Goal: Communication & Community: Participate in discussion

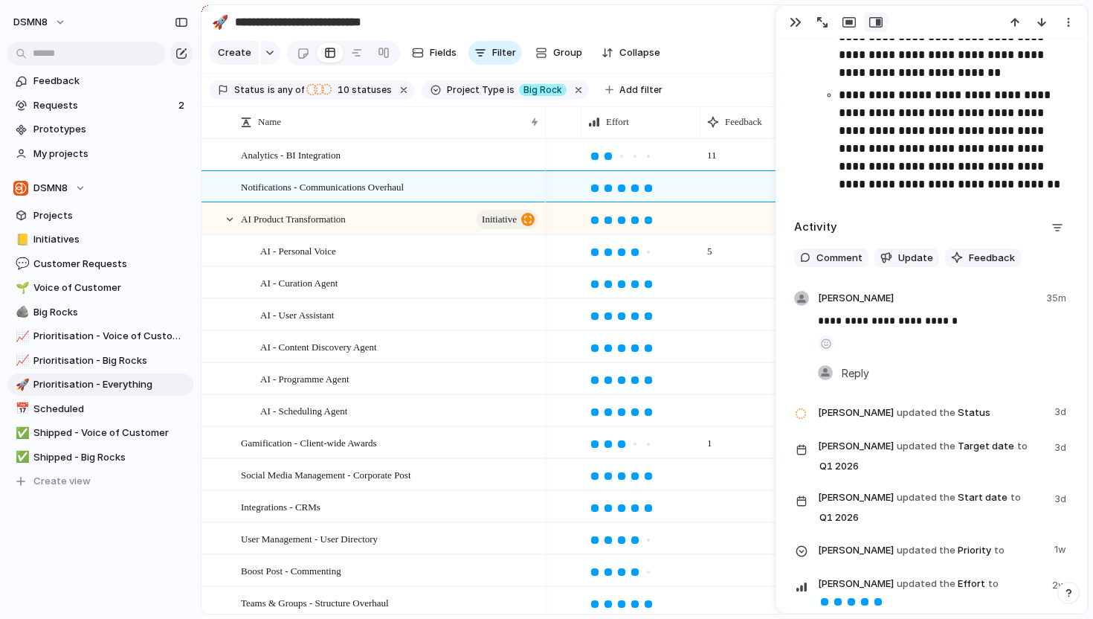
scroll to position [2618, 0]
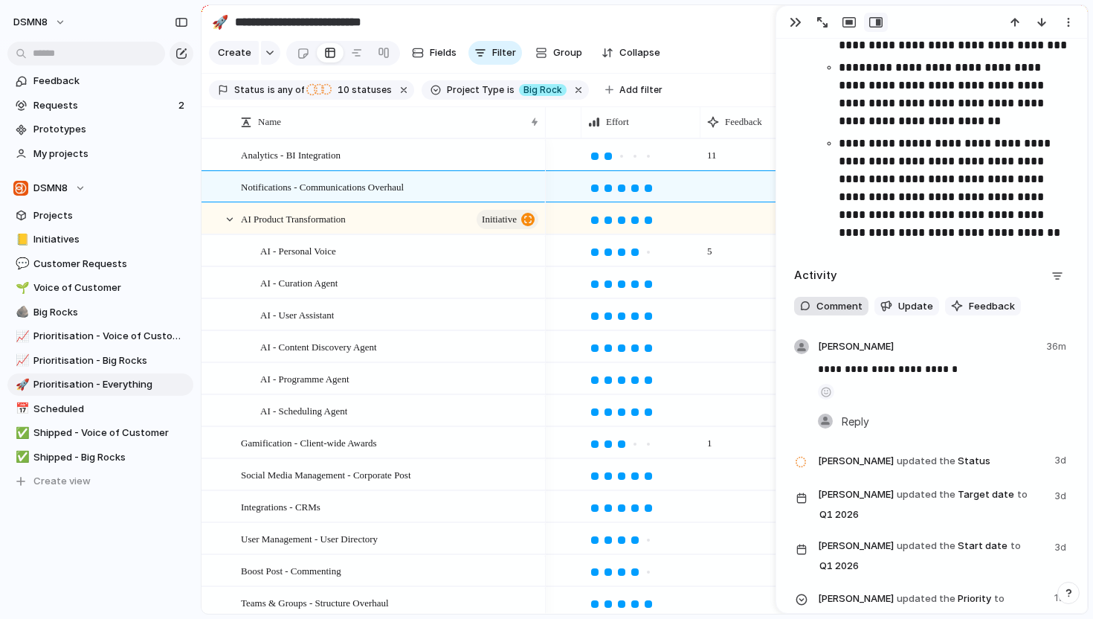
click at [840, 306] on span "Comment" at bounding box center [840, 306] width 46 height 15
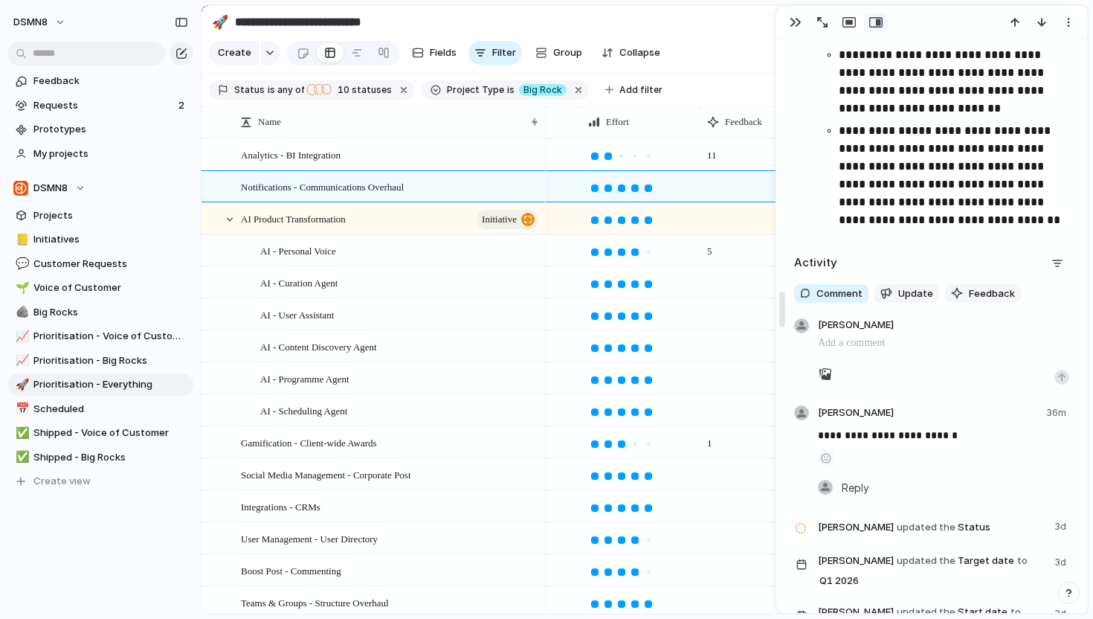
scroll to position [2633, 0]
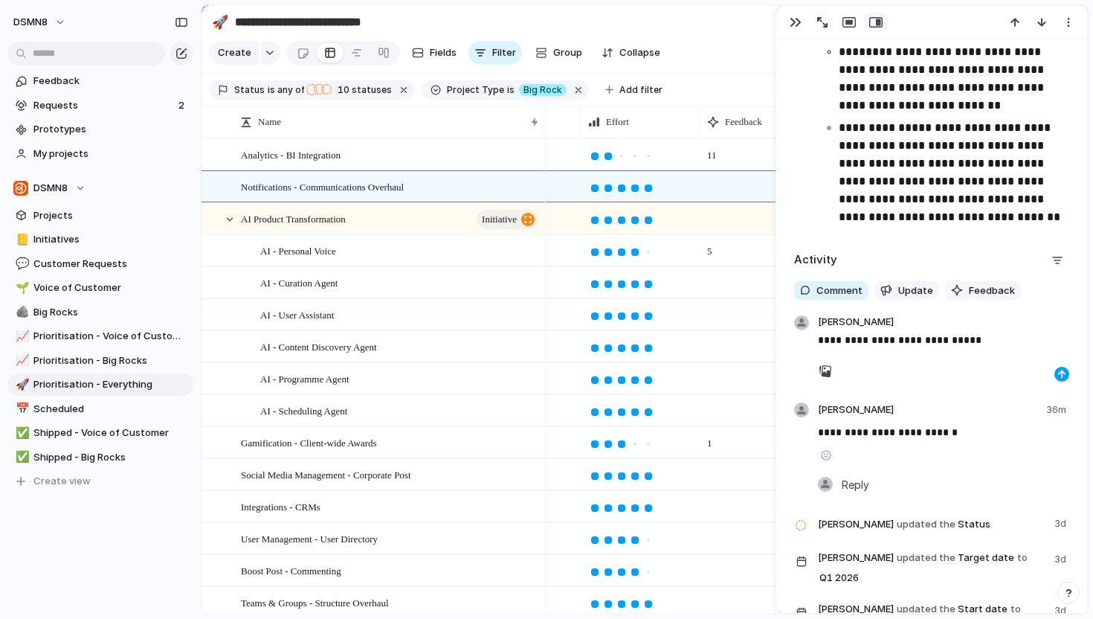
click at [1059, 378] on div "button" at bounding box center [1062, 374] width 9 height 9
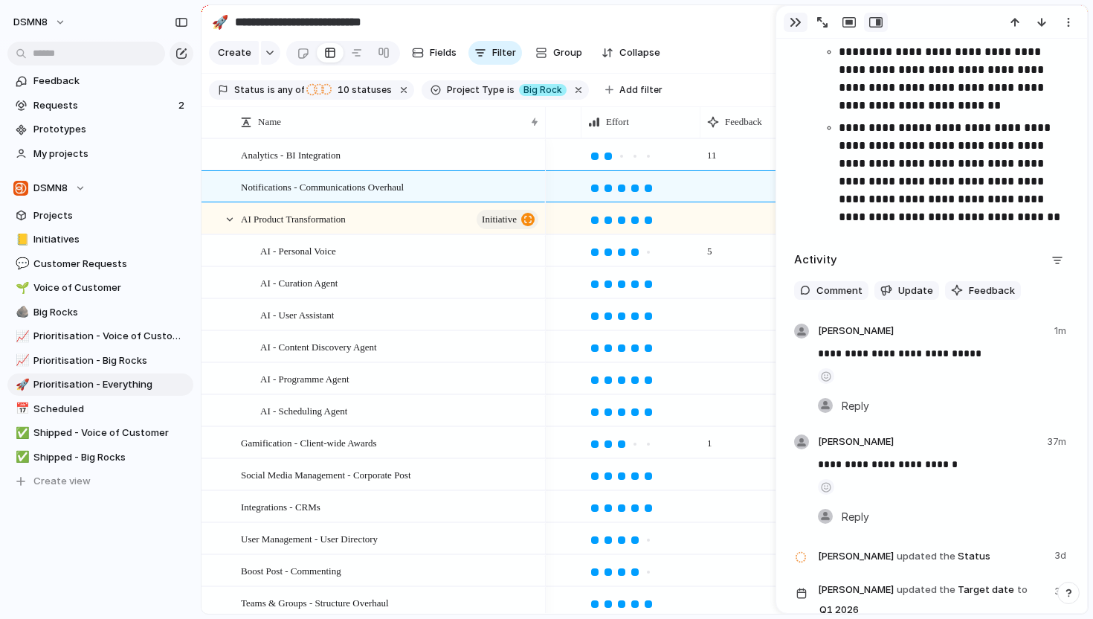
click at [801, 27] on button "button" at bounding box center [796, 22] width 24 height 19
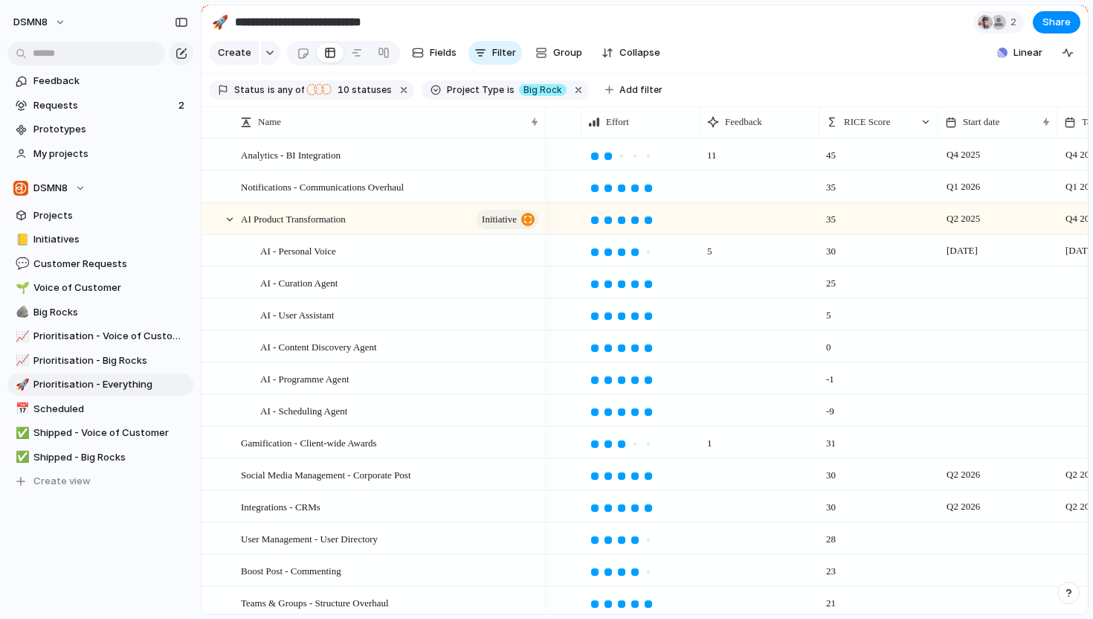
click at [722, 188] on div at bounding box center [760, 186] width 119 height 30
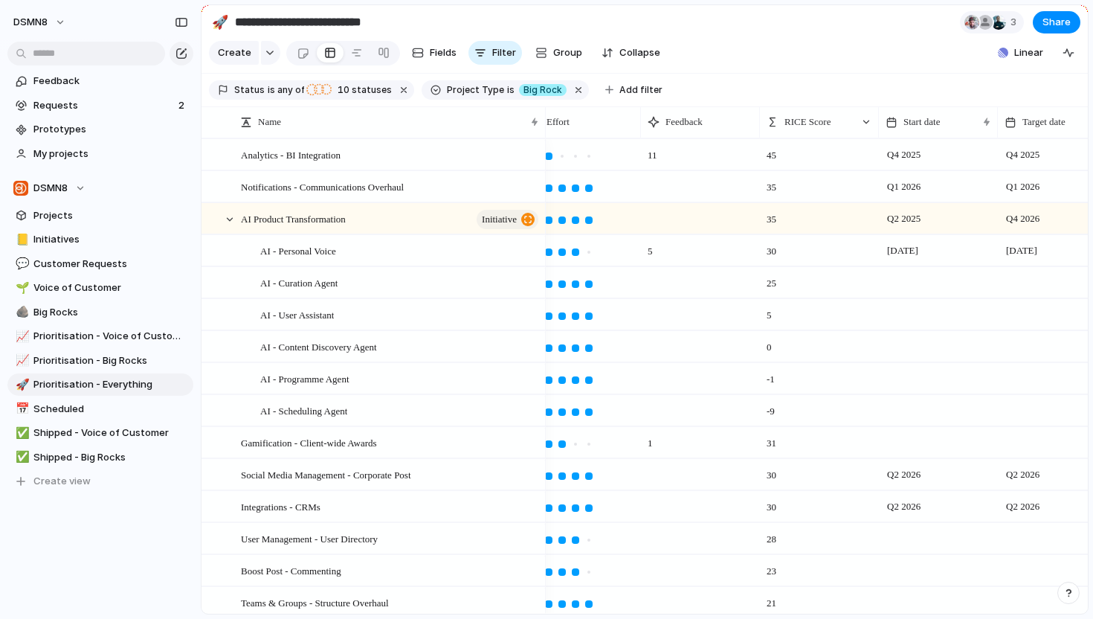
scroll to position [0, 624]
click at [657, 189] on div at bounding box center [695, 186] width 119 height 30
click at [370, 193] on span "Notifications - Communications Overhaul" at bounding box center [322, 186] width 163 height 17
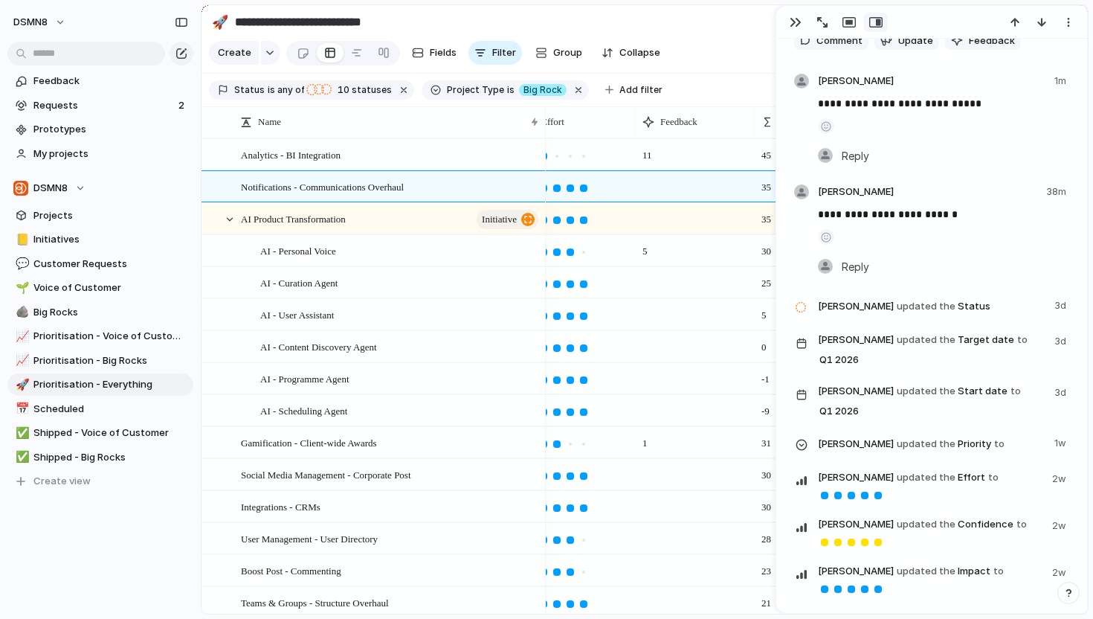
scroll to position [2854, 0]
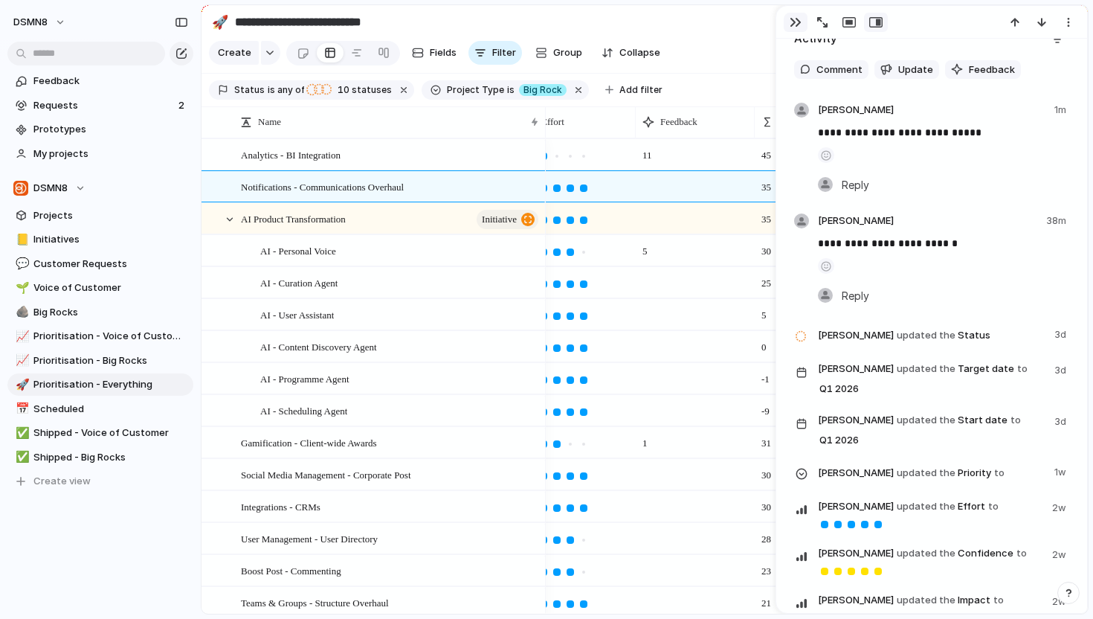
click at [784, 24] on button "button" at bounding box center [796, 22] width 24 height 19
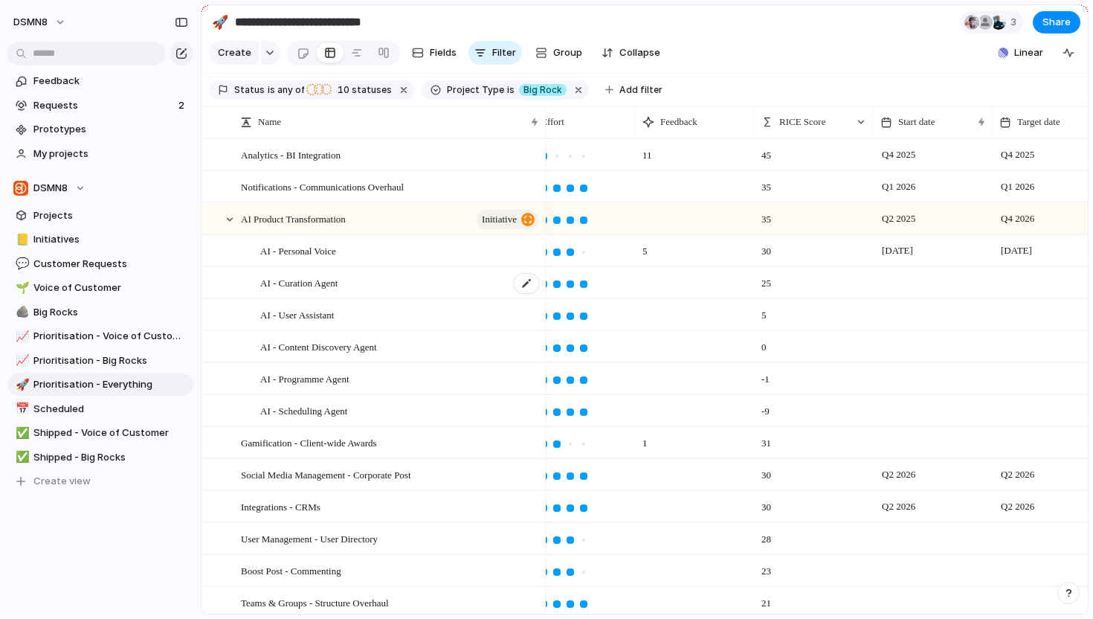
click at [336, 278] on span "AI - Curation Agent" at bounding box center [298, 282] width 77 height 17
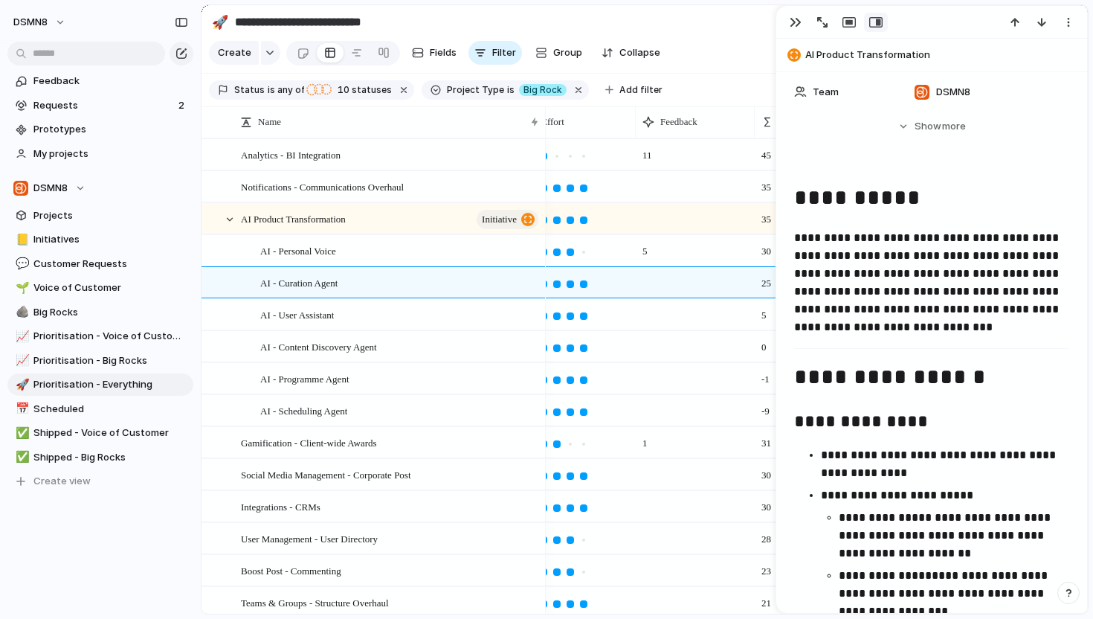
scroll to position [547, 0]
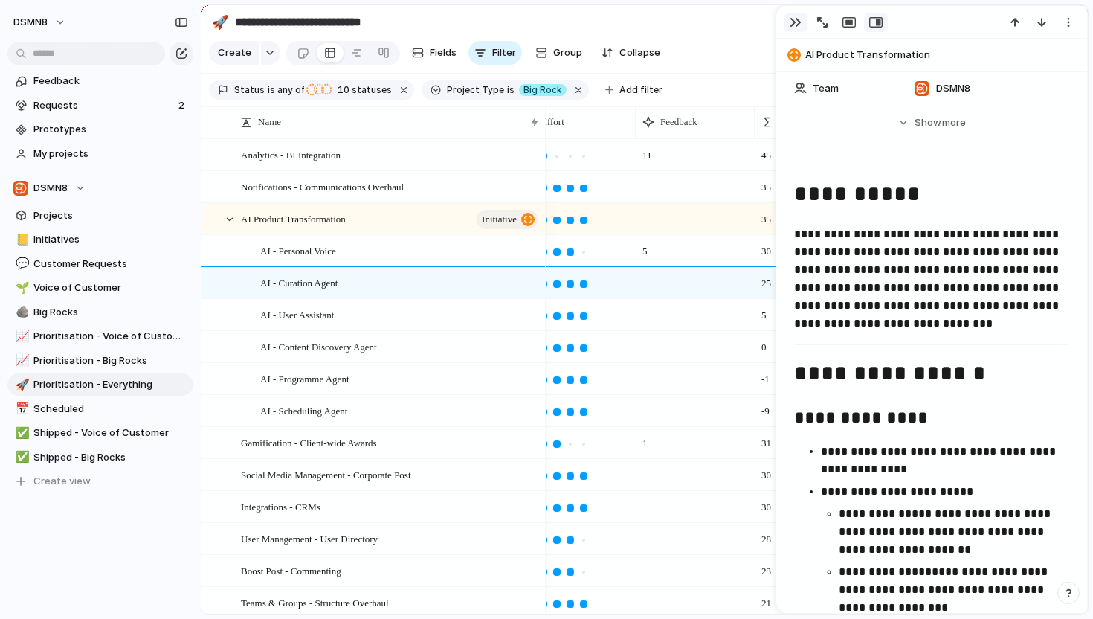
click at [796, 25] on div "button" at bounding box center [796, 22] width 12 height 12
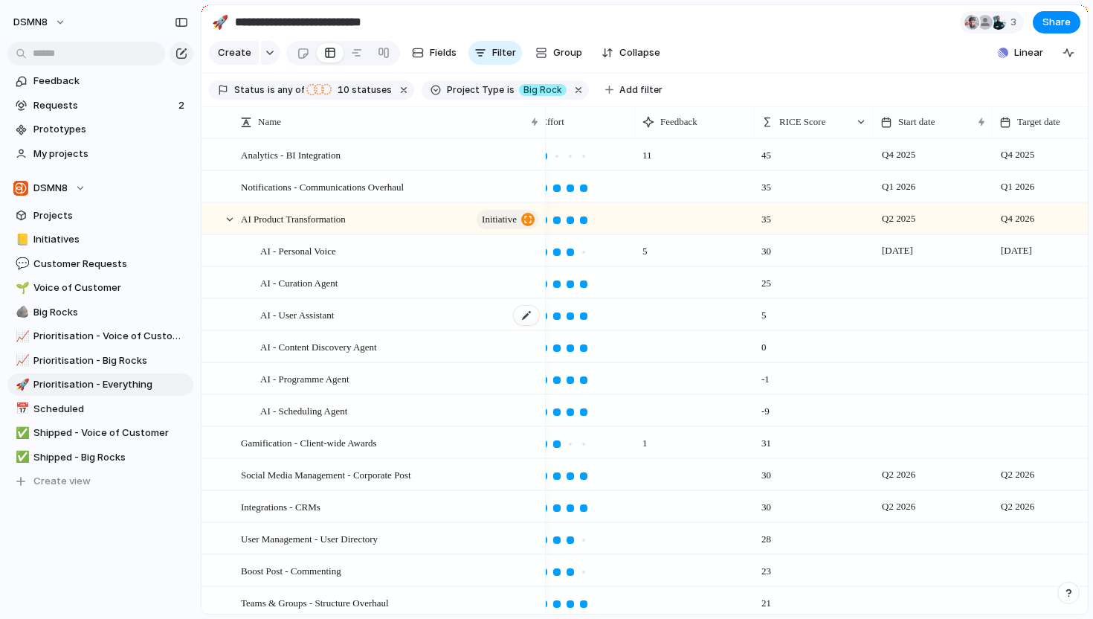
click at [316, 317] on span "AI - User Assistant" at bounding box center [297, 314] width 74 height 17
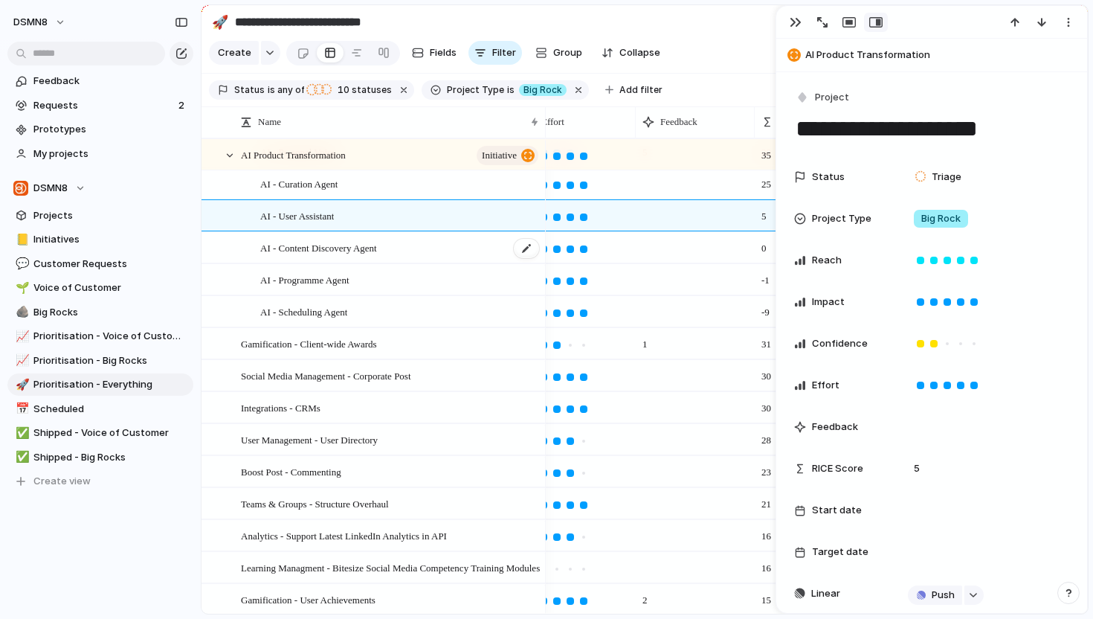
scroll to position [100, 0]
click at [790, 20] on div "button" at bounding box center [796, 22] width 12 height 12
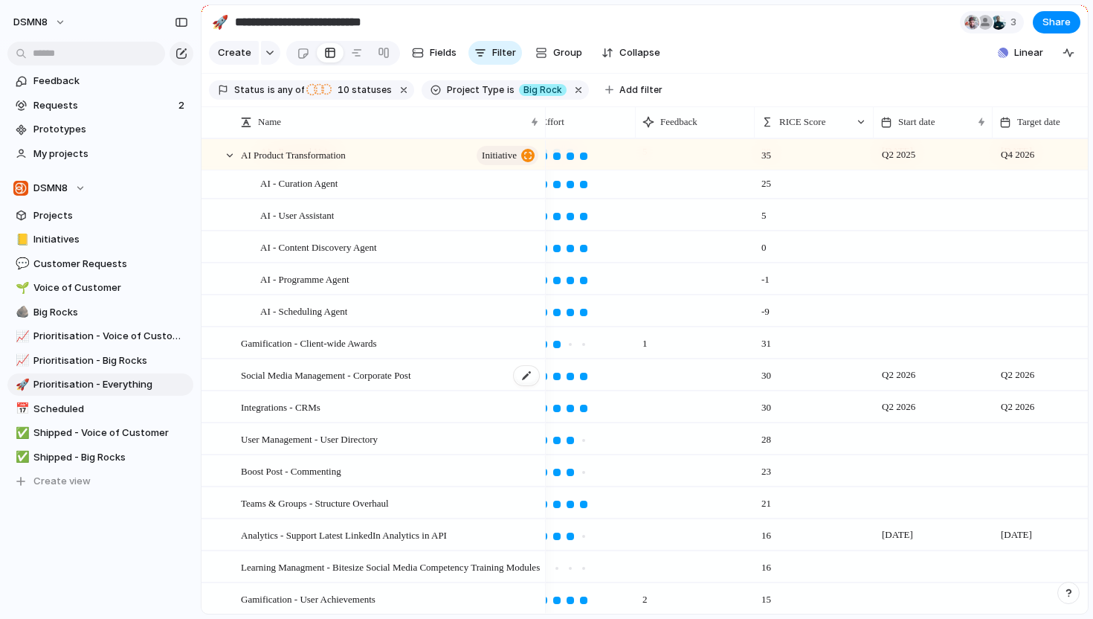
click at [321, 371] on span "Social Media Management - Corporate Post" at bounding box center [326, 374] width 170 height 17
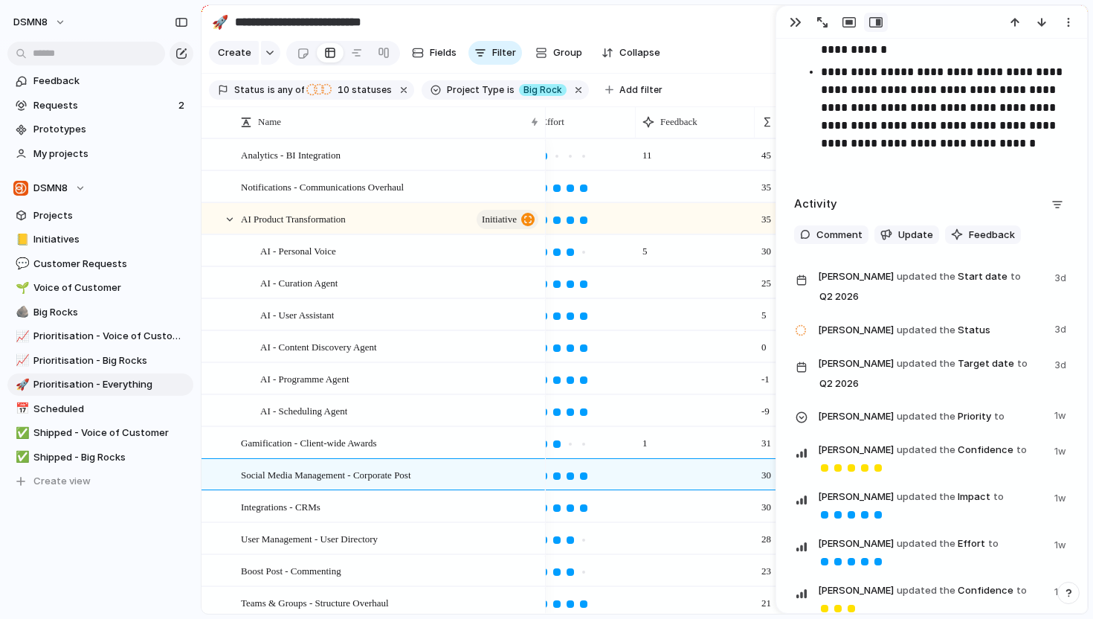
click at [850, 244] on div "Activity Comment Update Feedback James updated the Start date to Q2 2026 3d Jam…" at bounding box center [931, 501] width 275 height 617
click at [847, 240] on span "Comment" at bounding box center [840, 235] width 46 height 15
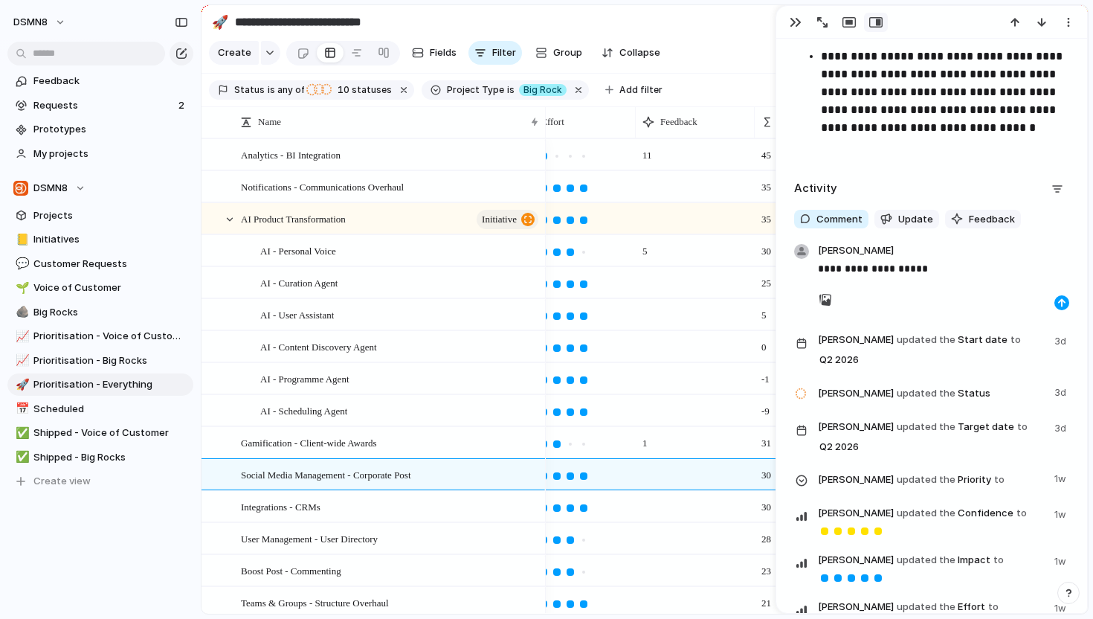
click at [1063, 302] on div "button" at bounding box center [1062, 302] width 9 height 9
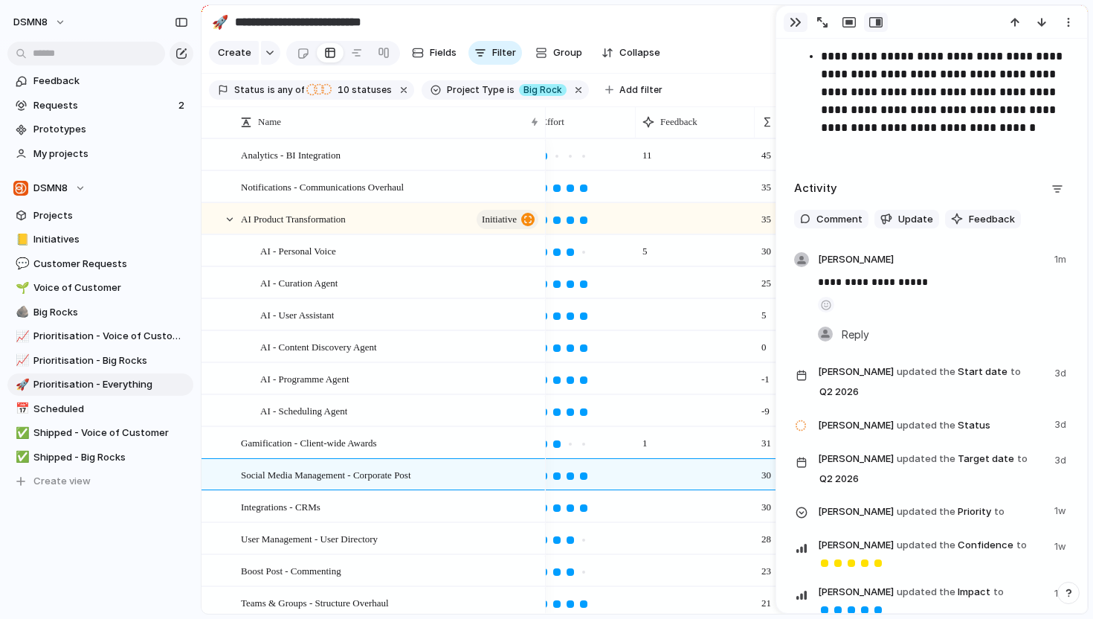
click at [790, 25] on div "button" at bounding box center [796, 22] width 12 height 12
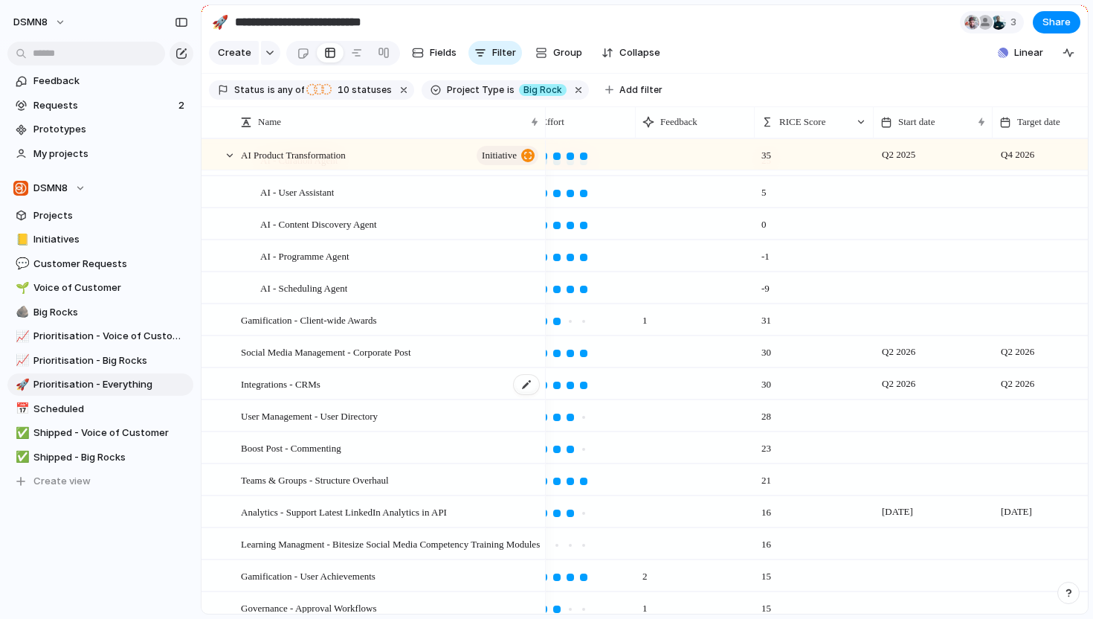
click at [312, 382] on span "Integrations - CRMs" at bounding box center [281, 383] width 80 height 17
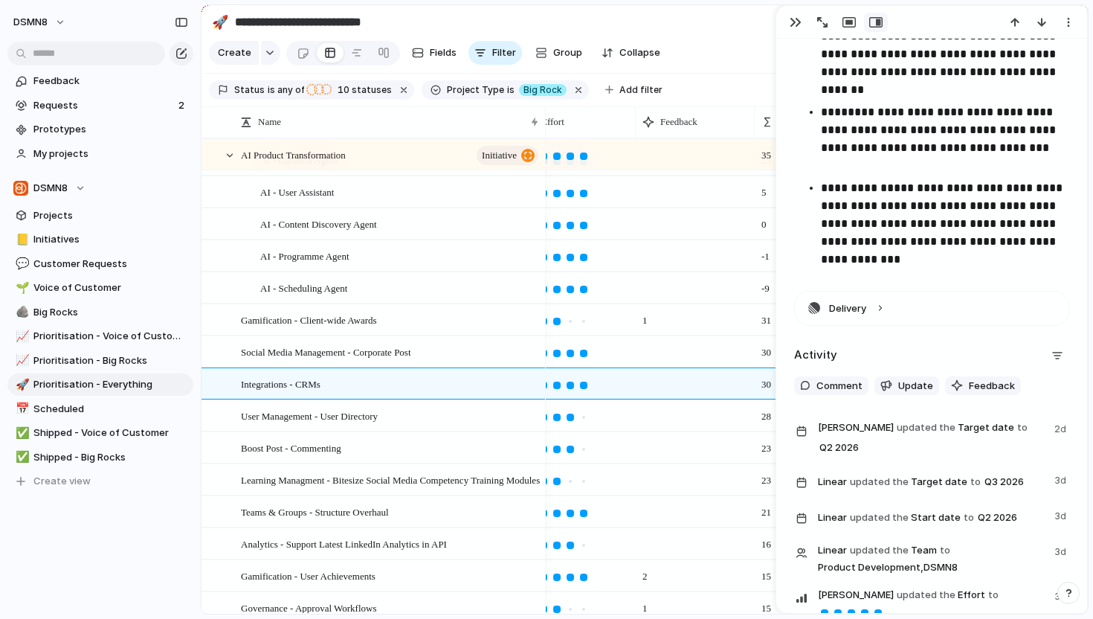
scroll to position [2273, 0]
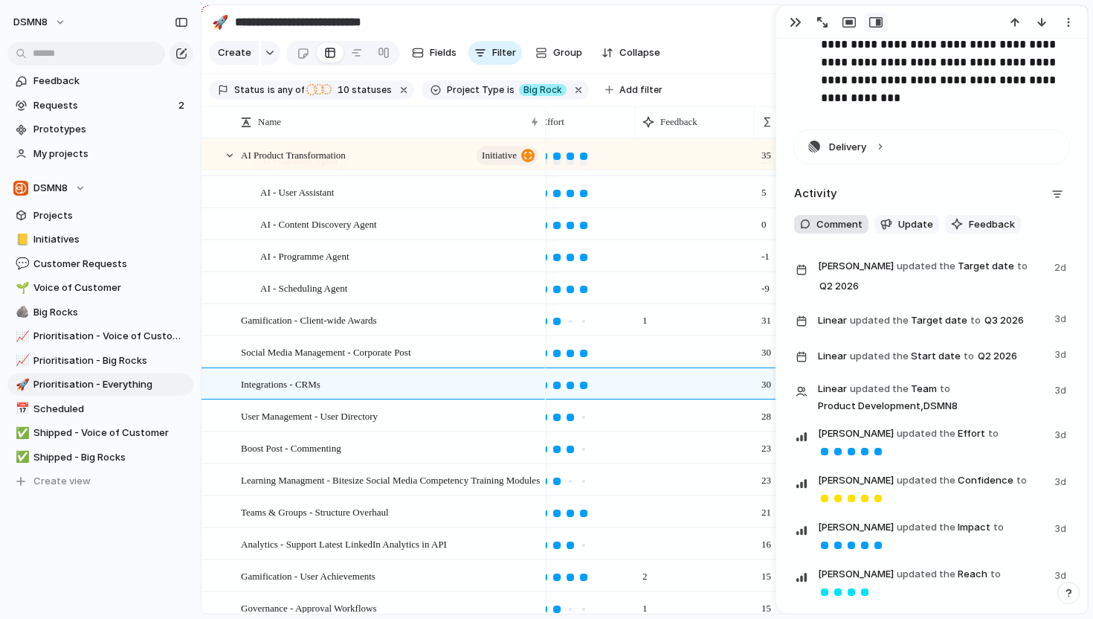
click at [837, 225] on span "Comment" at bounding box center [840, 224] width 46 height 15
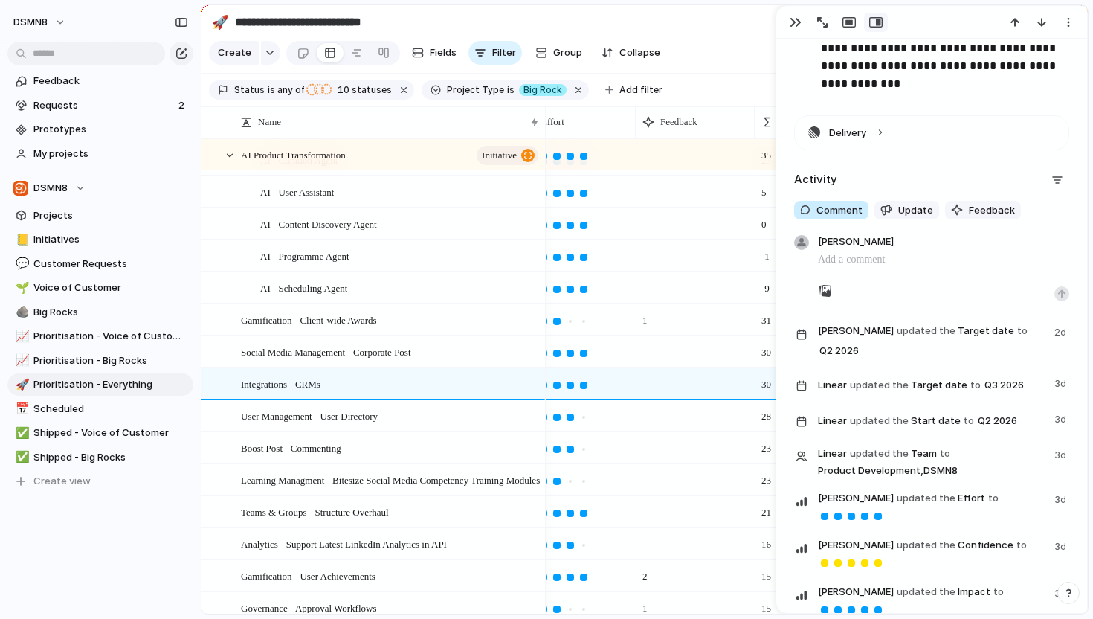
scroll to position [2287, 0]
click at [981, 214] on span "Feedback" at bounding box center [992, 210] width 46 height 15
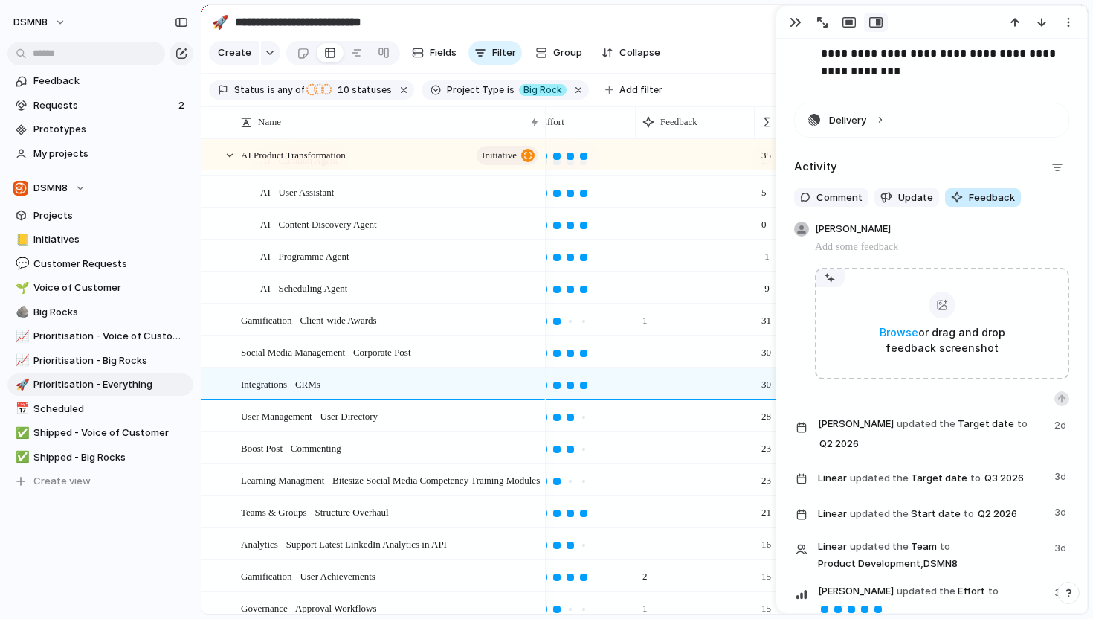
scroll to position [2302, 0]
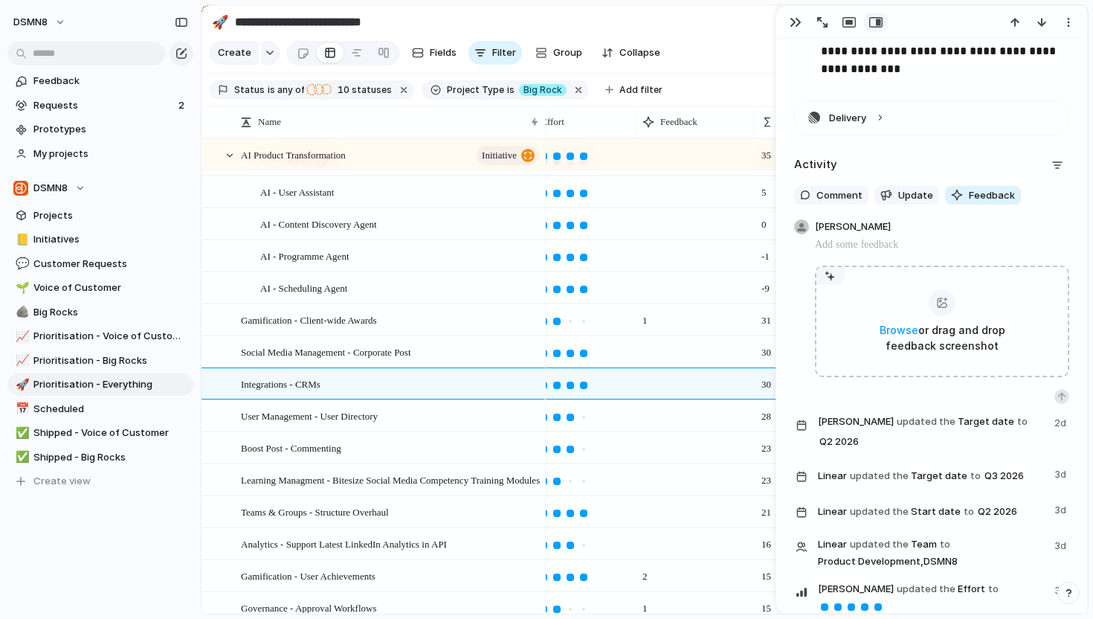
click at [842, 168] on div "Activity" at bounding box center [931, 165] width 275 height 24
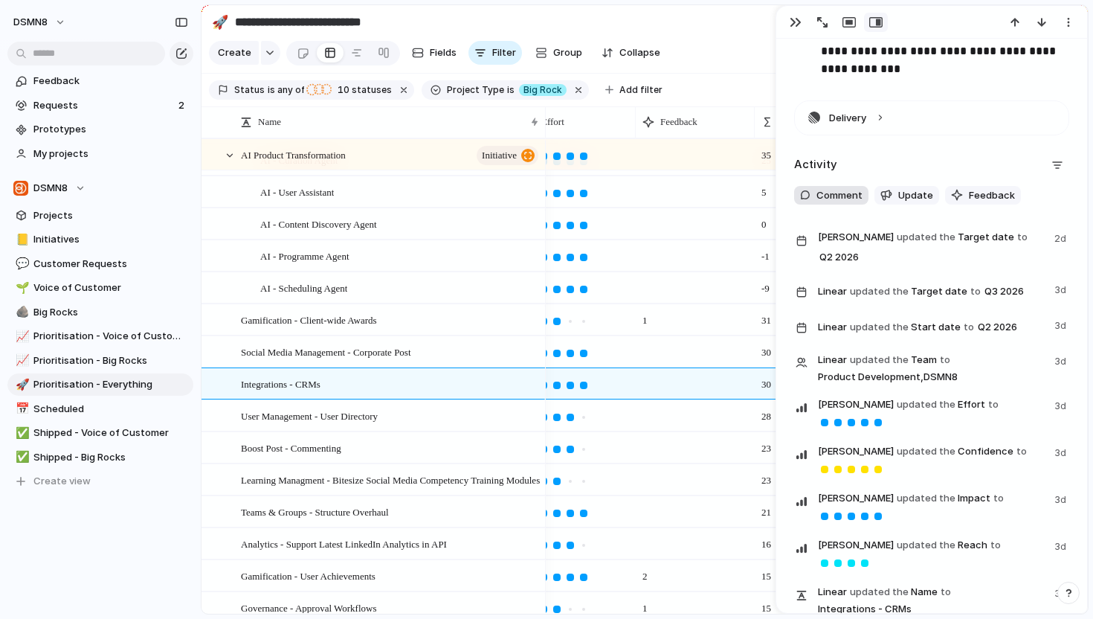
click at [841, 191] on span "Comment" at bounding box center [840, 195] width 46 height 15
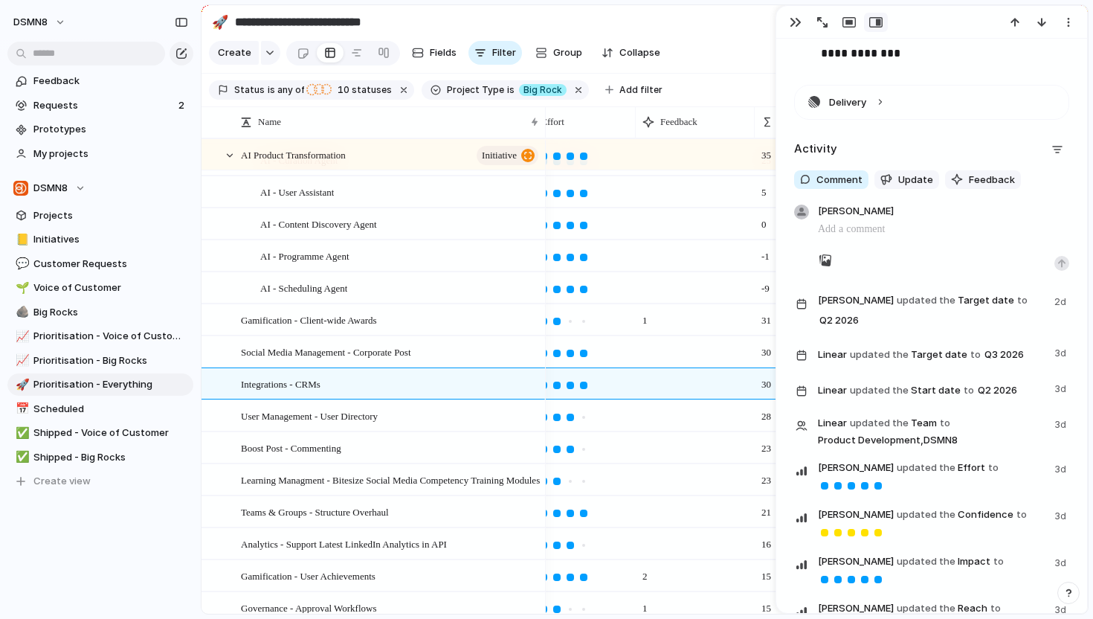
scroll to position [2318, 0]
click at [1062, 264] on div "button" at bounding box center [1062, 263] width 9 height 9
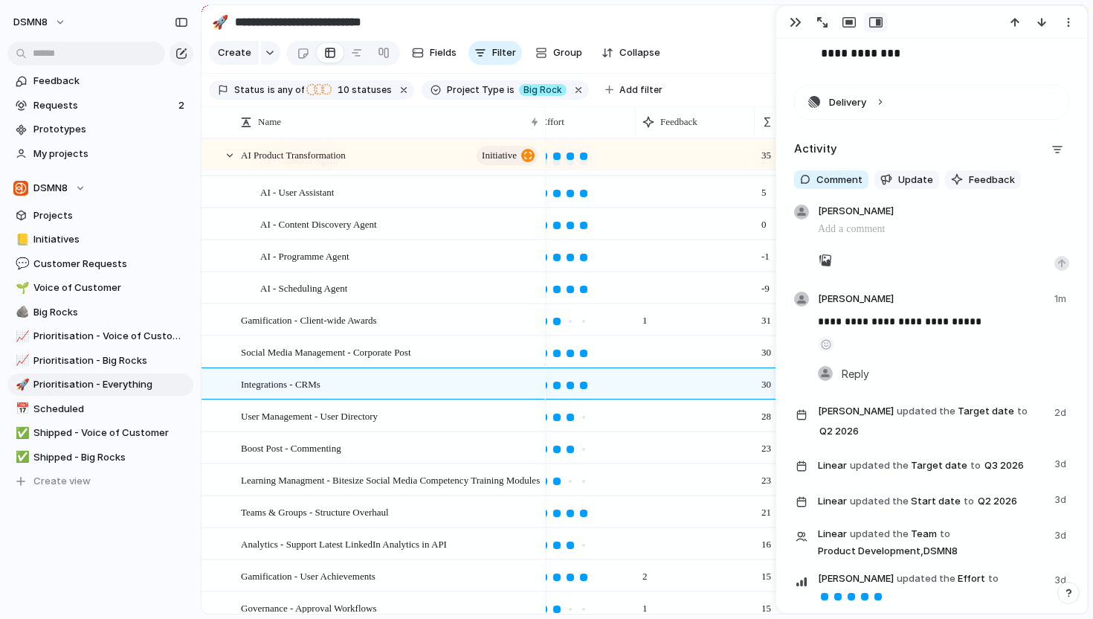
click at [887, 233] on p at bounding box center [943, 229] width 251 height 18
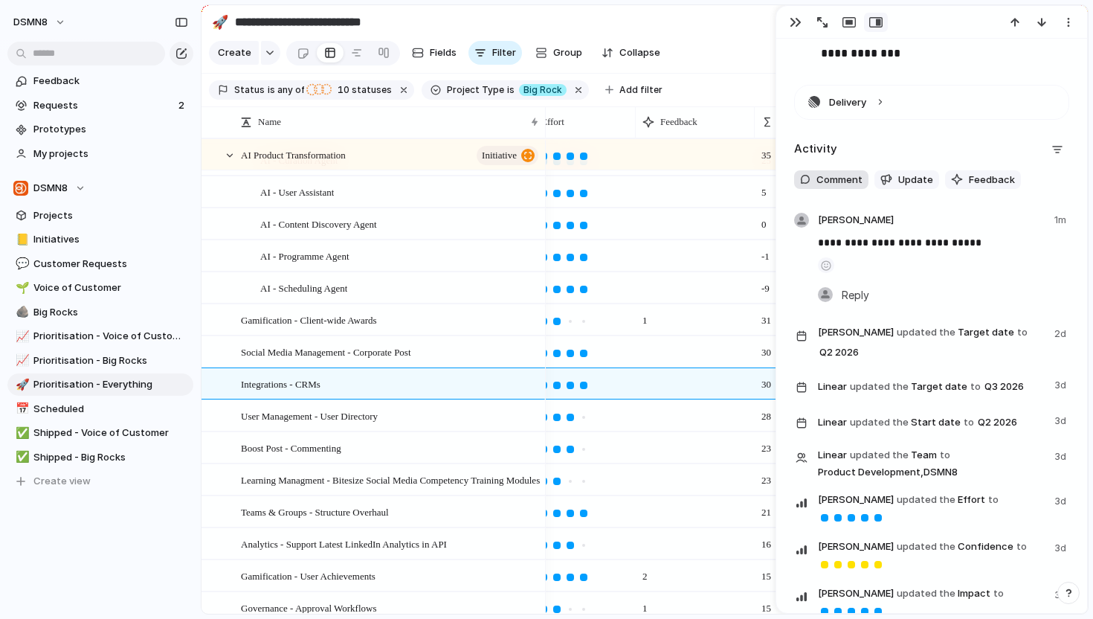
click at [825, 173] on span "Comment" at bounding box center [840, 180] width 46 height 15
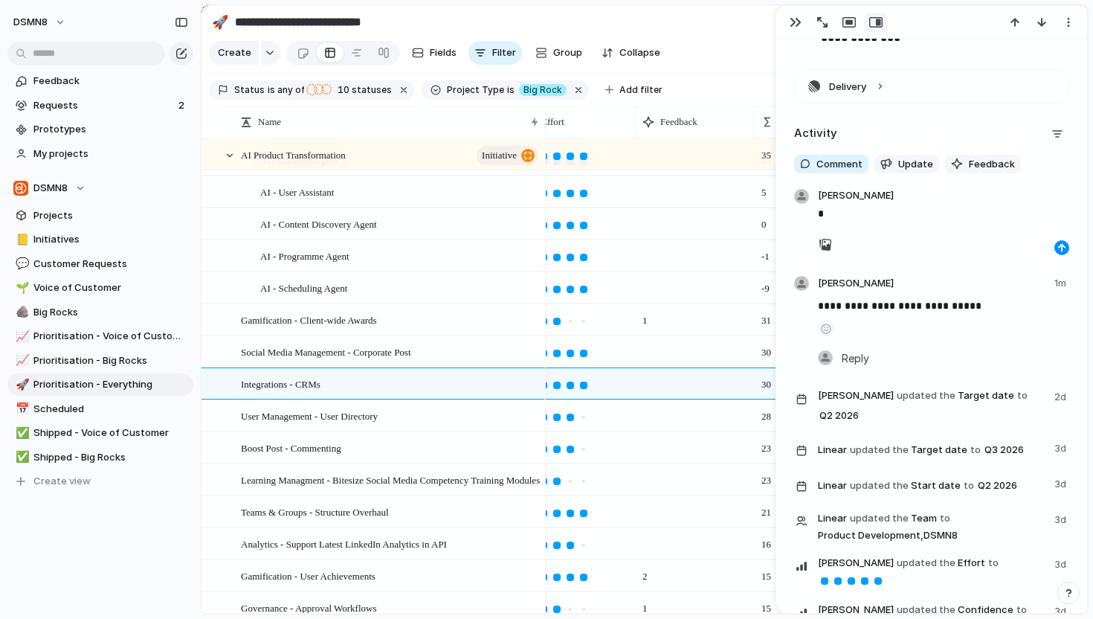
scroll to position [2334, 0]
click at [1067, 251] on button "button" at bounding box center [1062, 247] width 15 height 15
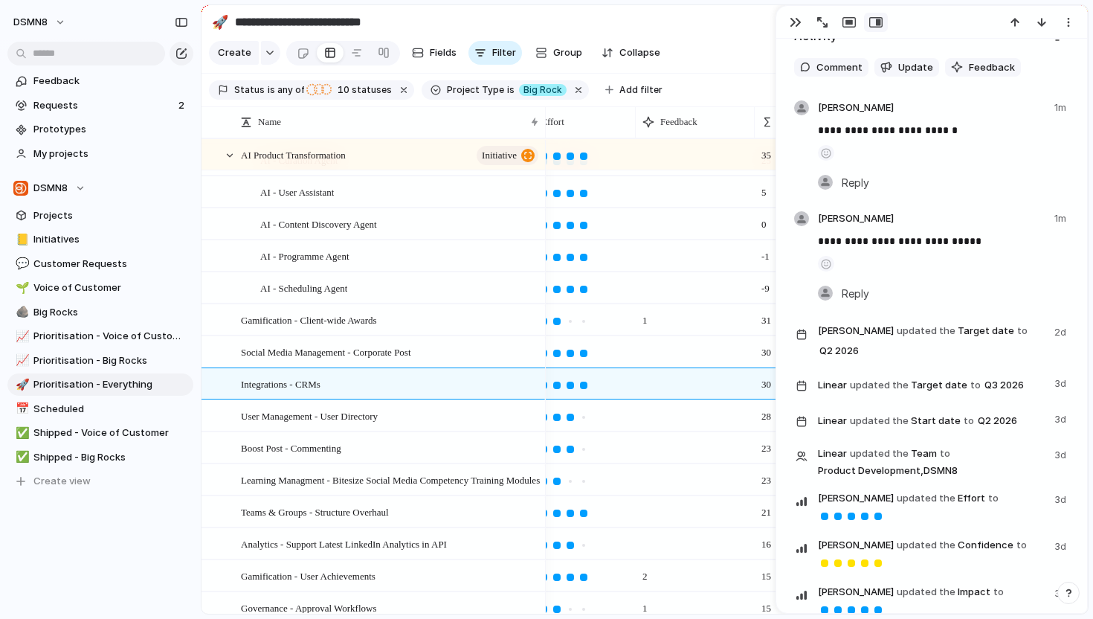
scroll to position [2437, 0]
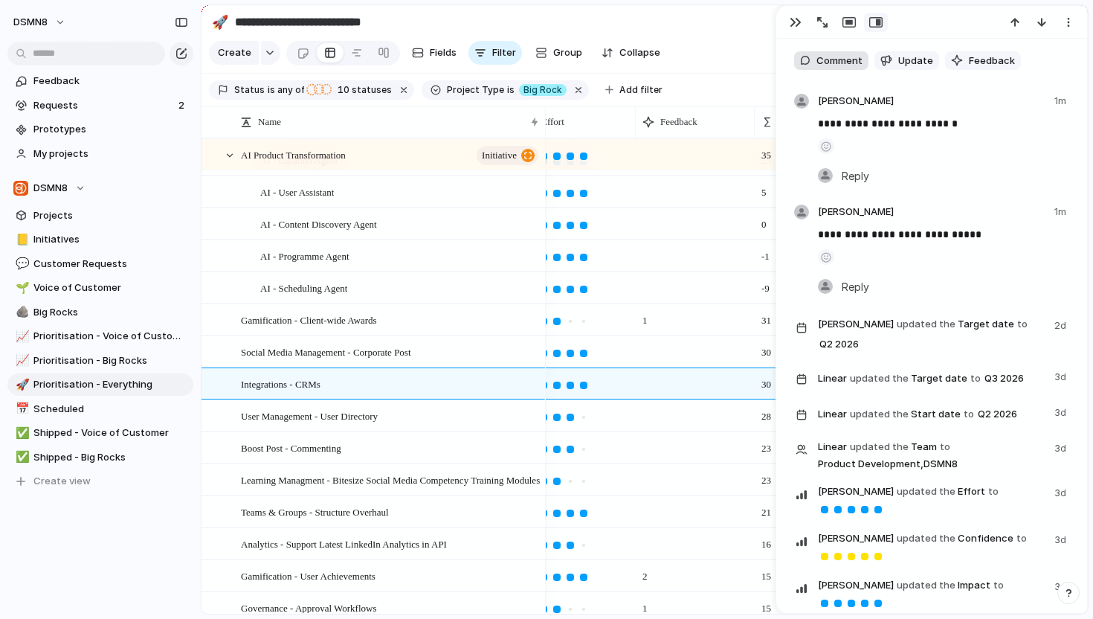
click at [844, 63] on span "Comment" at bounding box center [840, 61] width 46 height 15
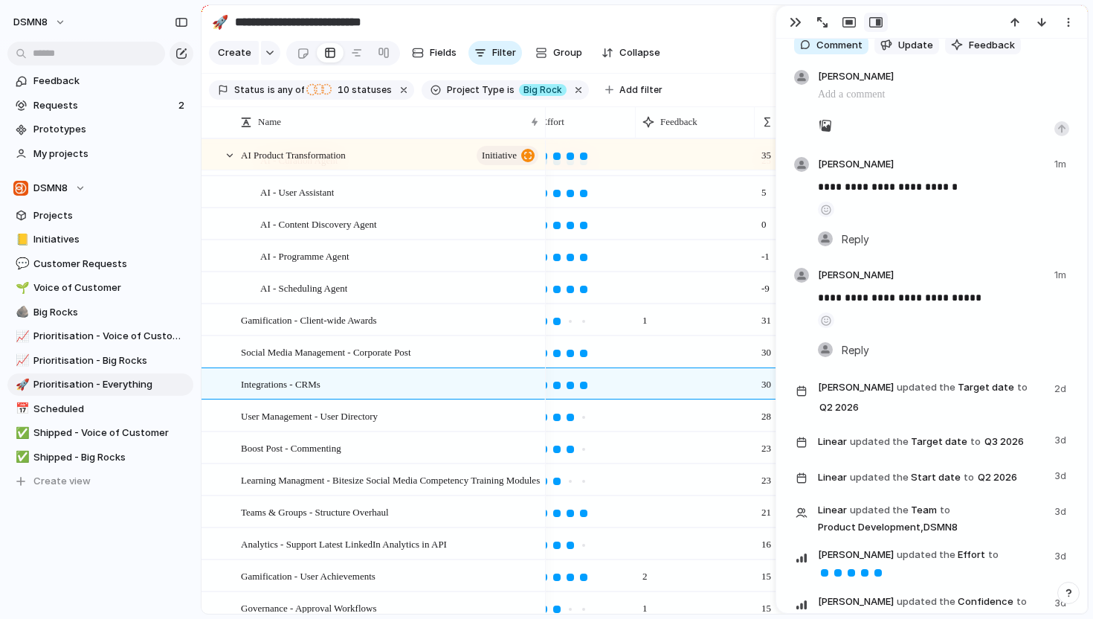
scroll to position [2453, 0]
click at [1061, 124] on button "button" at bounding box center [1062, 128] width 15 height 15
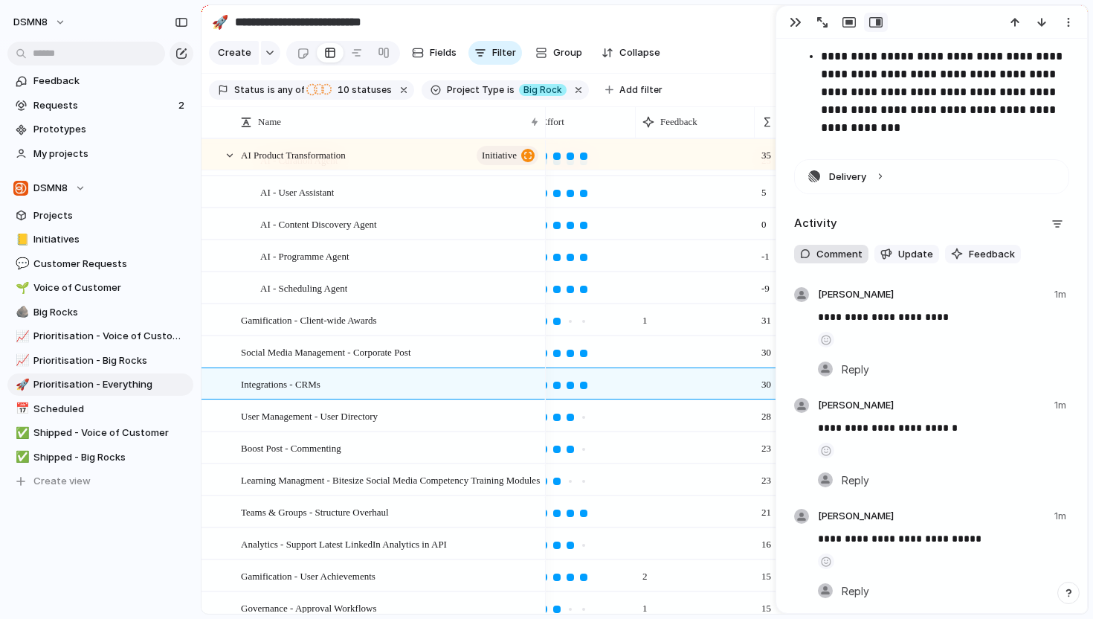
click at [836, 250] on span "Comment" at bounding box center [840, 254] width 46 height 15
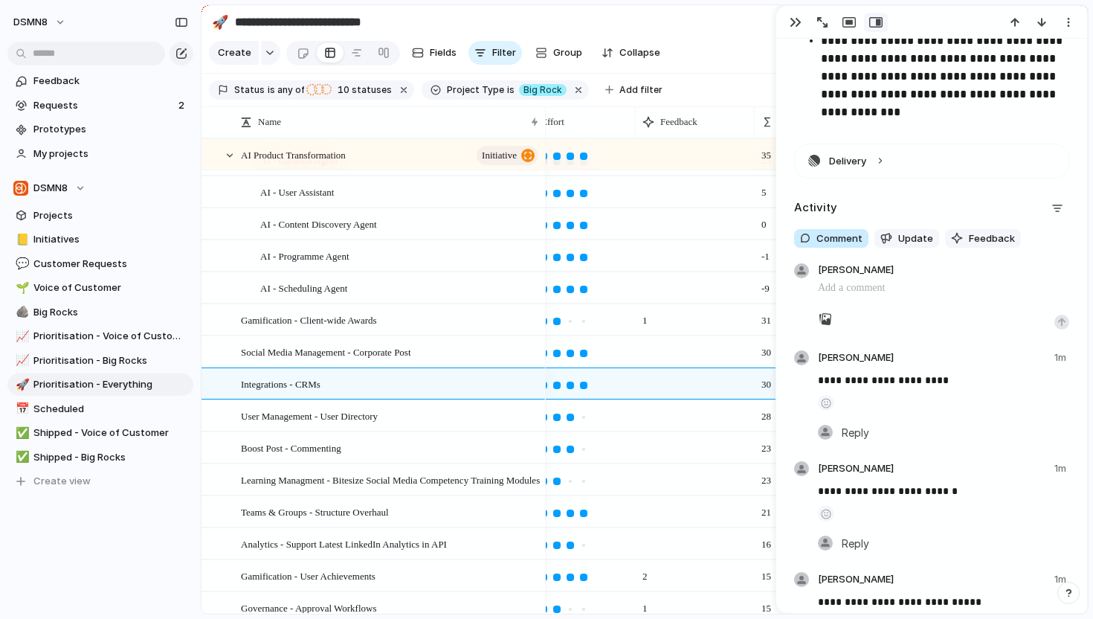
scroll to position [2259, 0]
click at [1059, 323] on div "button" at bounding box center [1062, 322] width 9 height 9
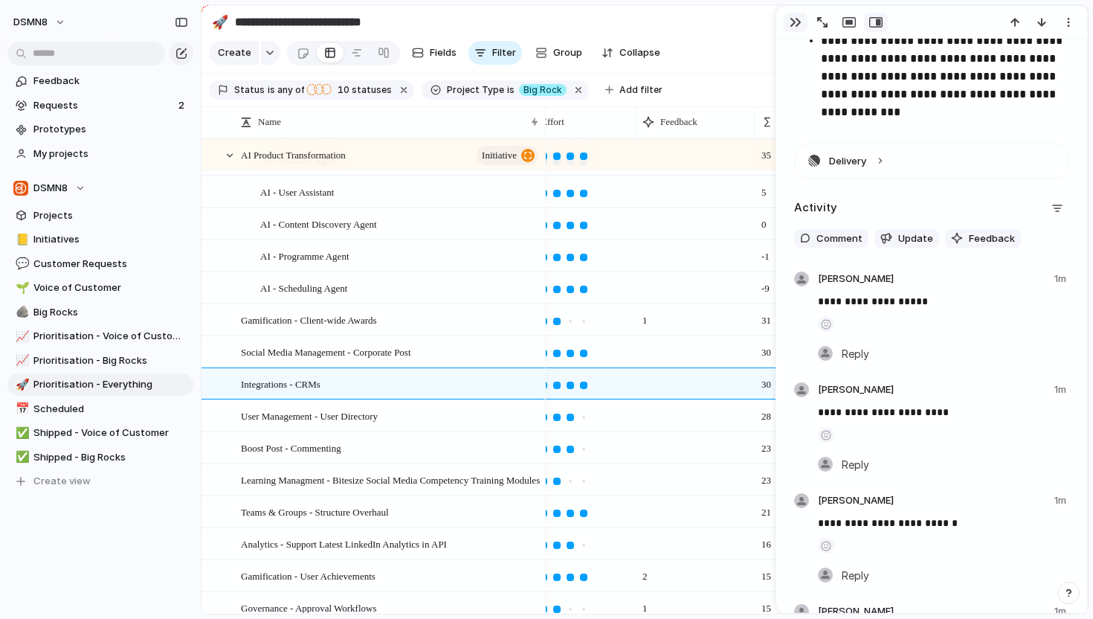
click at [794, 21] on div "button" at bounding box center [796, 22] width 12 height 12
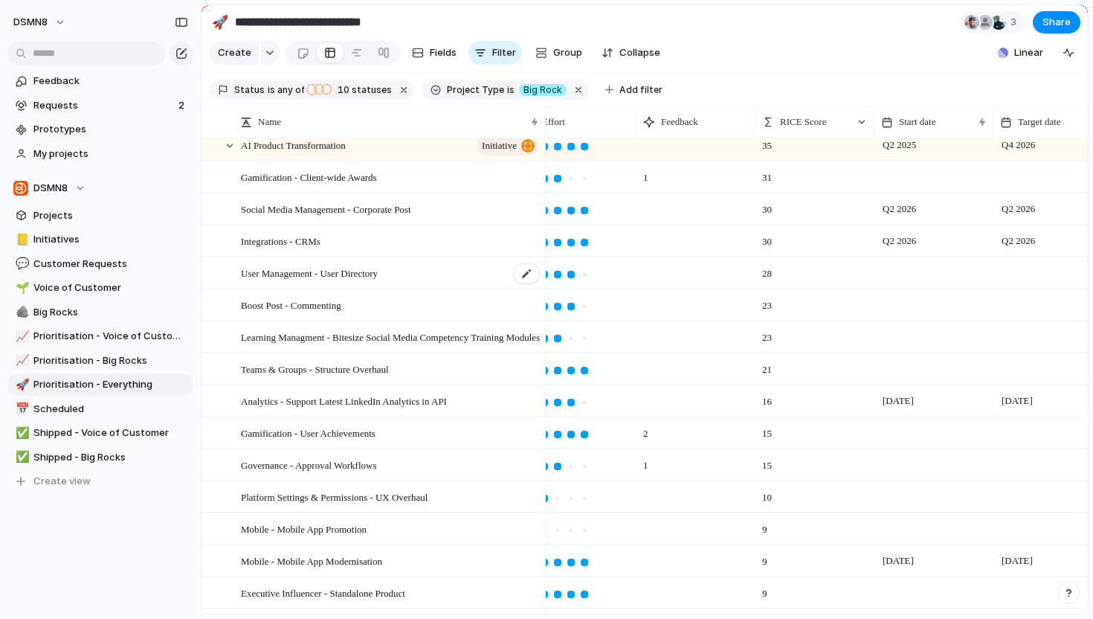
scroll to position [266, 0]
click at [402, 243] on div "Integrations - CRMs" at bounding box center [391, 241] width 300 height 30
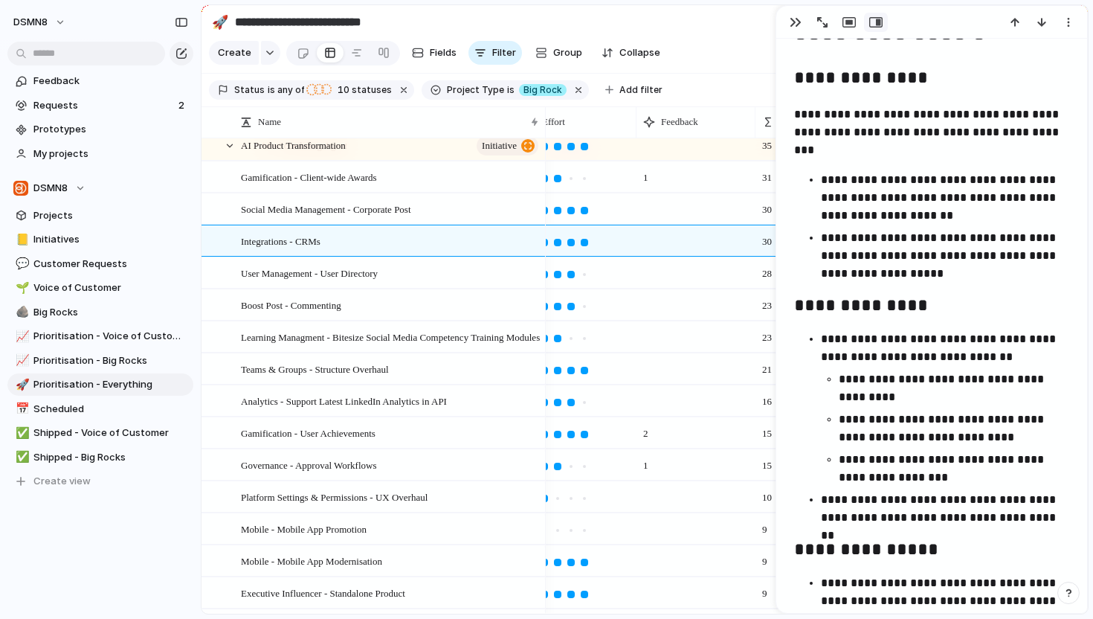
scroll to position [880, 0]
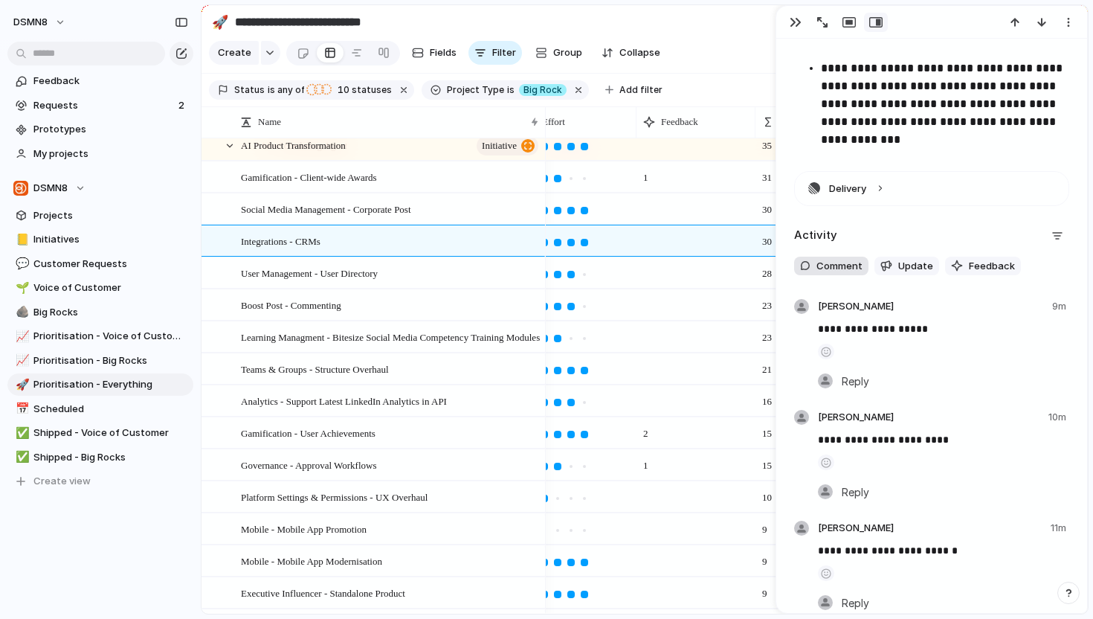
click at [837, 268] on span "Comment" at bounding box center [840, 266] width 46 height 15
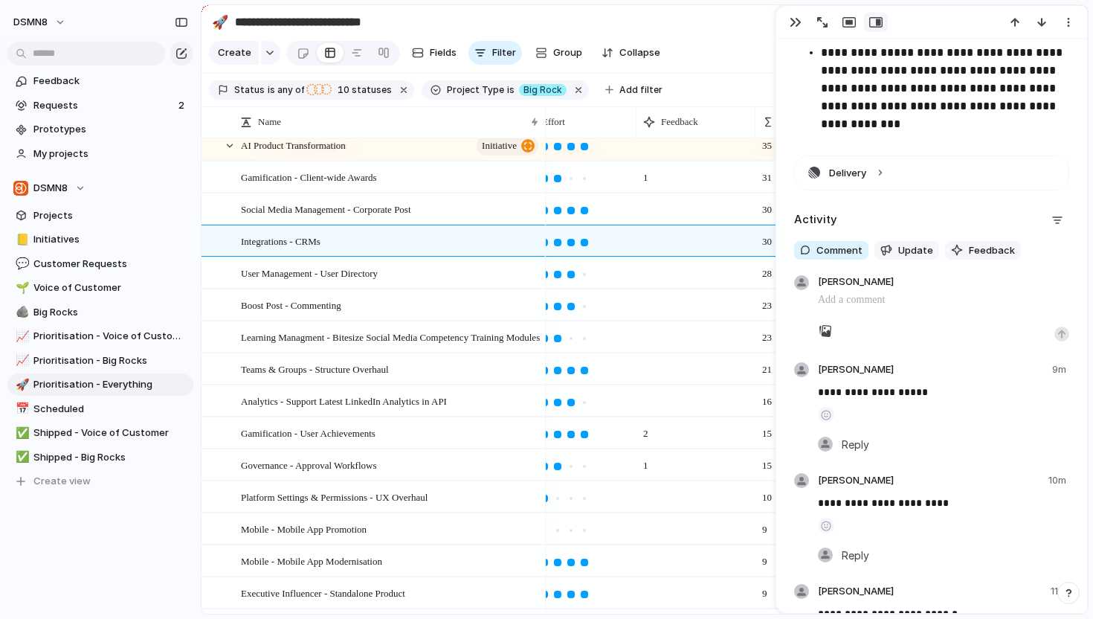
scroll to position [2247, 0]
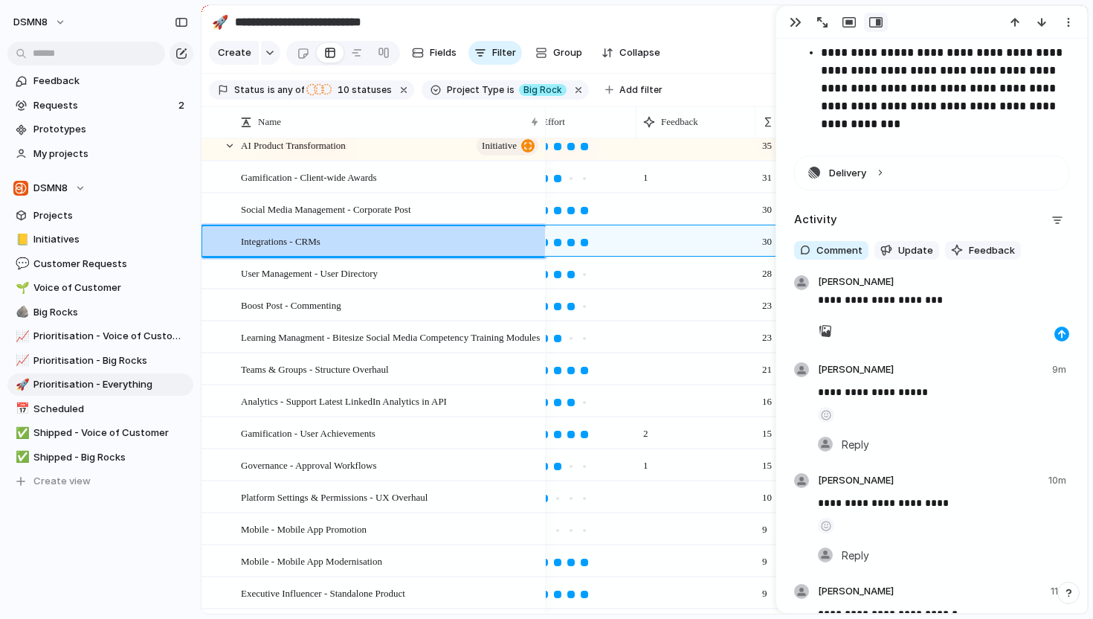
click at [1059, 331] on div "button" at bounding box center [1062, 334] width 9 height 9
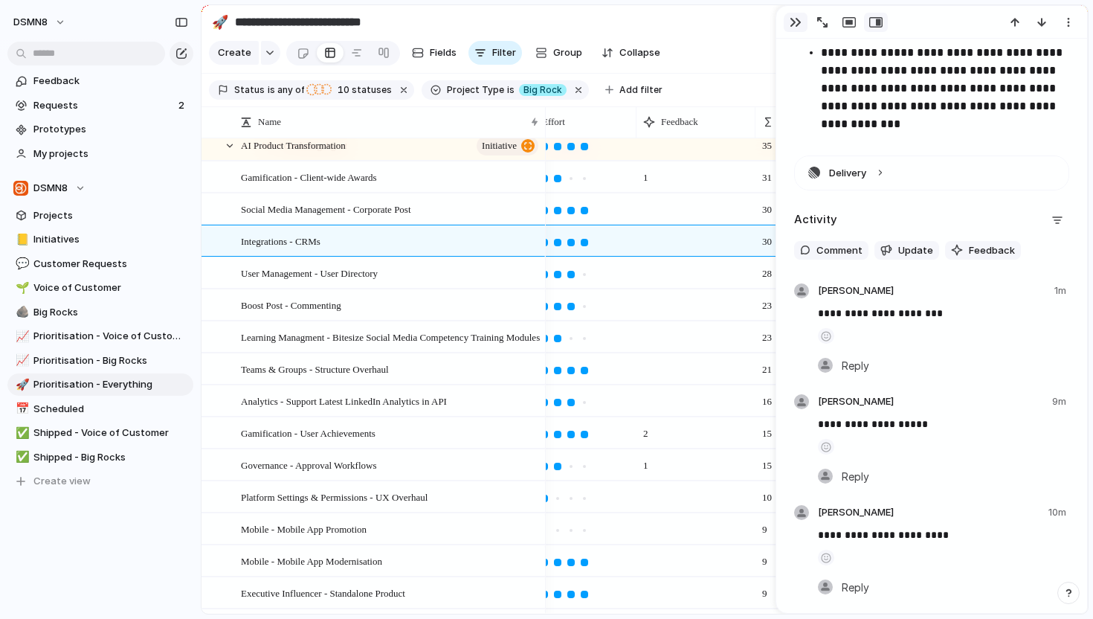
click at [791, 22] on div "button" at bounding box center [796, 22] width 12 height 12
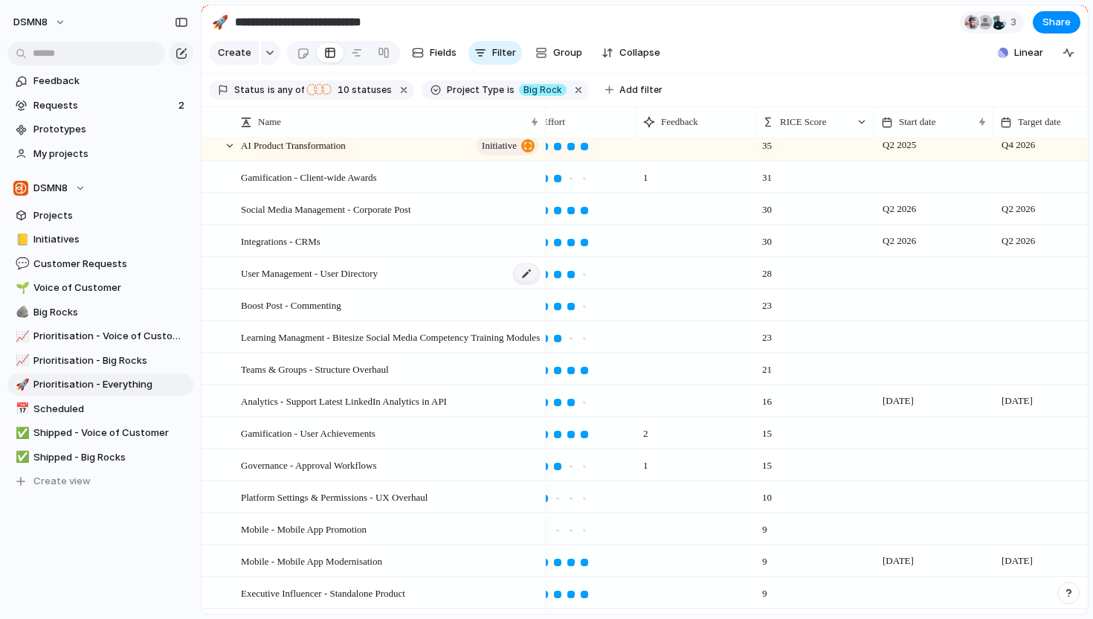
click at [530, 271] on div at bounding box center [526, 273] width 25 height 19
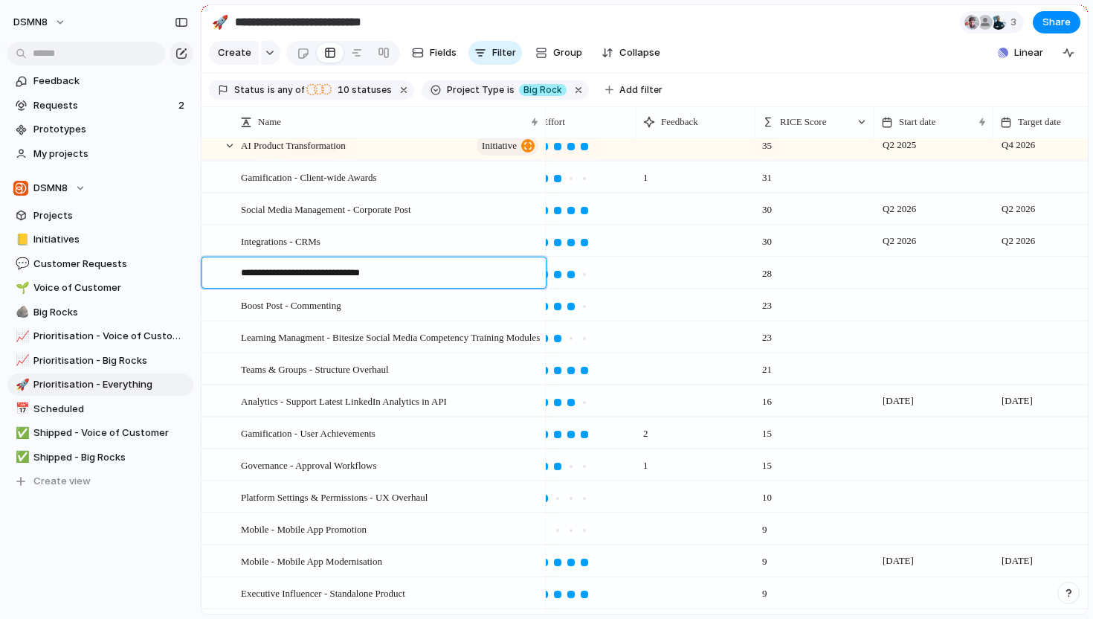
click at [382, 280] on textarea "**********" at bounding box center [388, 275] width 295 height 19
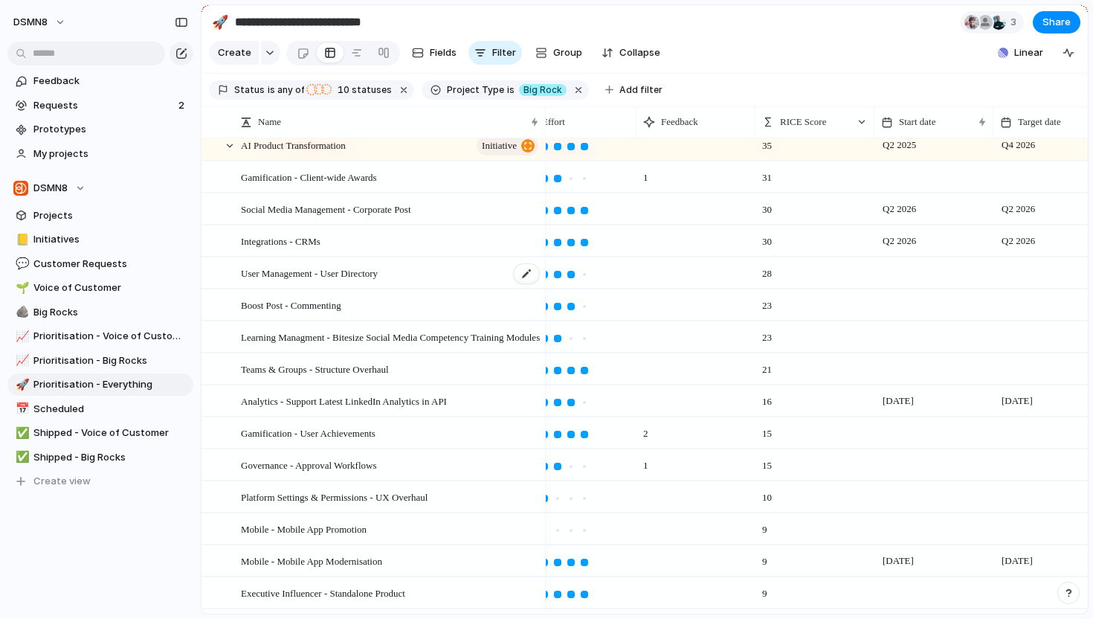
click at [378, 269] on span "User Management - User Directory" at bounding box center [309, 272] width 137 height 17
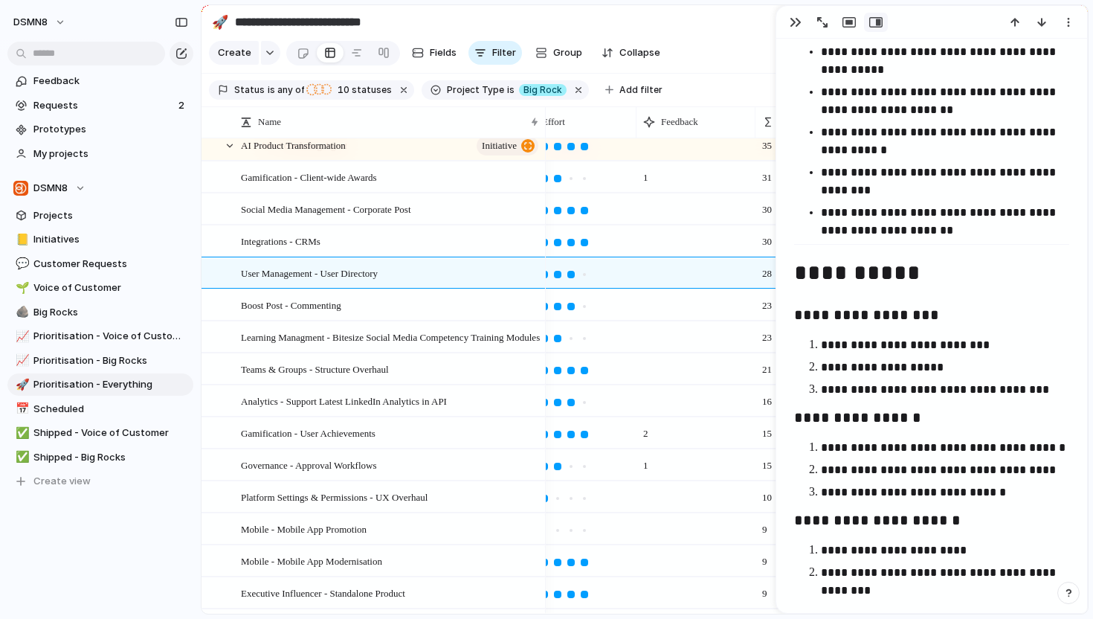
scroll to position [2515, 0]
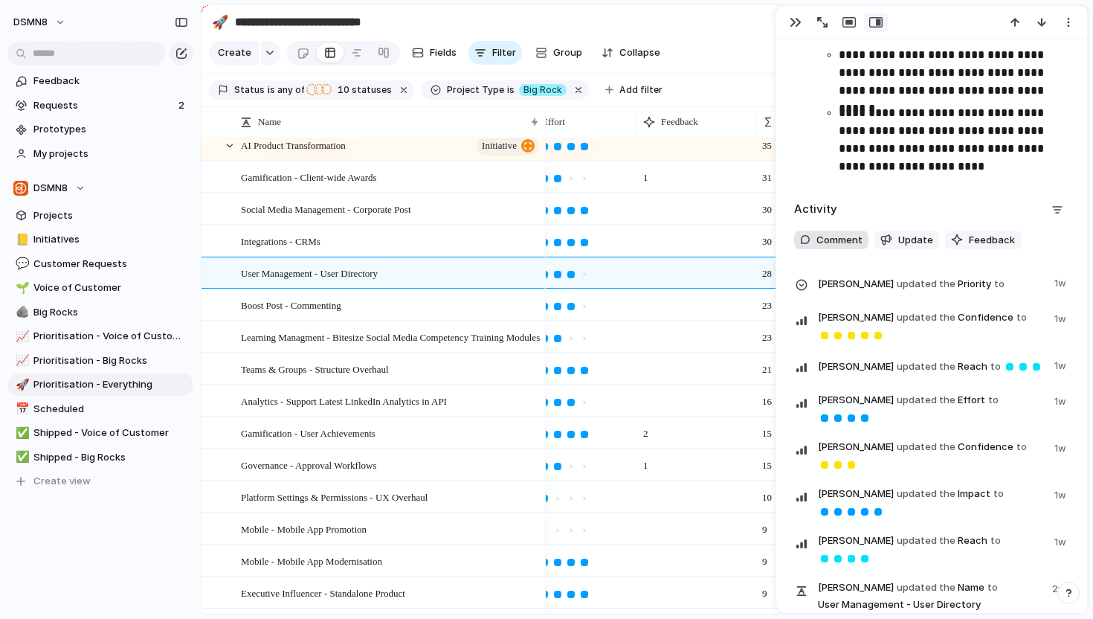
click at [833, 242] on span "Comment" at bounding box center [840, 240] width 46 height 15
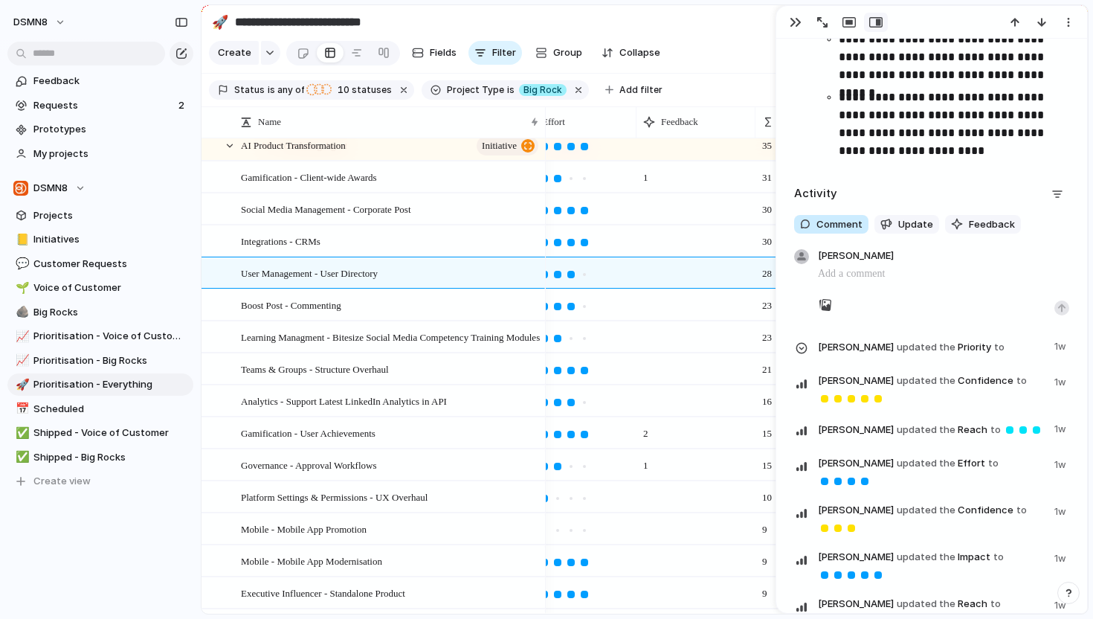
scroll to position [3849, 0]
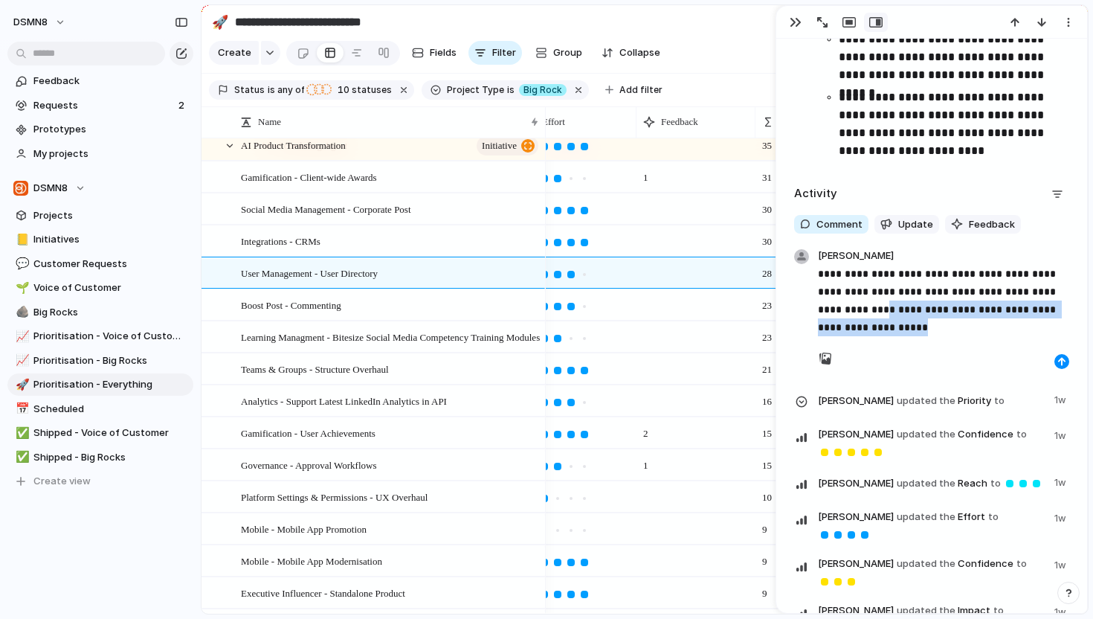
drag, startPoint x: 877, startPoint y: 326, endPoint x: 858, endPoint y: 309, distance: 24.8
click at [858, 309] on p "**********" at bounding box center [943, 300] width 251 height 71
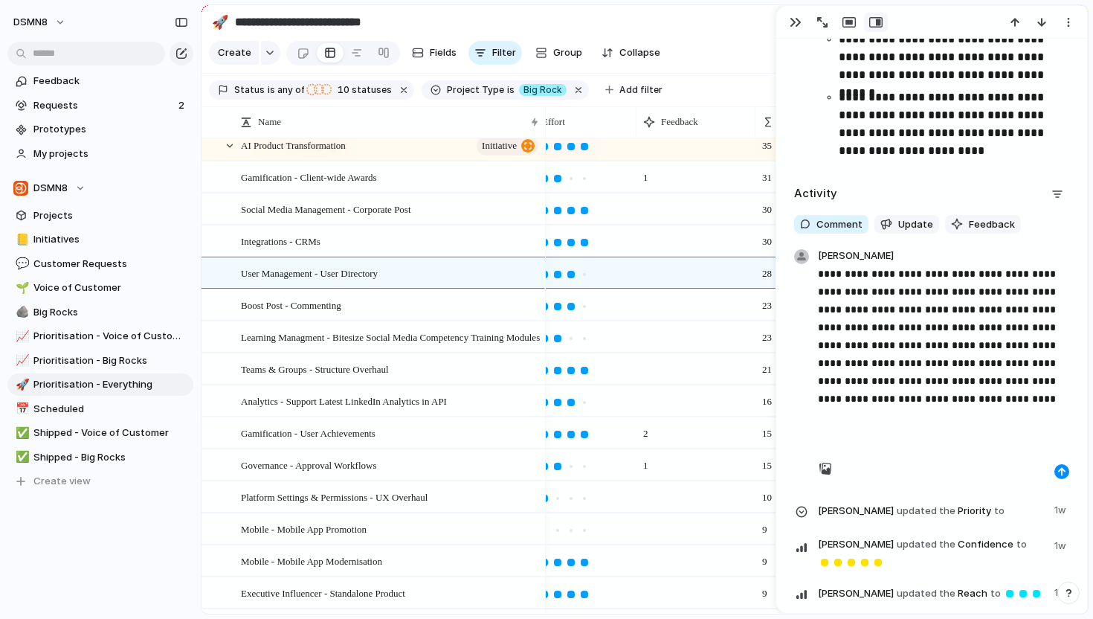
click at [948, 275] on p "**********" at bounding box center [943, 336] width 251 height 143
click at [954, 427] on p at bounding box center [943, 427] width 251 height 18
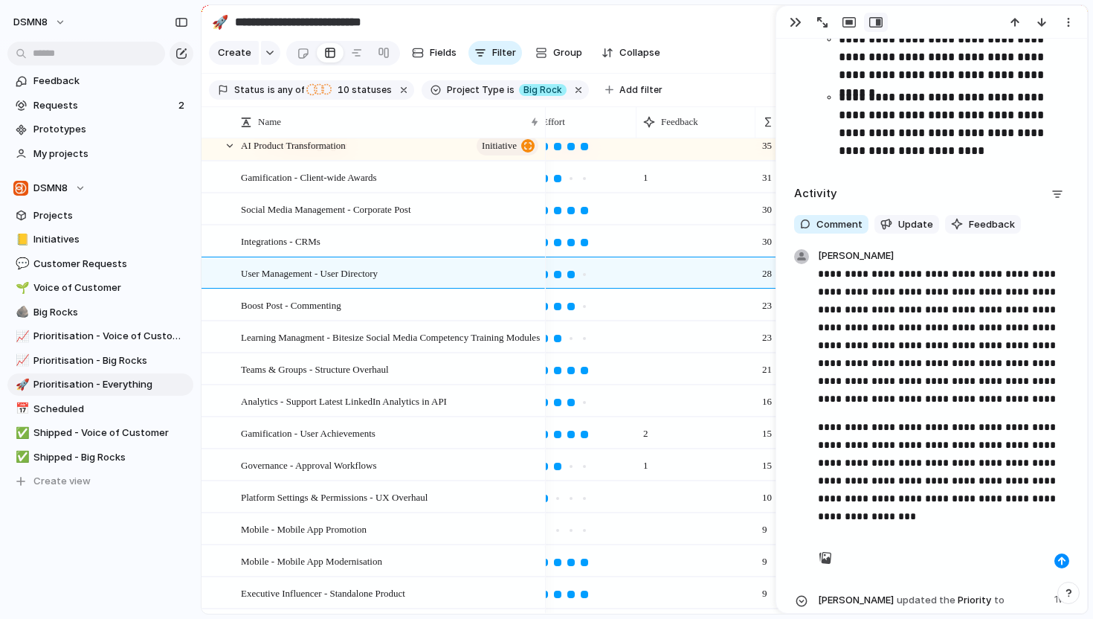
click at [860, 312] on p "**********" at bounding box center [943, 336] width 251 height 143
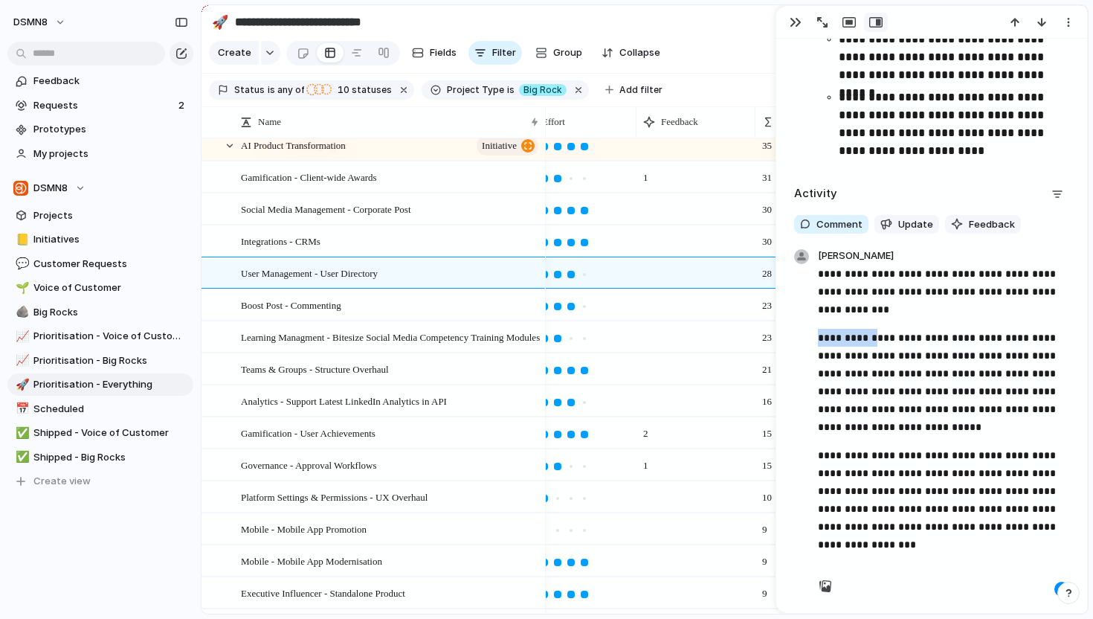
drag, startPoint x: 881, startPoint y: 339, endPoint x: 806, endPoint y: 341, distance: 74.4
click at [806, 341] on div "**********" at bounding box center [932, 420] width 284 height 351
click at [847, 352] on p "**********" at bounding box center [943, 382] width 251 height 107
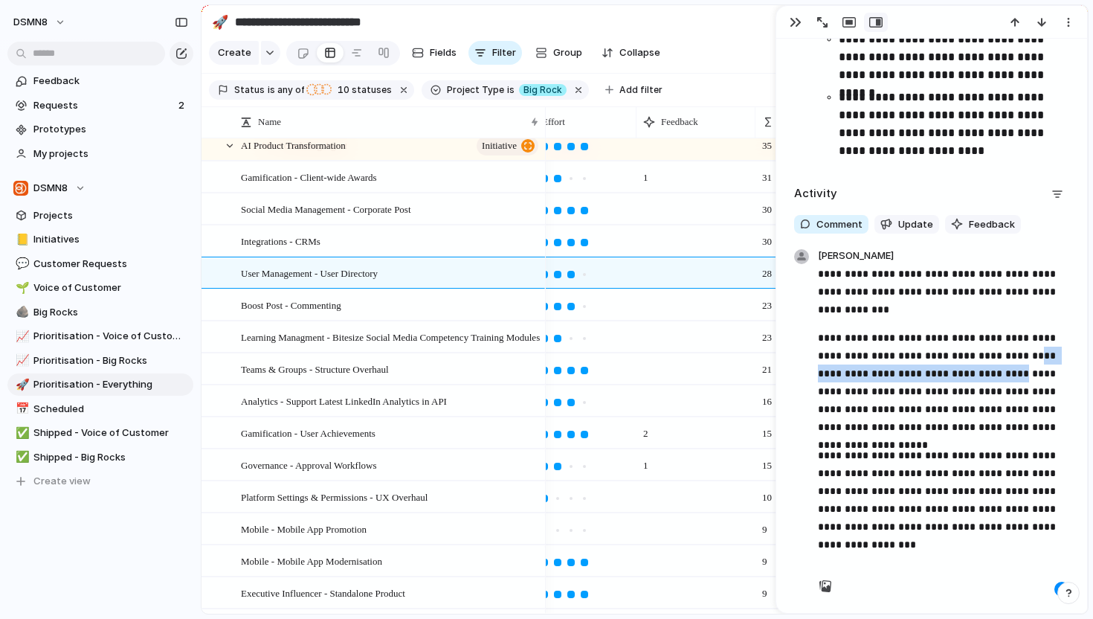
drag, startPoint x: 964, startPoint y: 370, endPoint x: 1012, endPoint y: 346, distance: 54.2
click at [1012, 347] on p "**********" at bounding box center [943, 382] width 251 height 107
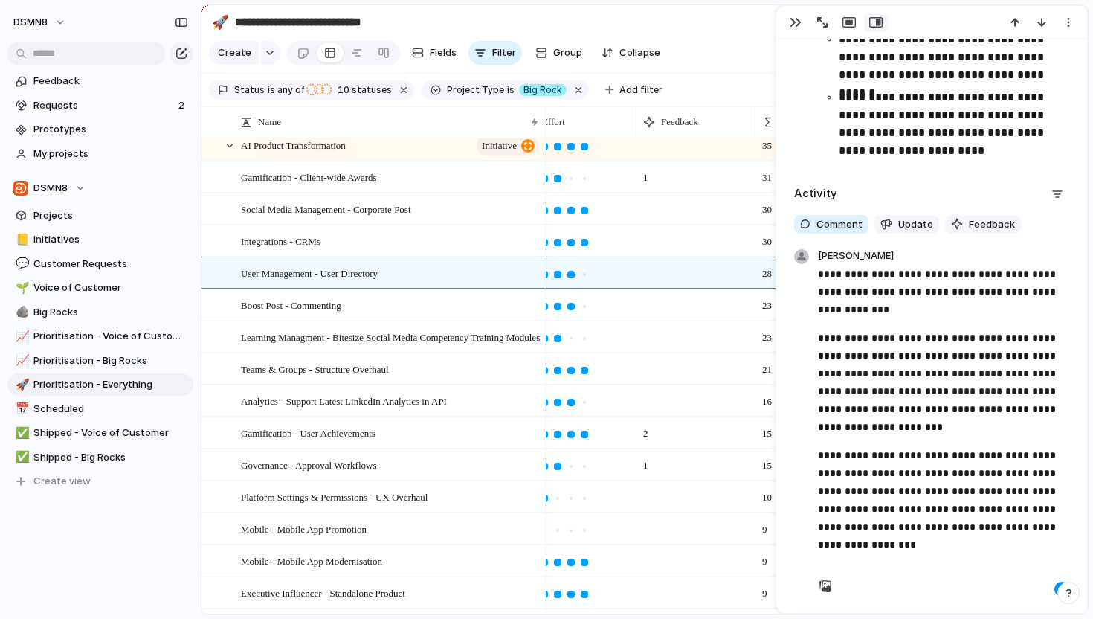
click at [936, 415] on p "**********" at bounding box center [943, 382] width 251 height 107
drag, startPoint x: 884, startPoint y: 423, endPoint x: 985, endPoint y: 407, distance: 101.6
click at [985, 407] on p "**********" at bounding box center [943, 382] width 251 height 107
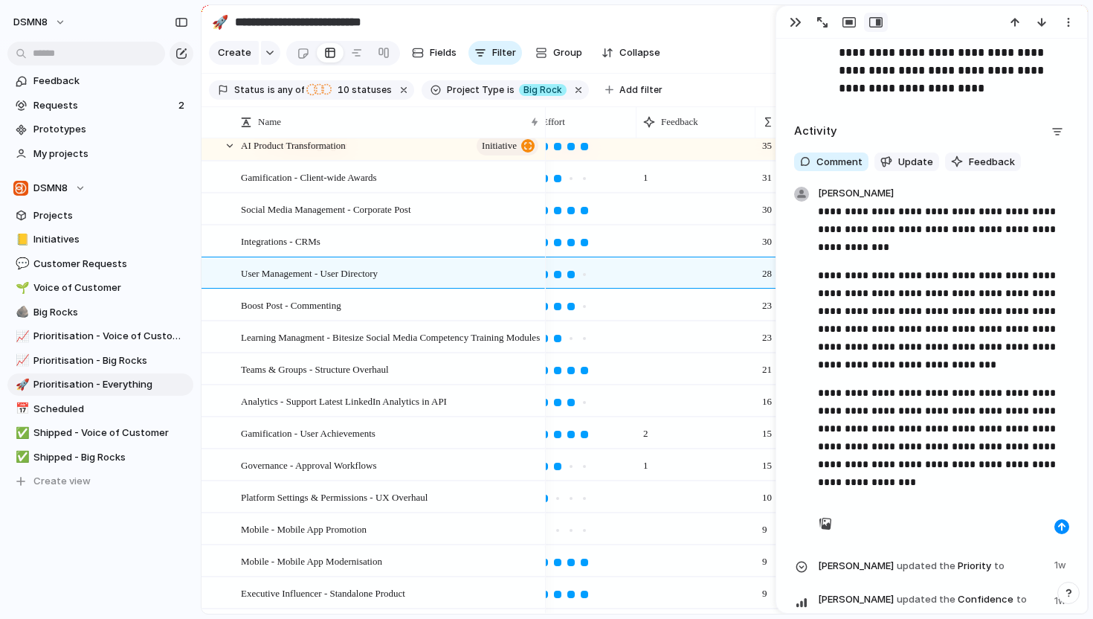
scroll to position [3916, 0]
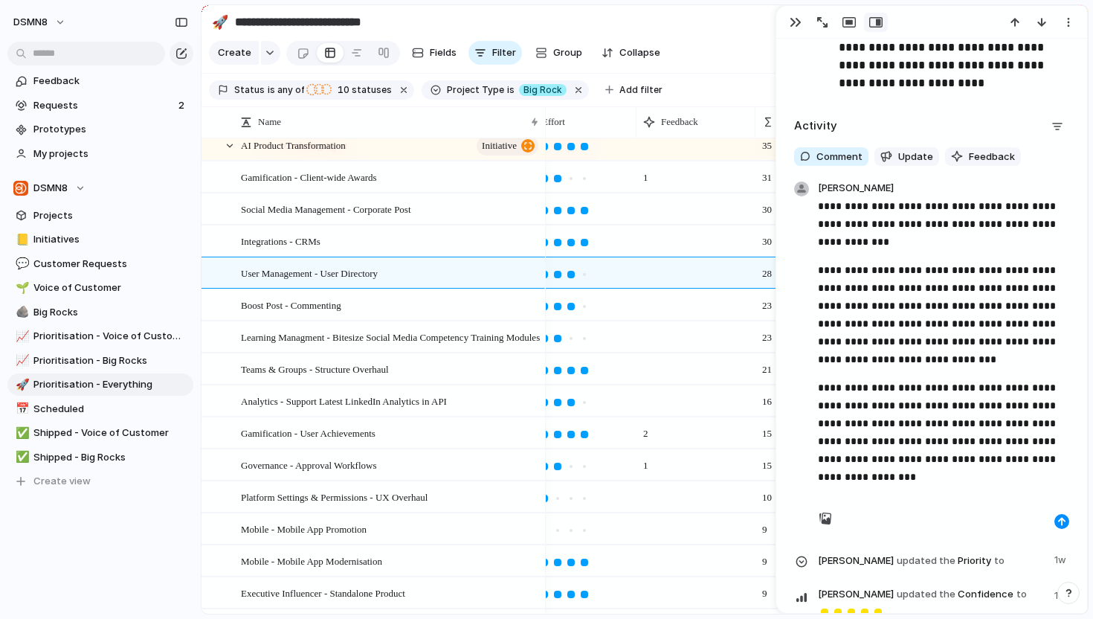
click at [937, 478] on p "**********" at bounding box center [943, 432] width 251 height 107
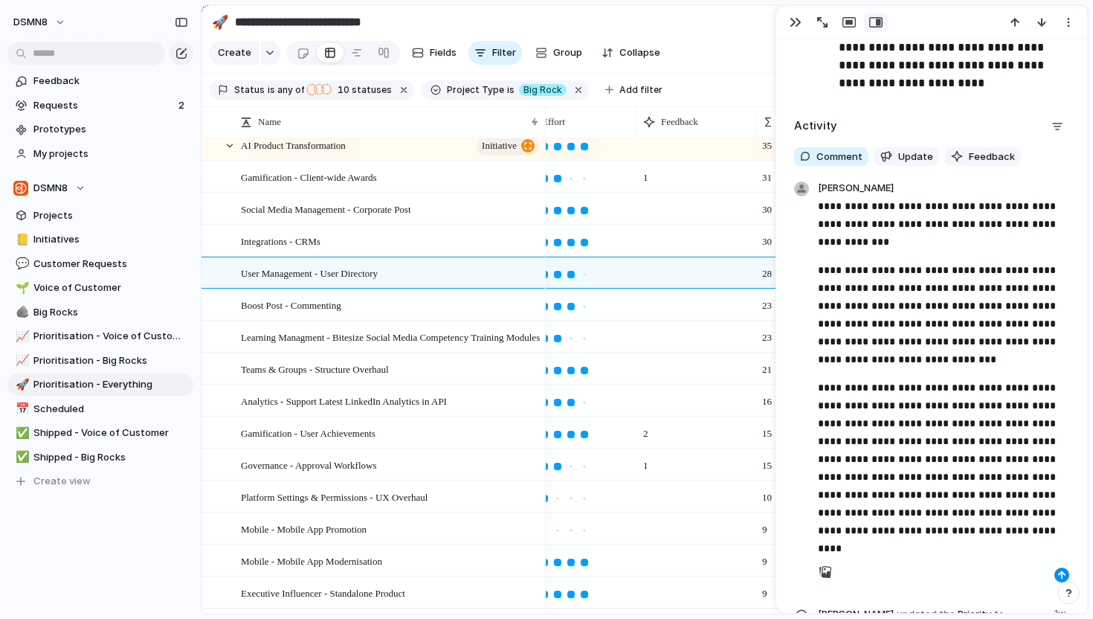
click at [839, 501] on p "**********" at bounding box center [943, 459] width 251 height 161
click at [1009, 496] on p "**********" at bounding box center [943, 459] width 251 height 161
click at [997, 535] on p "**********" at bounding box center [943, 459] width 251 height 161
click at [1011, 288] on p "**********" at bounding box center [943, 314] width 251 height 107
click at [863, 344] on p "**********" at bounding box center [943, 314] width 251 height 107
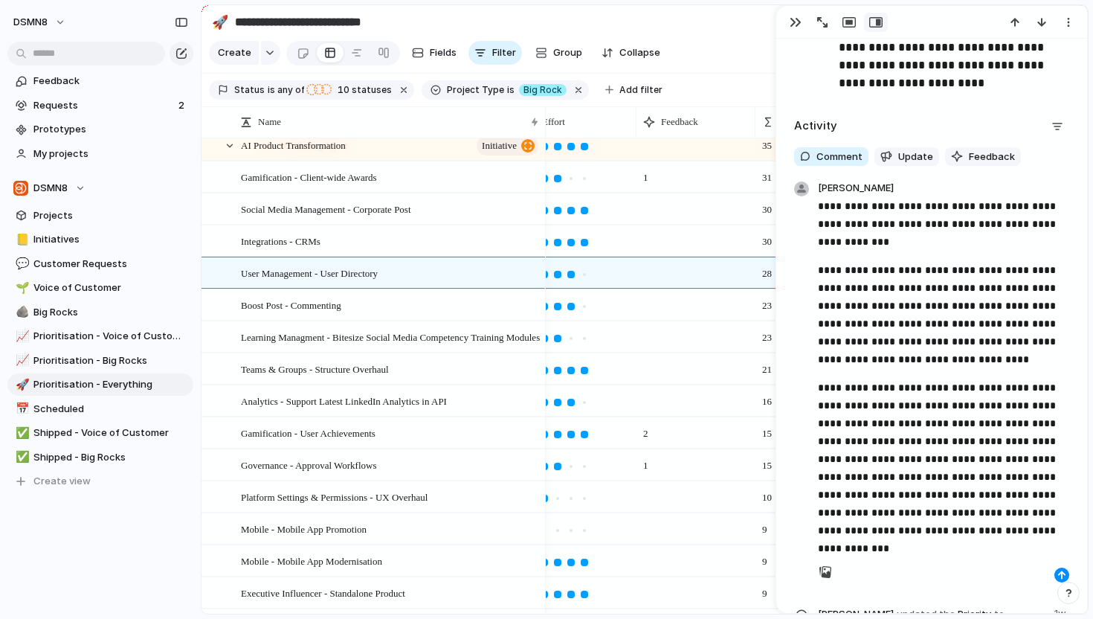
click at [1065, 481] on p "**********" at bounding box center [943, 459] width 251 height 161
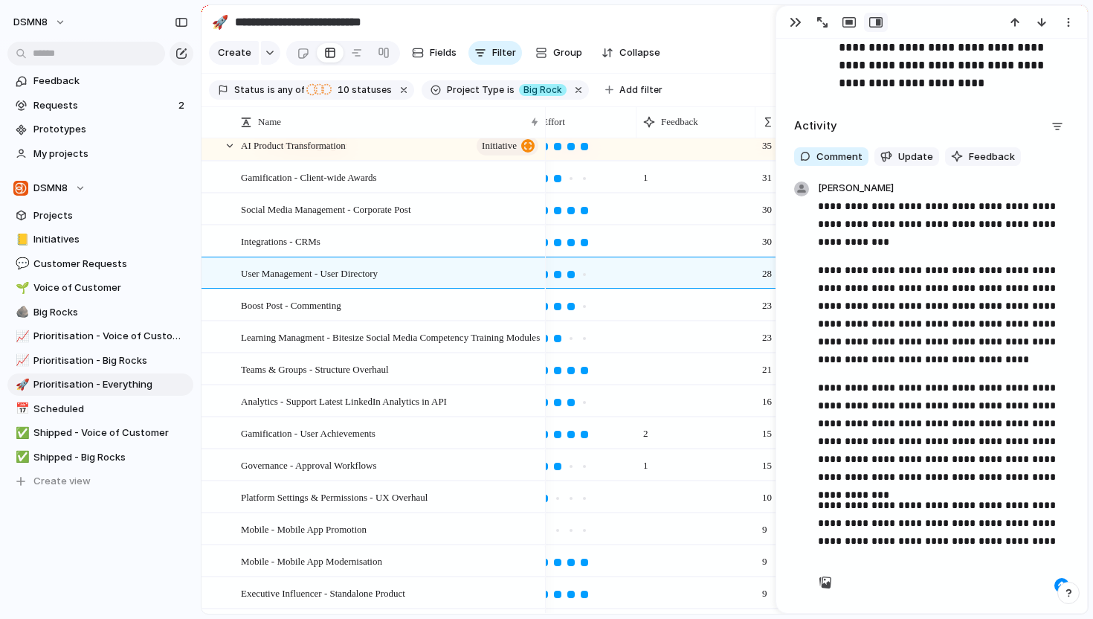
click at [1065, 475] on p "**********" at bounding box center [943, 432] width 251 height 107
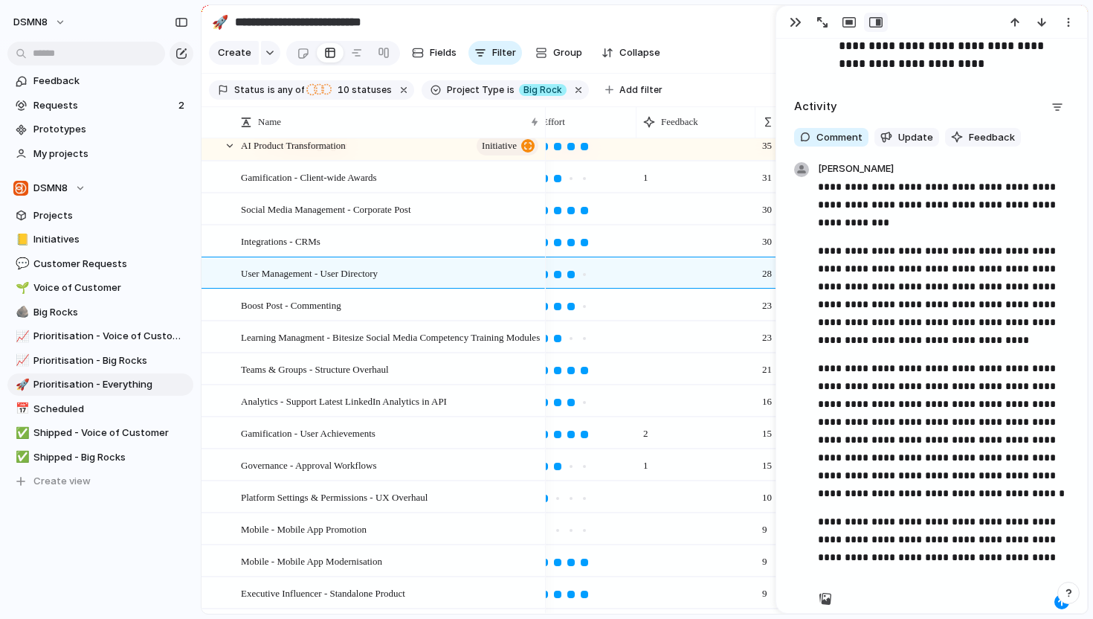
scroll to position [3941, 0]
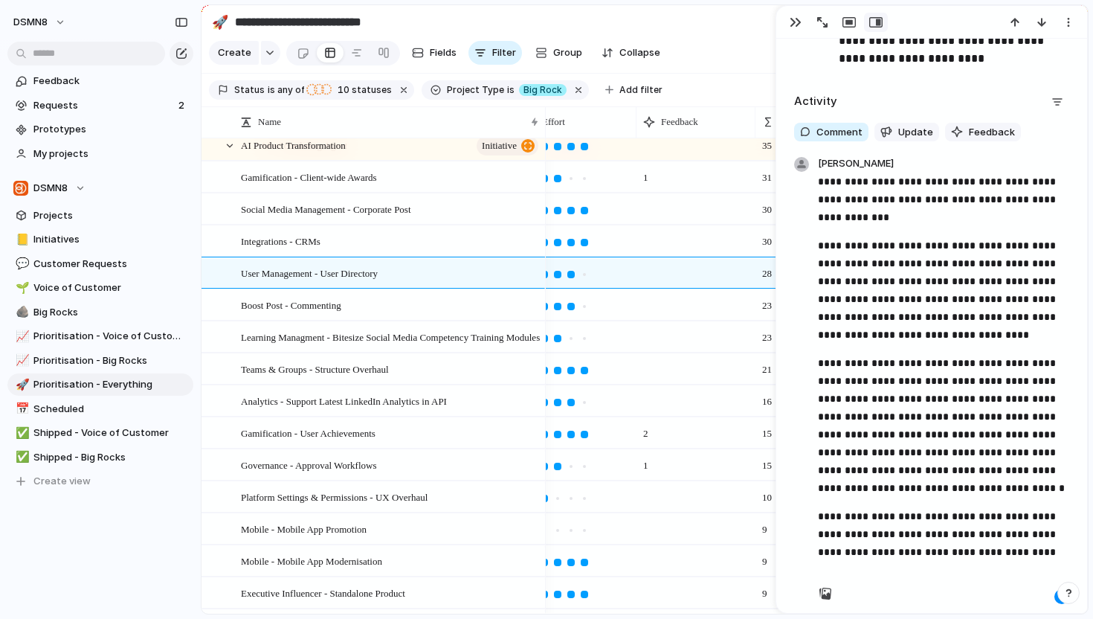
click at [1050, 299] on p "**********" at bounding box center [943, 290] width 251 height 107
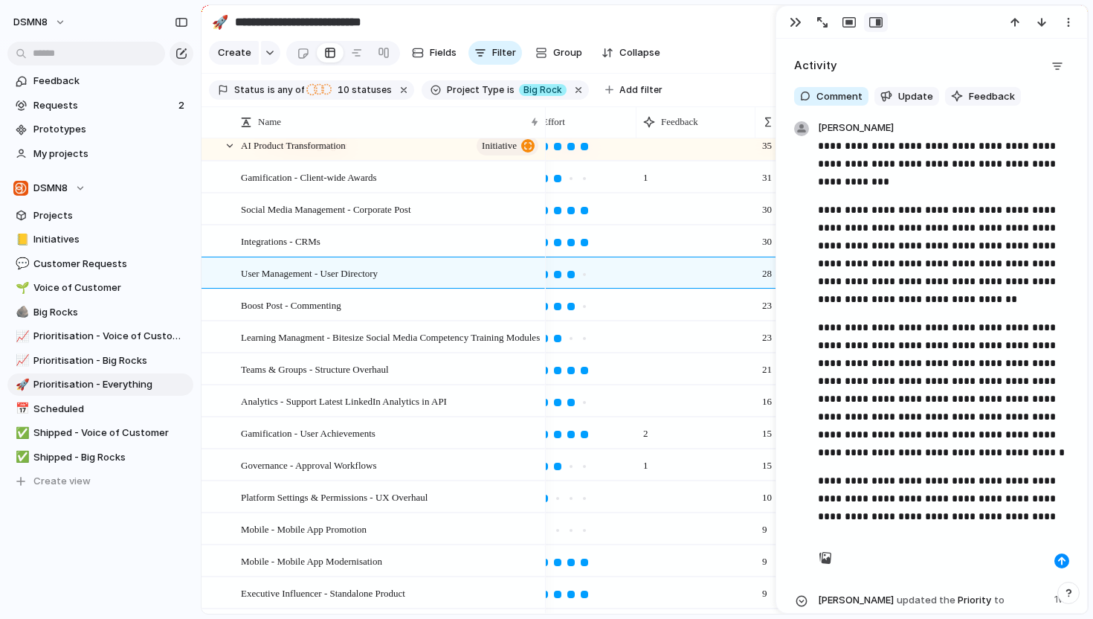
scroll to position [3981, 0]
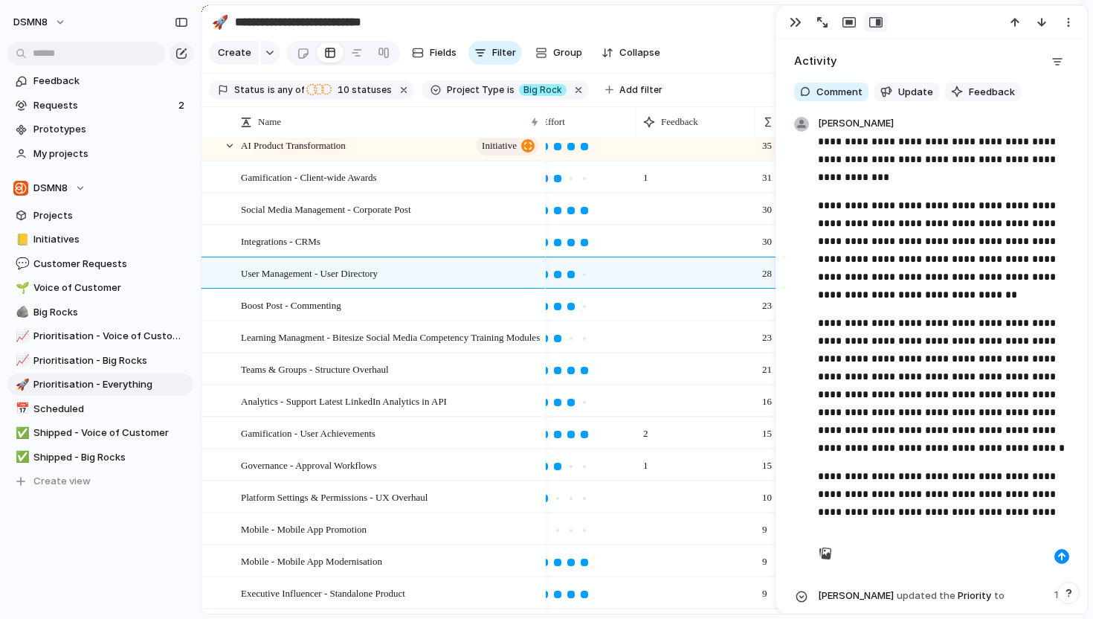
click at [1060, 411] on p "**********" at bounding box center [943, 385] width 251 height 143
click at [824, 426] on p "**********" at bounding box center [943, 385] width 251 height 143
click at [973, 446] on p "**********" at bounding box center [943, 385] width 251 height 143
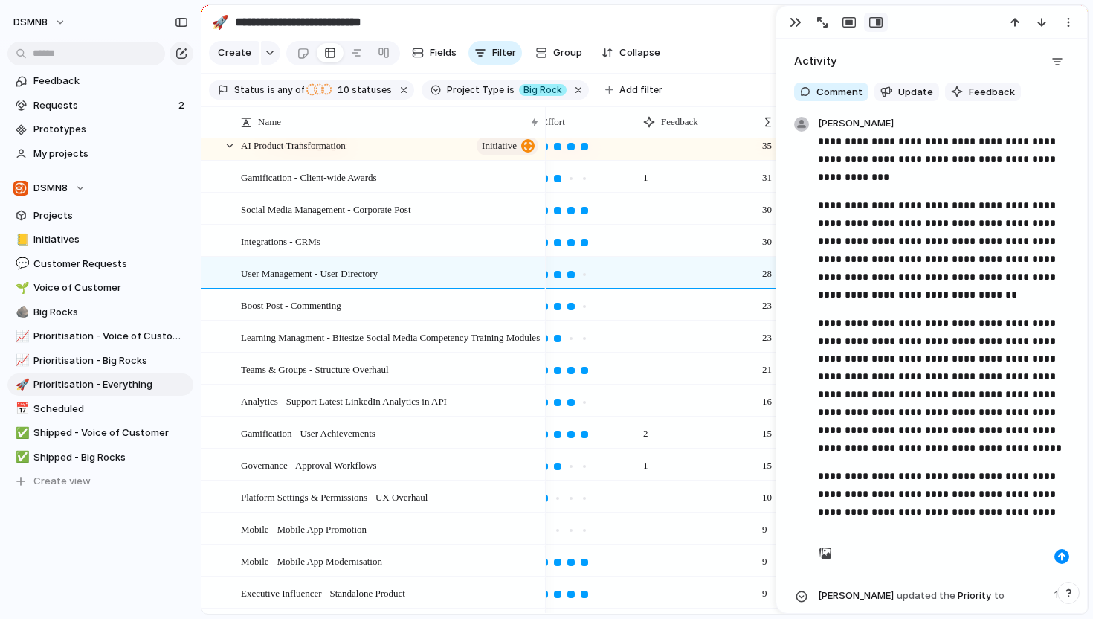
click at [1015, 513] on p "**********" at bounding box center [943, 494] width 251 height 54
click at [1061, 555] on div "button" at bounding box center [1062, 556] width 9 height 9
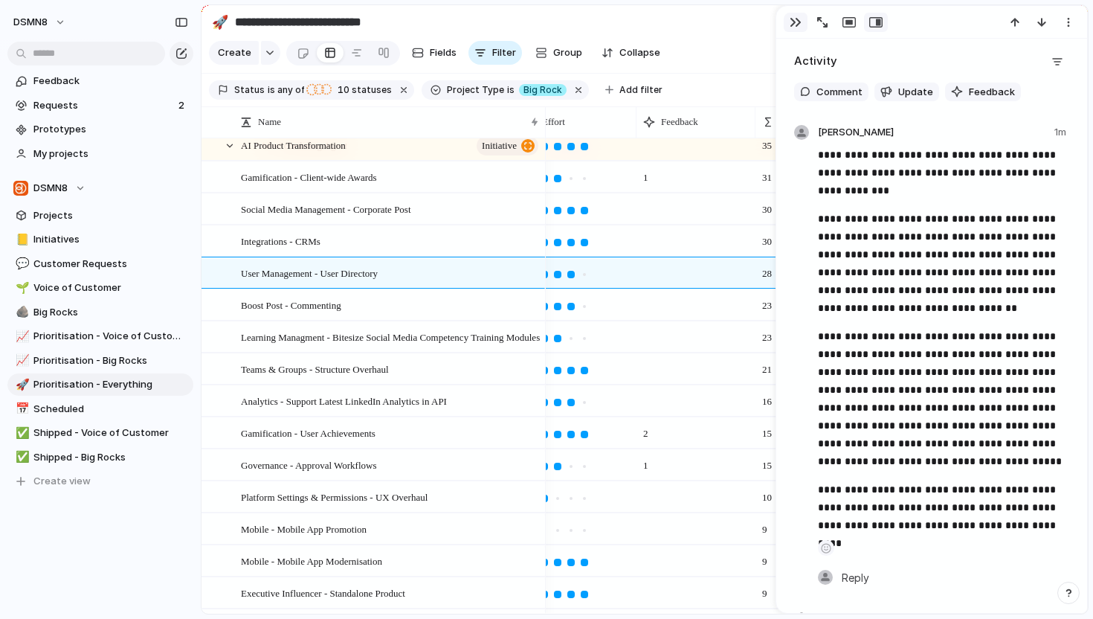
click at [795, 31] on button "button" at bounding box center [796, 22] width 24 height 19
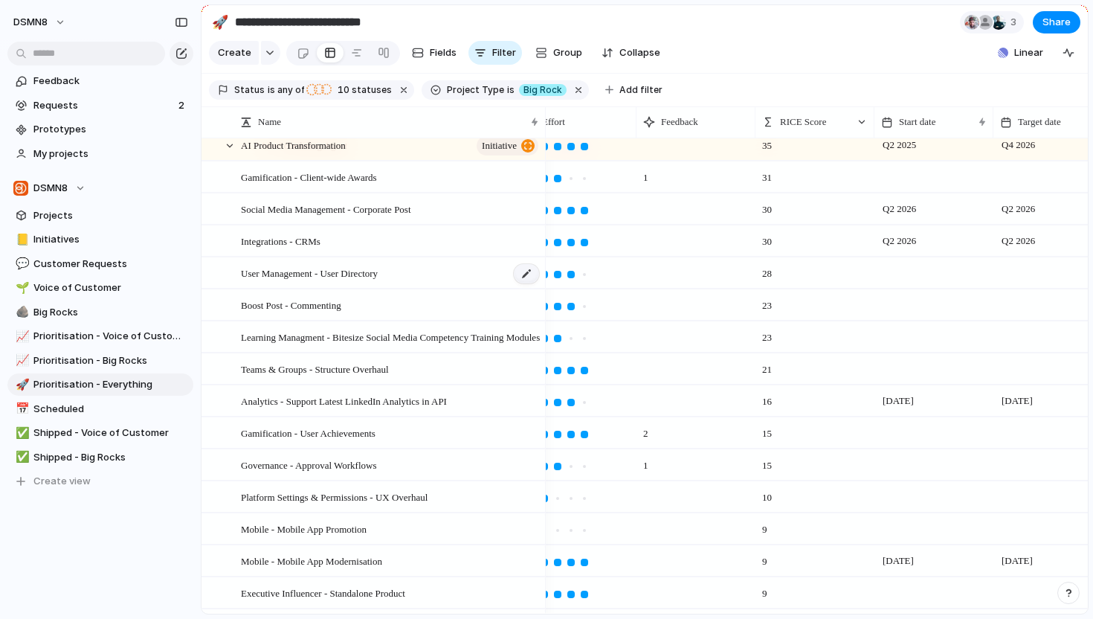
click at [525, 272] on div at bounding box center [526, 273] width 25 height 19
click at [433, 276] on div "User Management - User Directory" at bounding box center [391, 273] width 300 height 30
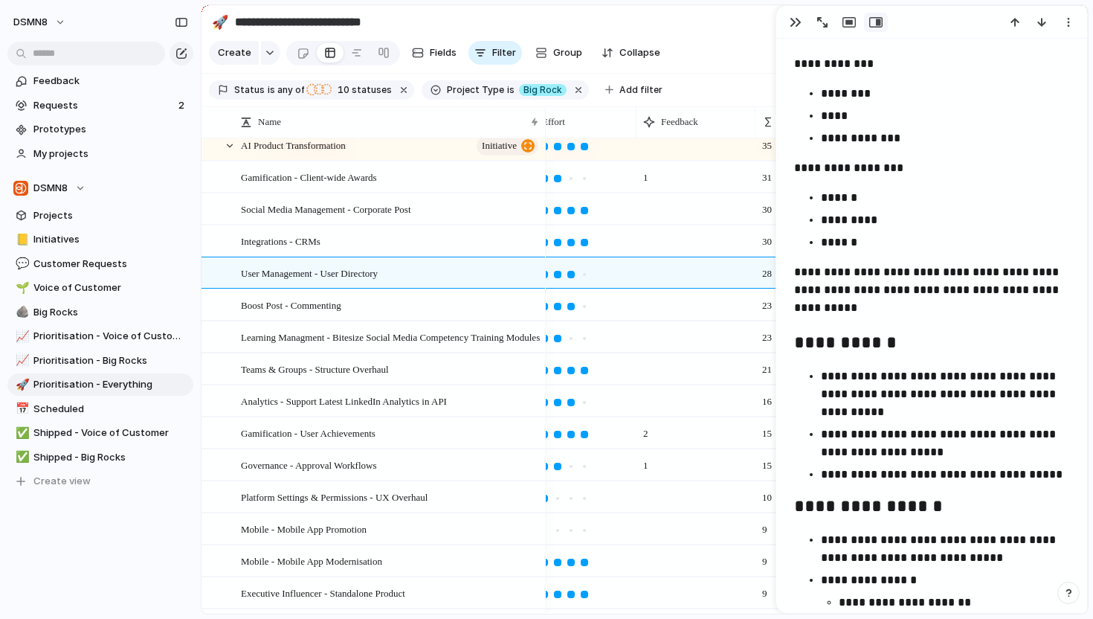
scroll to position [1268, 0]
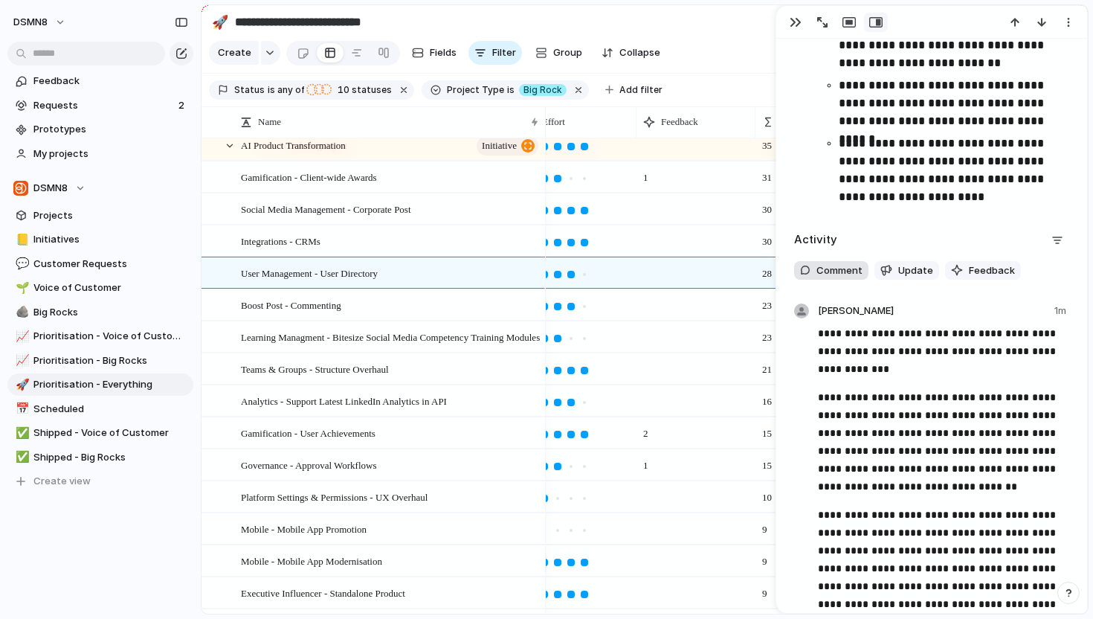
click at [844, 279] on button "Comment" at bounding box center [831, 270] width 74 height 19
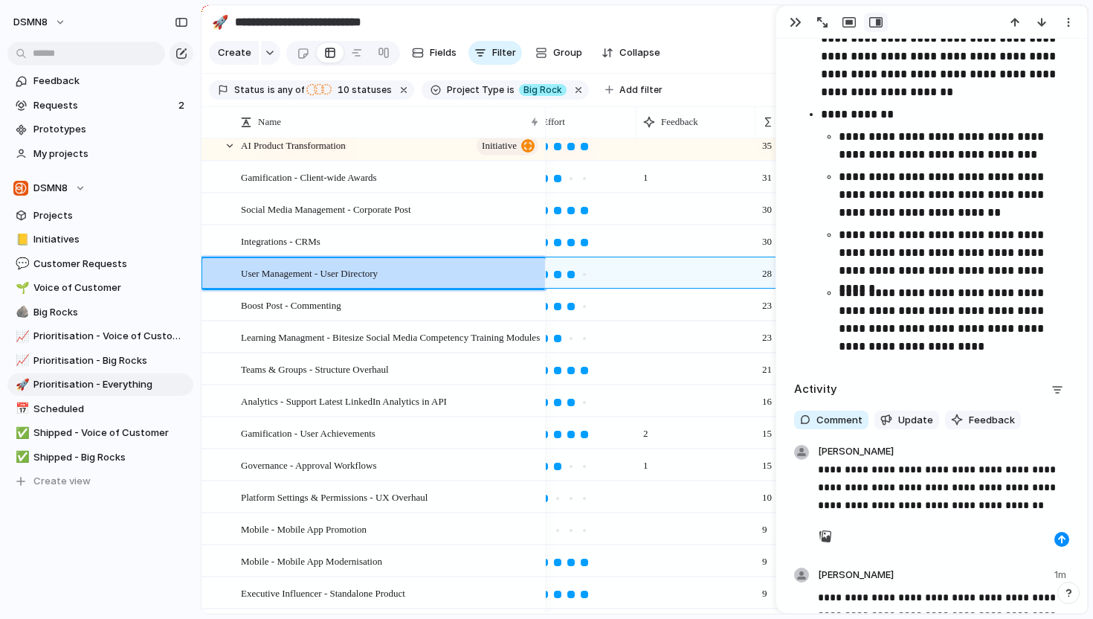
scroll to position [3670, 0]
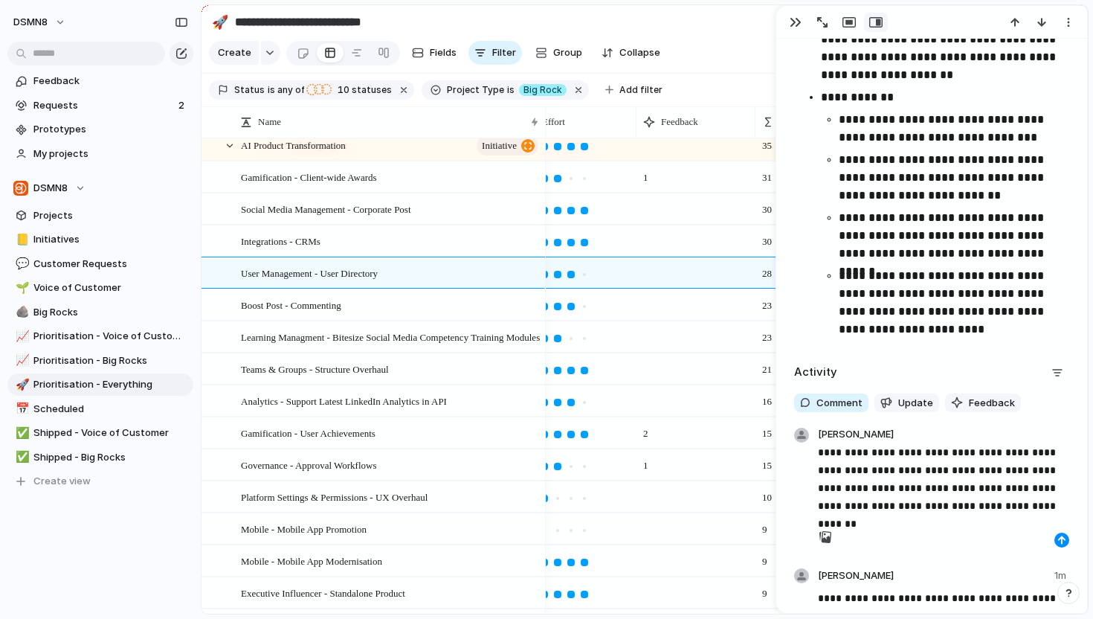
click at [1009, 505] on p "**********" at bounding box center [943, 478] width 251 height 71
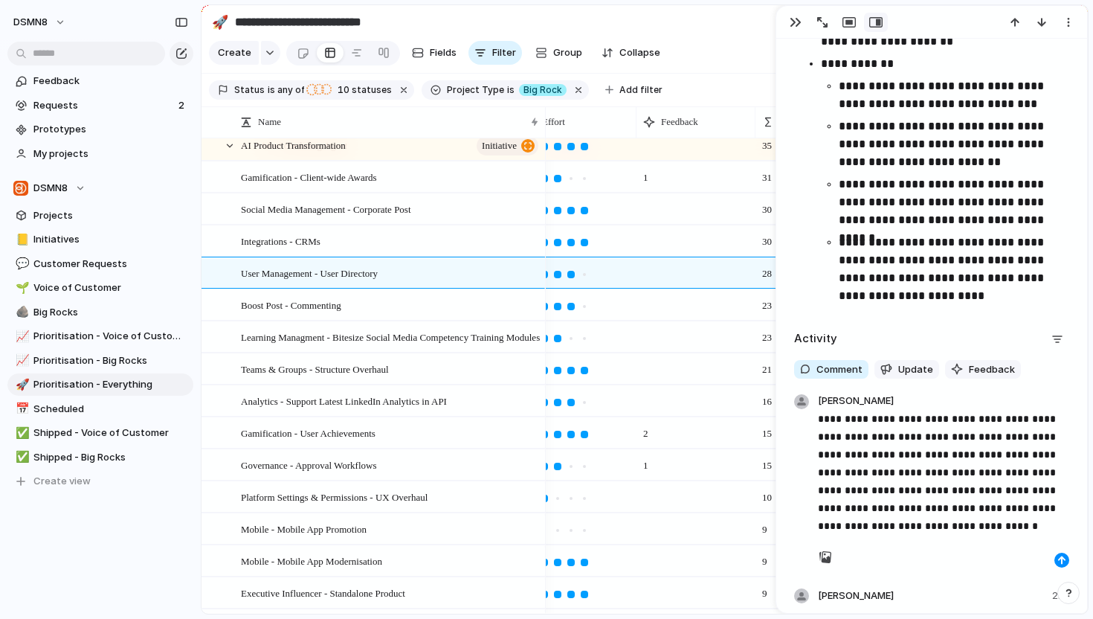
scroll to position [3716, 0]
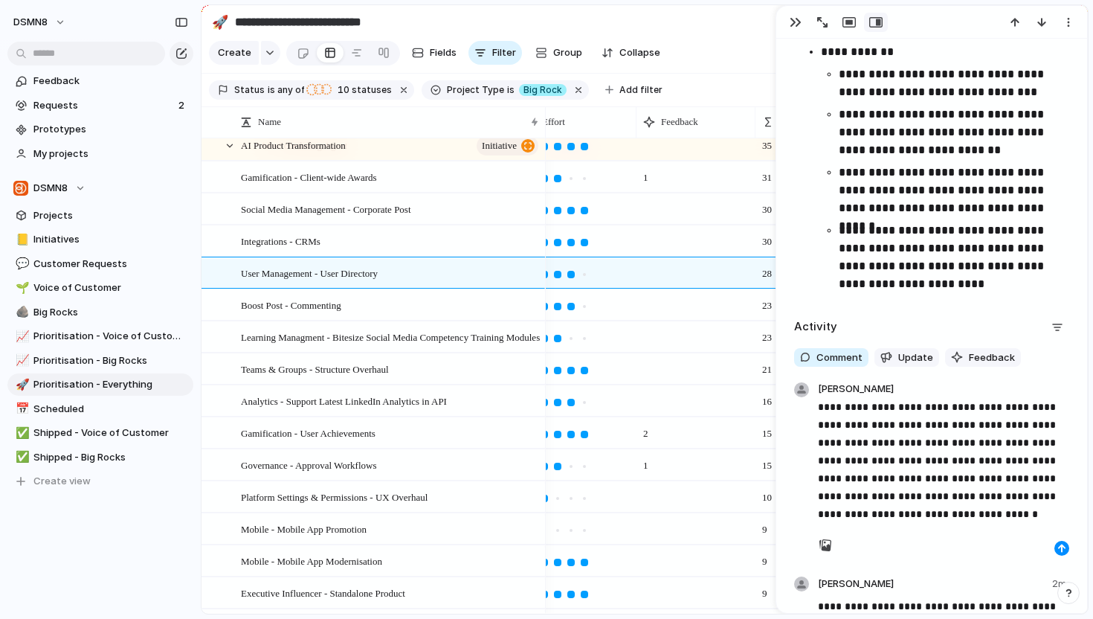
click at [984, 460] on p "**********" at bounding box center [943, 460] width 251 height 125
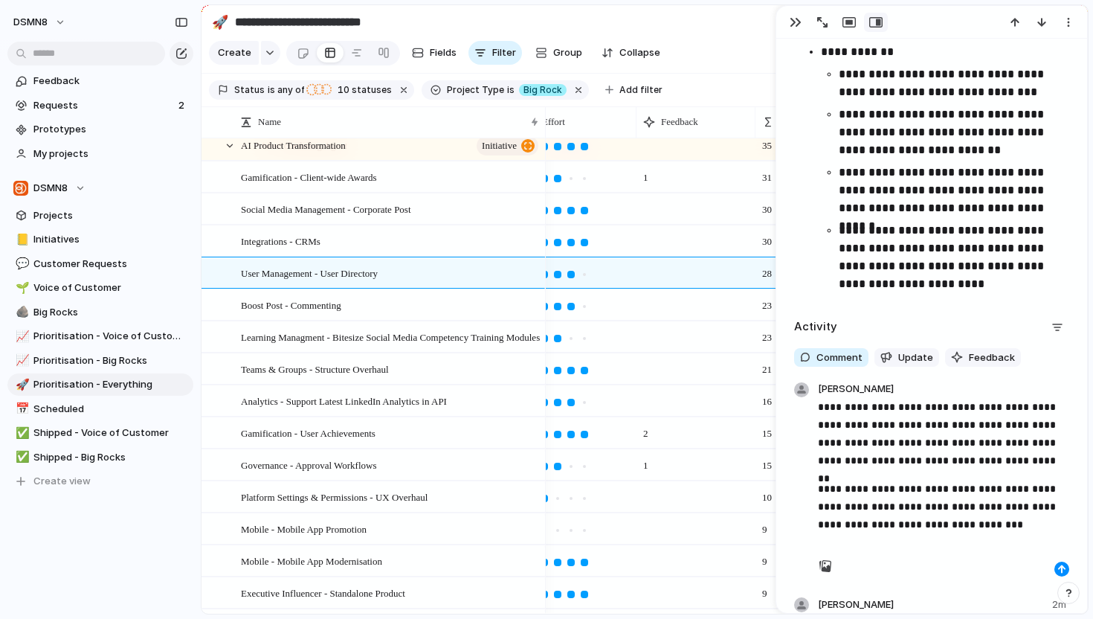
click at [996, 526] on p "**********" at bounding box center [943, 507] width 251 height 54
drag, startPoint x: 856, startPoint y: 524, endPoint x: 827, endPoint y: 524, distance: 29.0
click at [827, 524] on p "**********" at bounding box center [943, 507] width 251 height 54
click at [1034, 506] on p "**********" at bounding box center [943, 507] width 251 height 54
click at [1062, 570] on div "button" at bounding box center [1062, 569] width 9 height 9
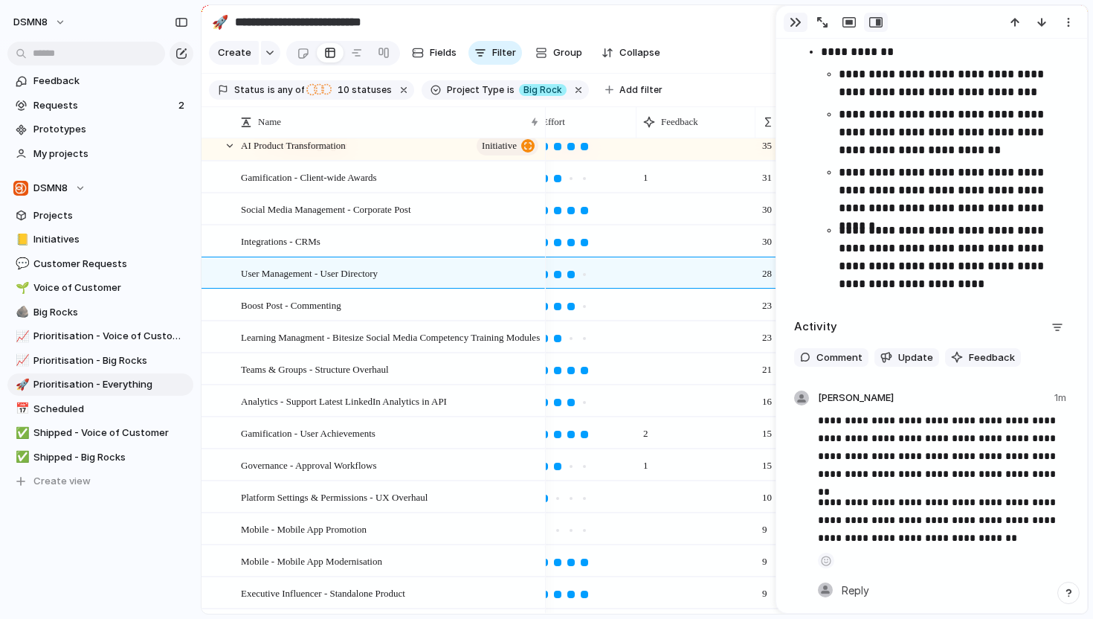
click at [803, 27] on button "button" at bounding box center [796, 22] width 24 height 19
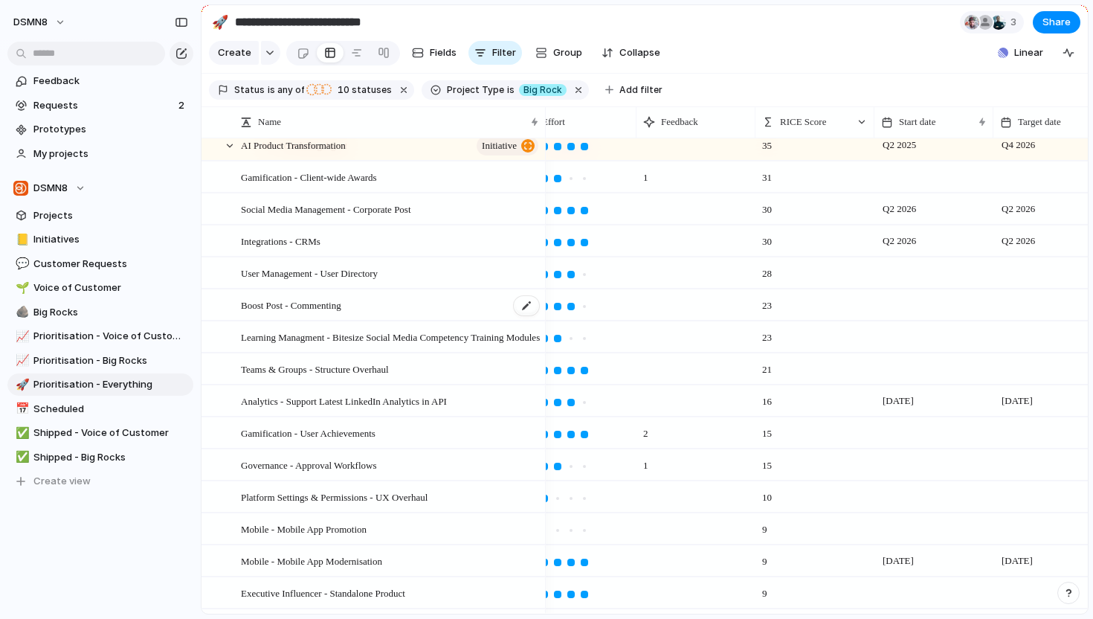
click at [332, 303] on span "Boost Post - Commenting" at bounding box center [291, 304] width 100 height 17
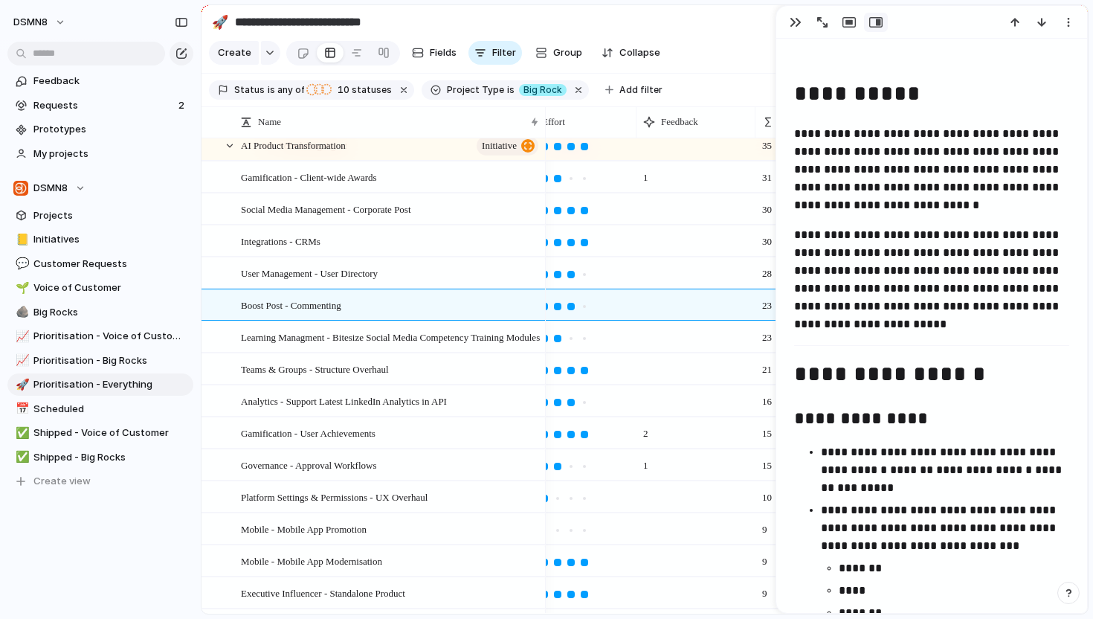
scroll to position [644, 0]
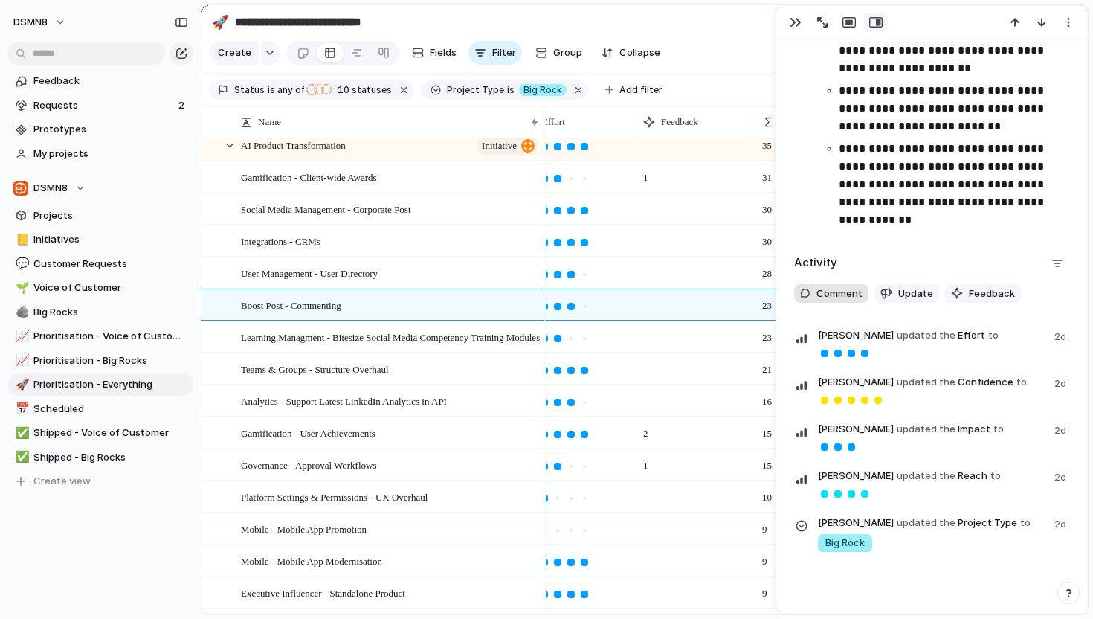
click at [847, 297] on span "Comment" at bounding box center [840, 293] width 46 height 15
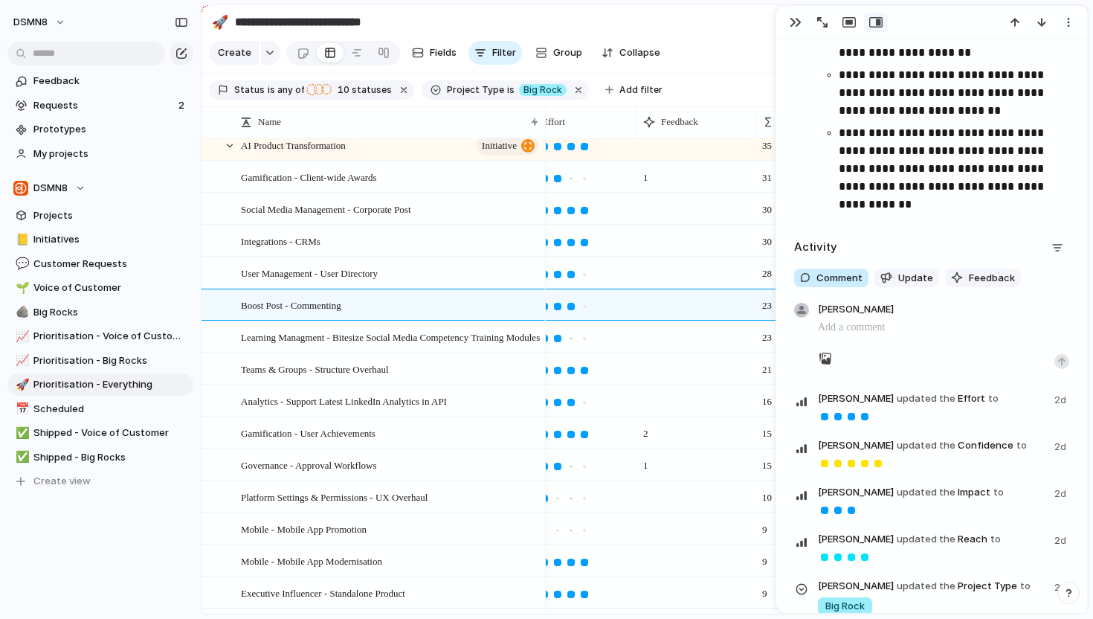
scroll to position [2043, 0]
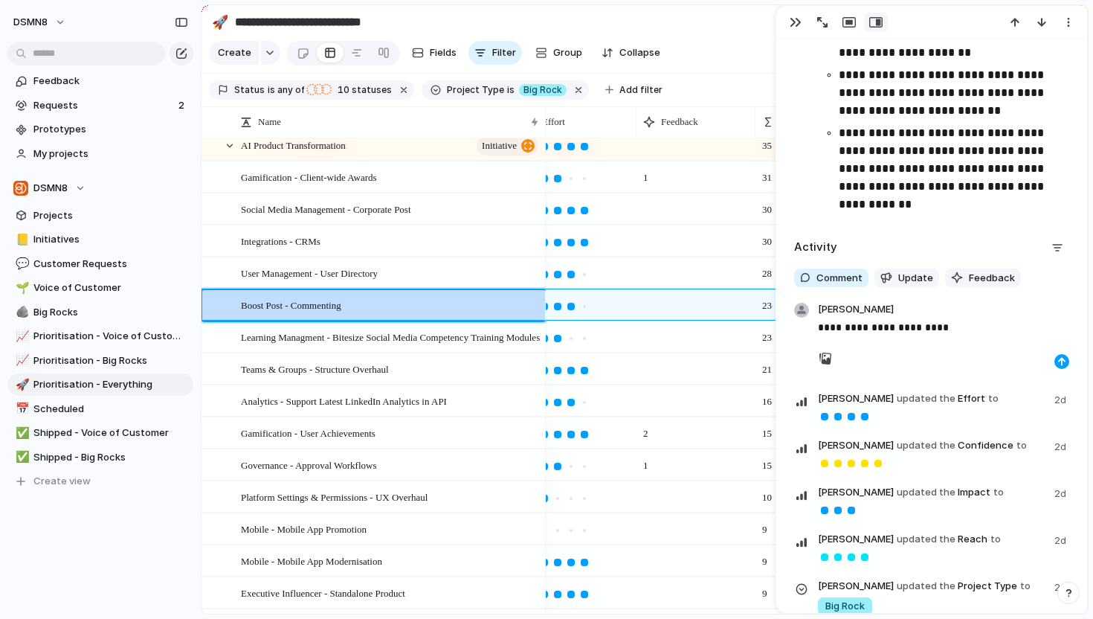
click at [1056, 356] on button "button" at bounding box center [1062, 361] width 15 height 15
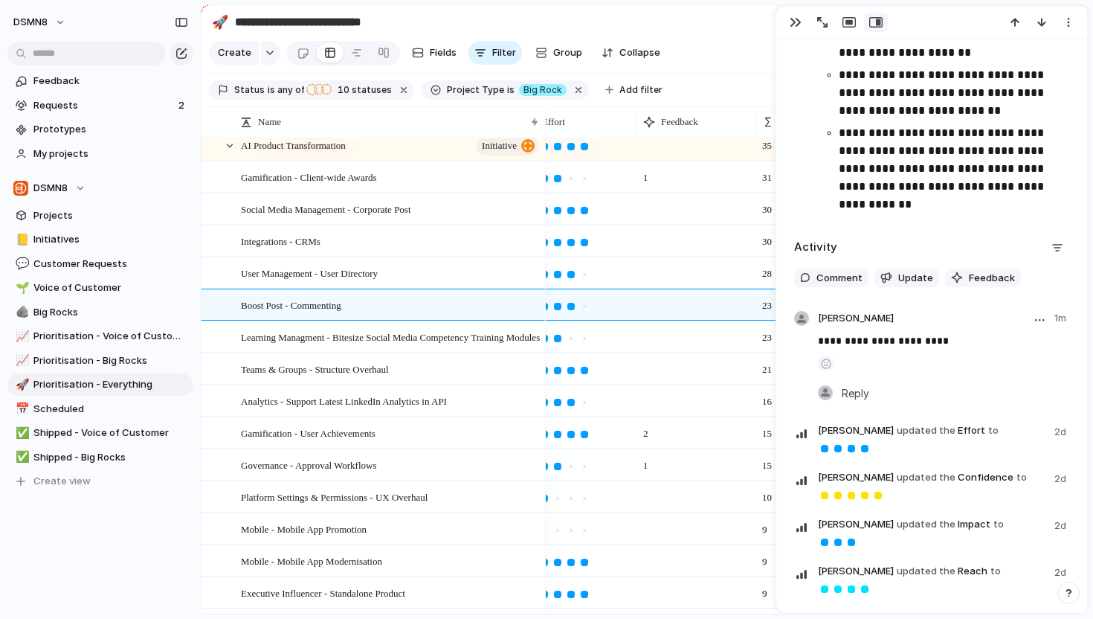
click at [864, 321] on header "Emma 1m" at bounding box center [943, 320] width 251 height 18
click at [841, 272] on span "Comment" at bounding box center [840, 278] width 46 height 15
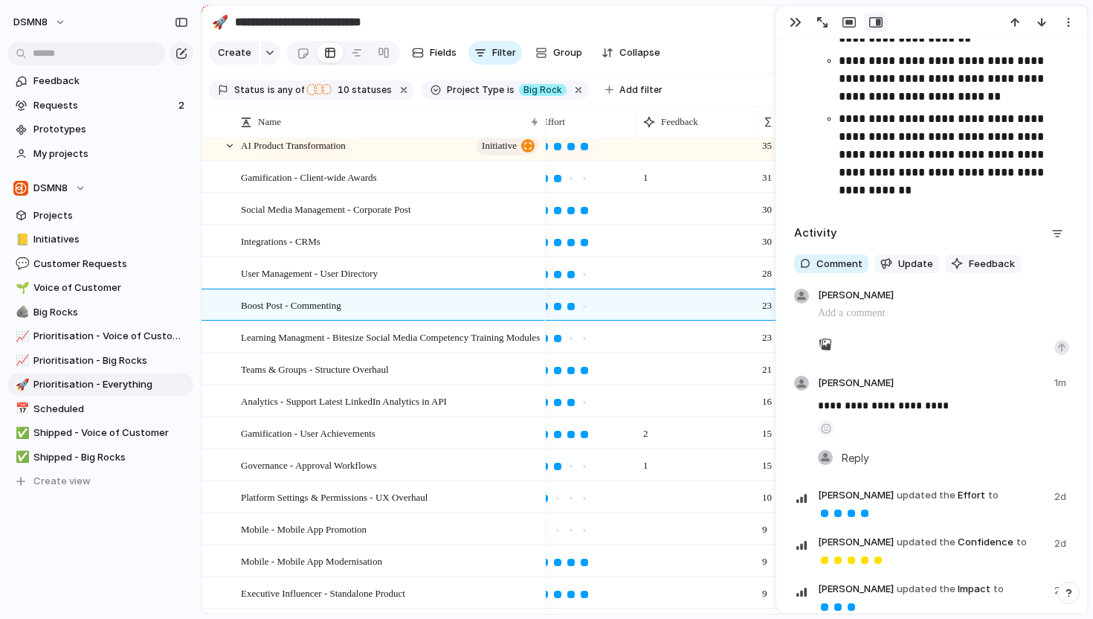
scroll to position [2057, 0]
click at [1059, 347] on div "button" at bounding box center [1062, 347] width 9 height 9
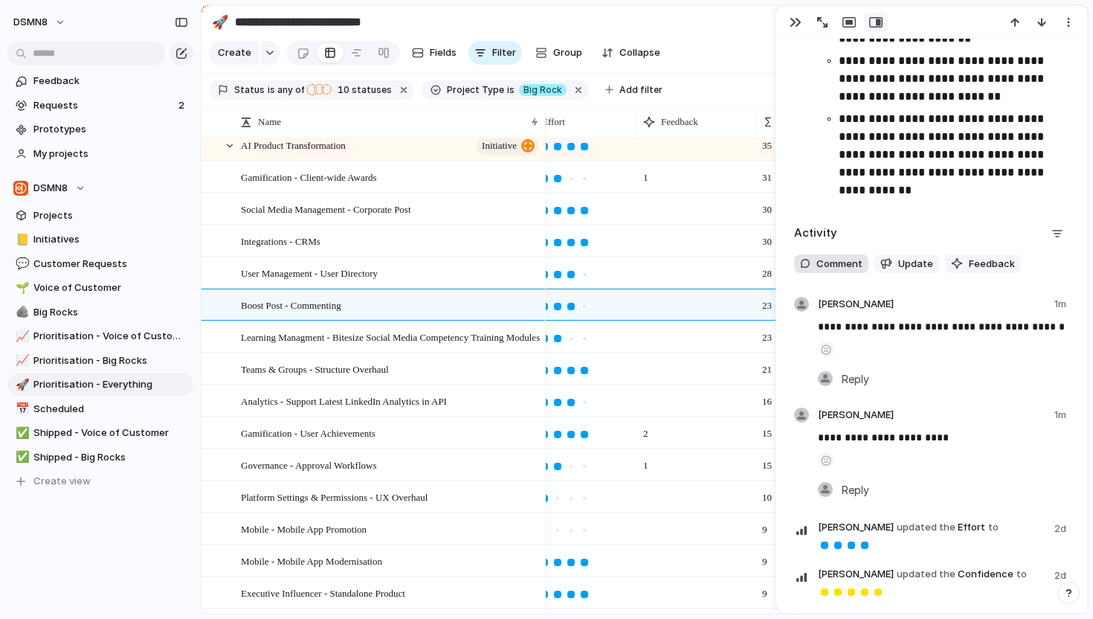
click at [848, 266] on span "Comment" at bounding box center [840, 264] width 46 height 15
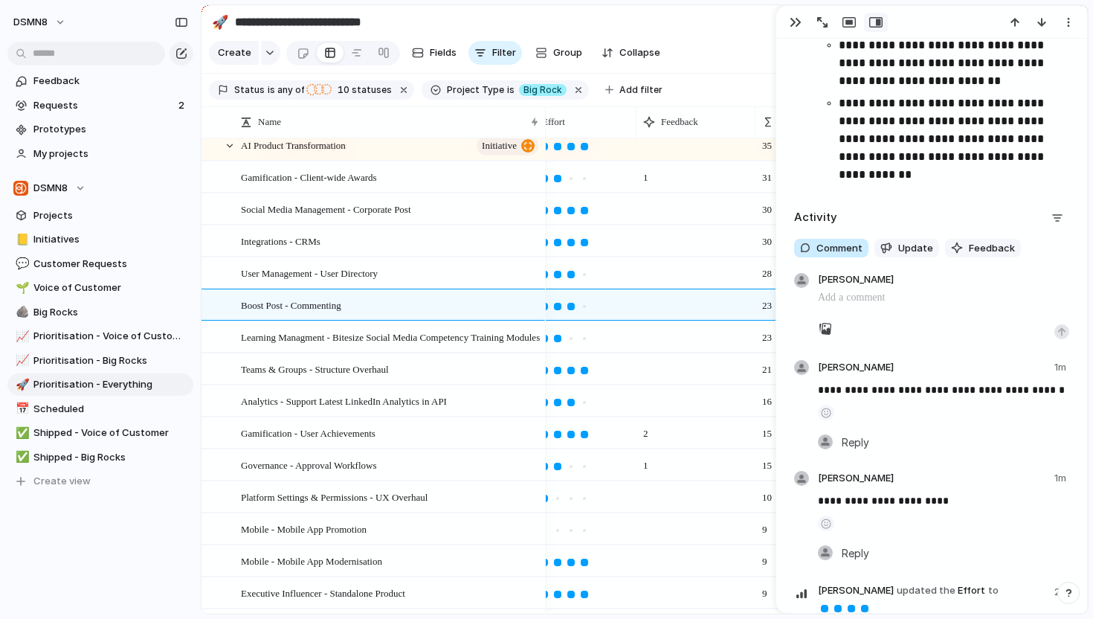
scroll to position [2072, 0]
click at [1065, 335] on button "button" at bounding box center [1062, 331] width 15 height 15
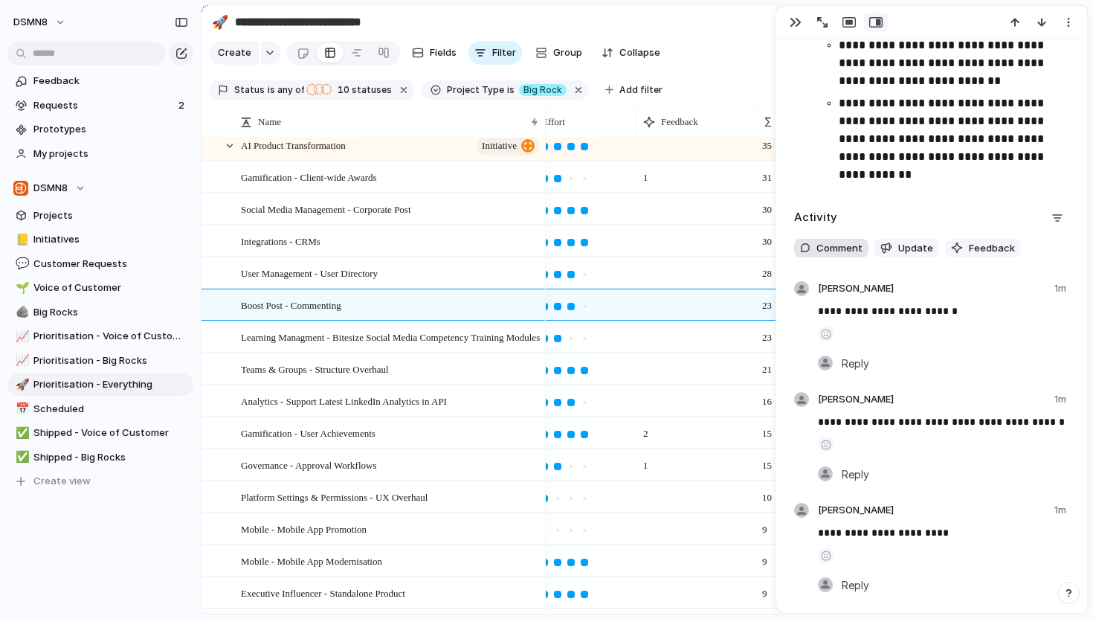
click at [820, 249] on span "Comment" at bounding box center [840, 248] width 46 height 15
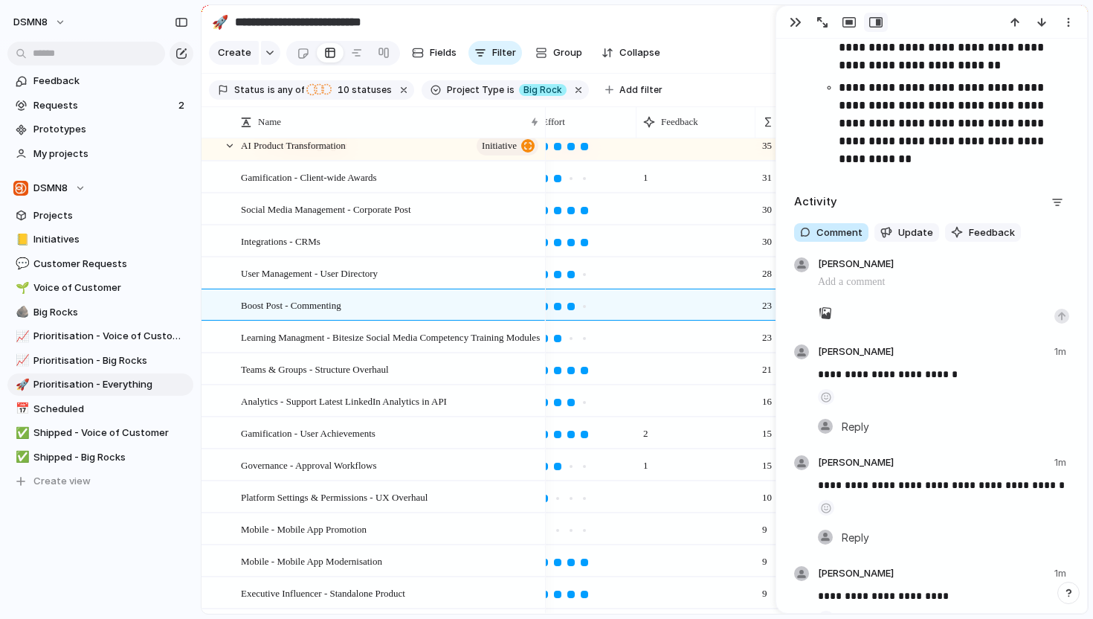
scroll to position [2088, 0]
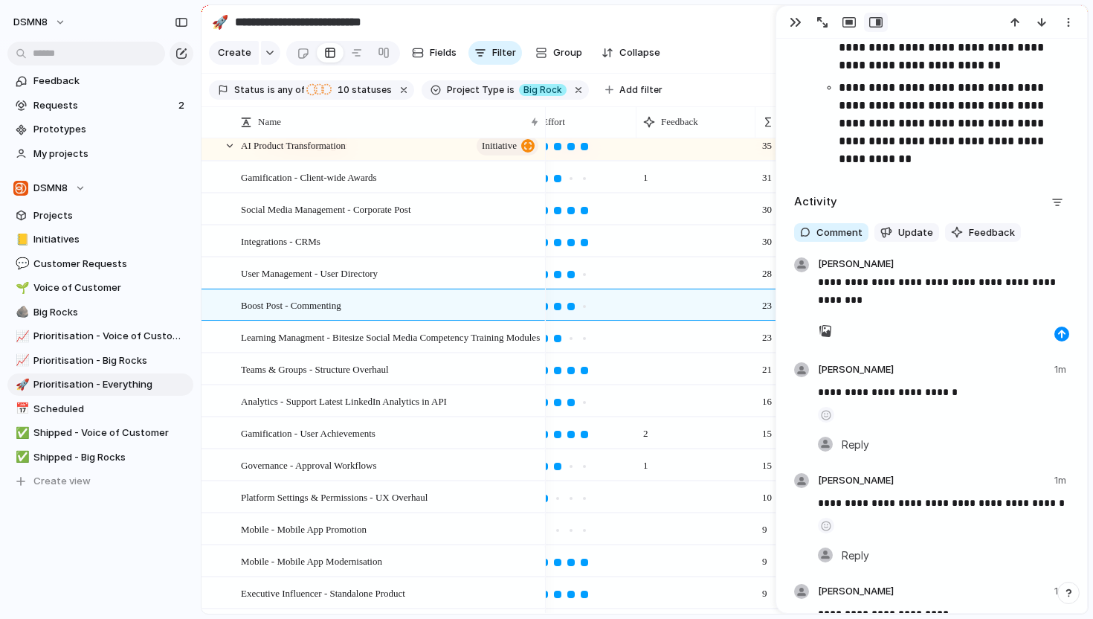
click at [1050, 334] on div at bounding box center [943, 331] width 251 height 21
click at [1058, 334] on div "button" at bounding box center [1062, 334] width 9 height 9
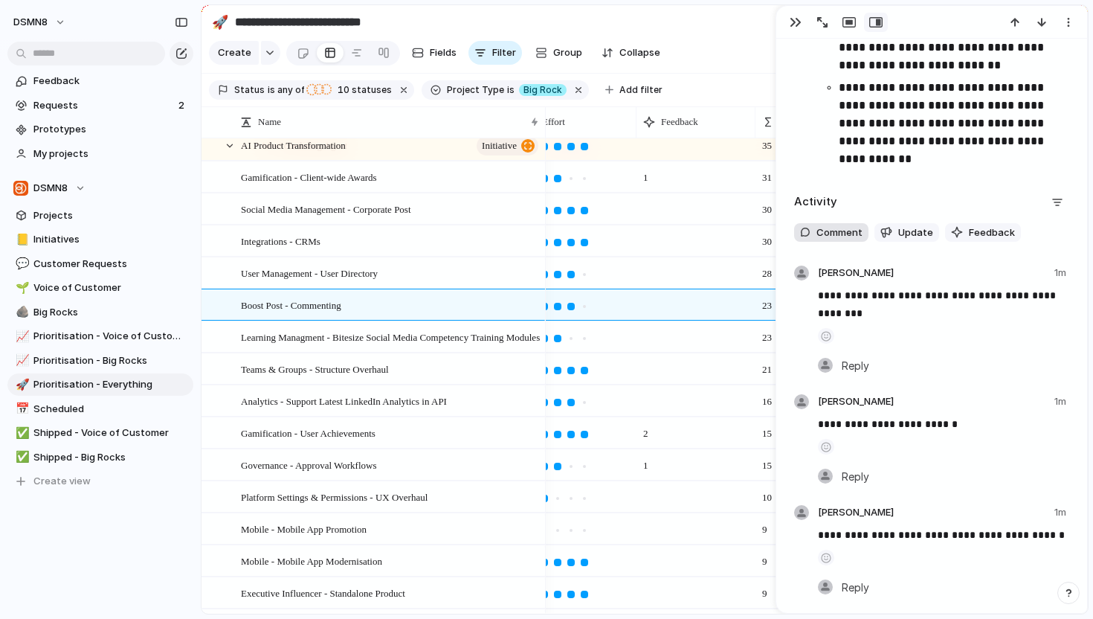
click at [832, 233] on span "Comment" at bounding box center [840, 232] width 46 height 15
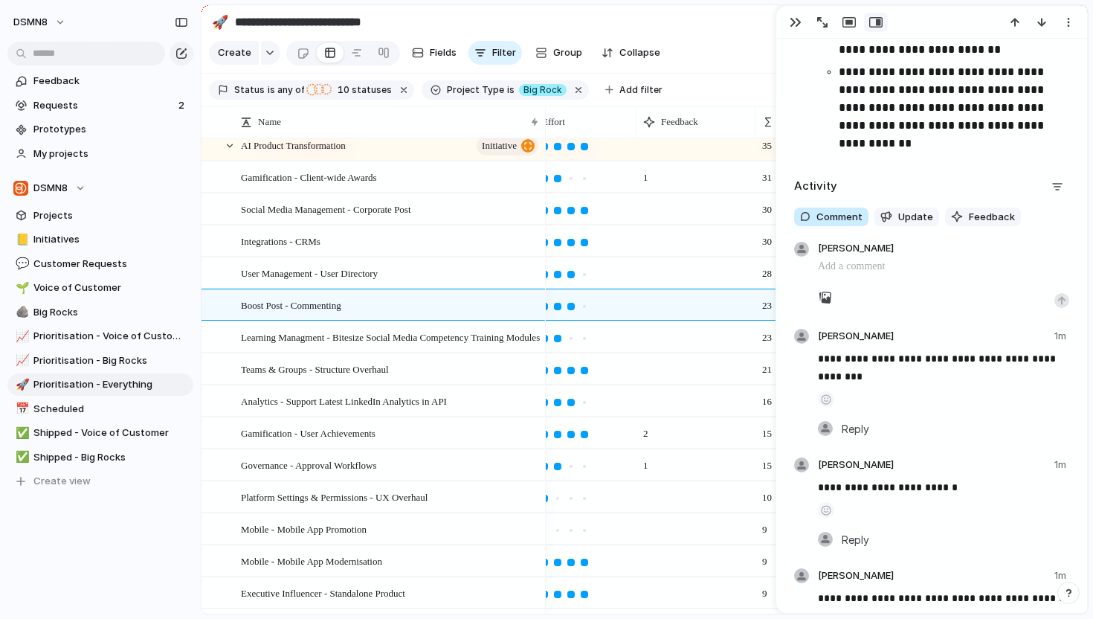
scroll to position [2104, 0]
click at [1058, 301] on div "button" at bounding box center [1062, 300] width 9 height 9
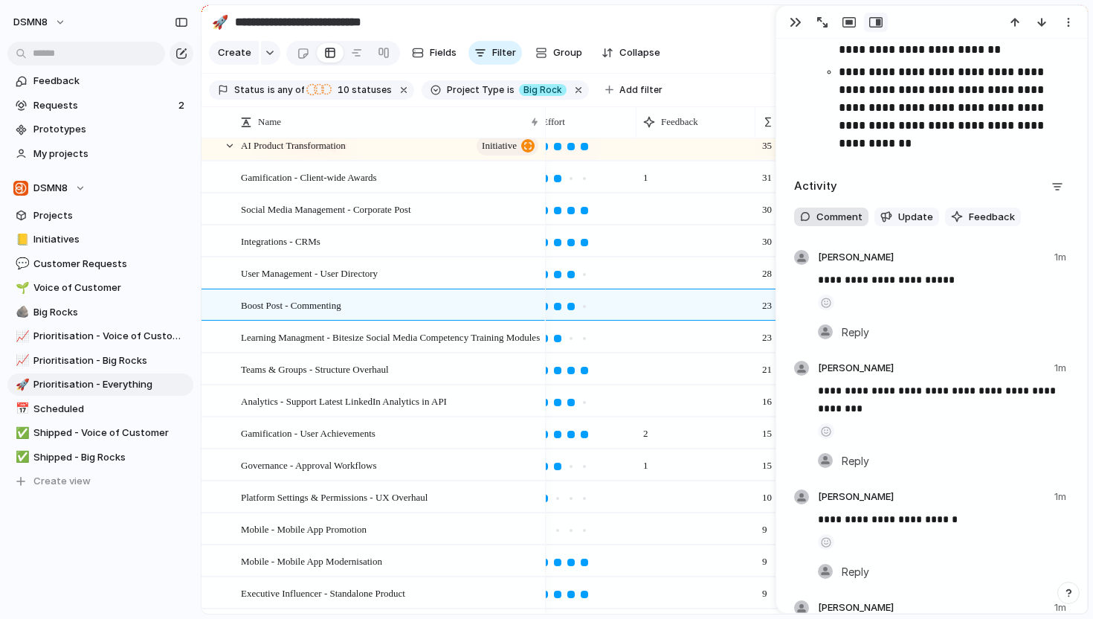
click at [846, 211] on span "Comment" at bounding box center [840, 217] width 46 height 15
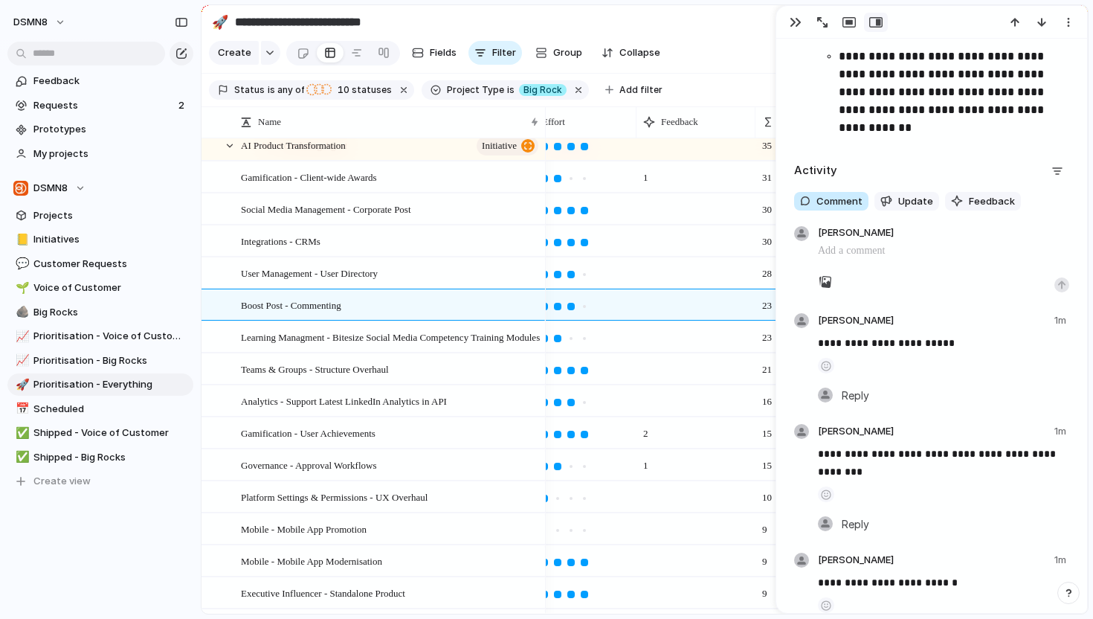
scroll to position [2119, 0]
click at [1064, 287] on div "button" at bounding box center [1062, 284] width 9 height 9
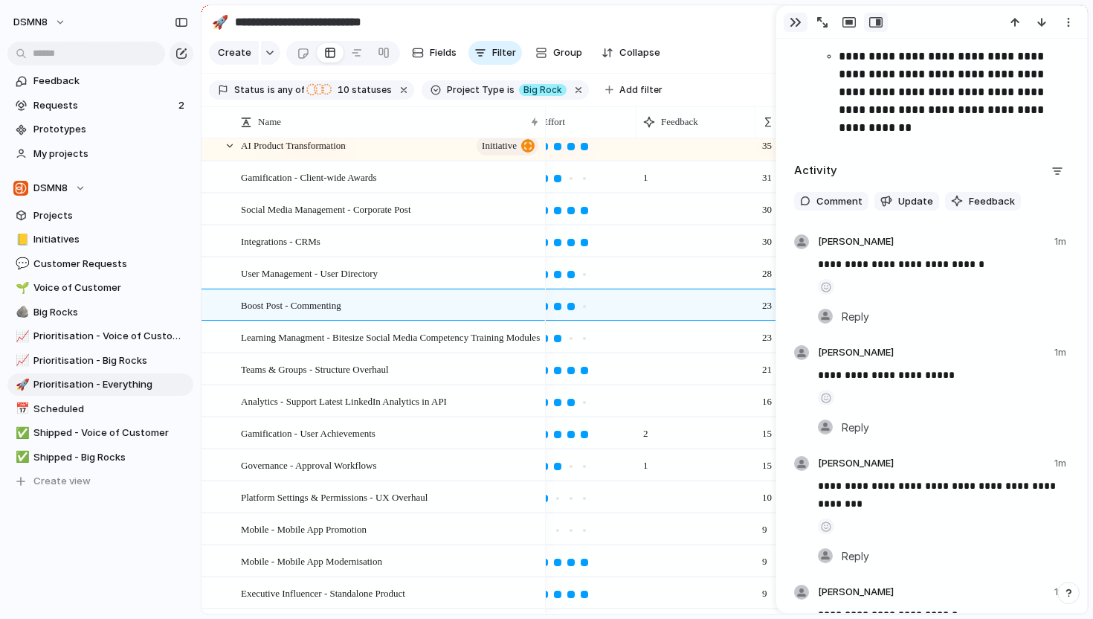
click at [798, 22] on div "button" at bounding box center [796, 22] width 12 height 12
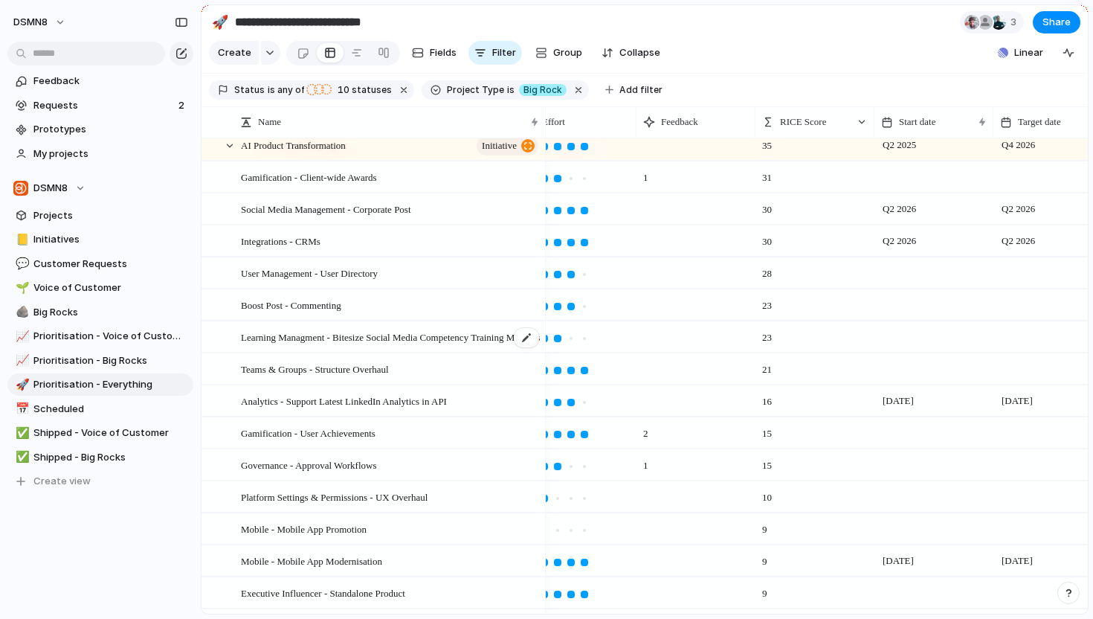
click at [337, 341] on span "Learning Managment - Bitesize Social Media Competency Training Modules" at bounding box center [390, 336] width 299 height 17
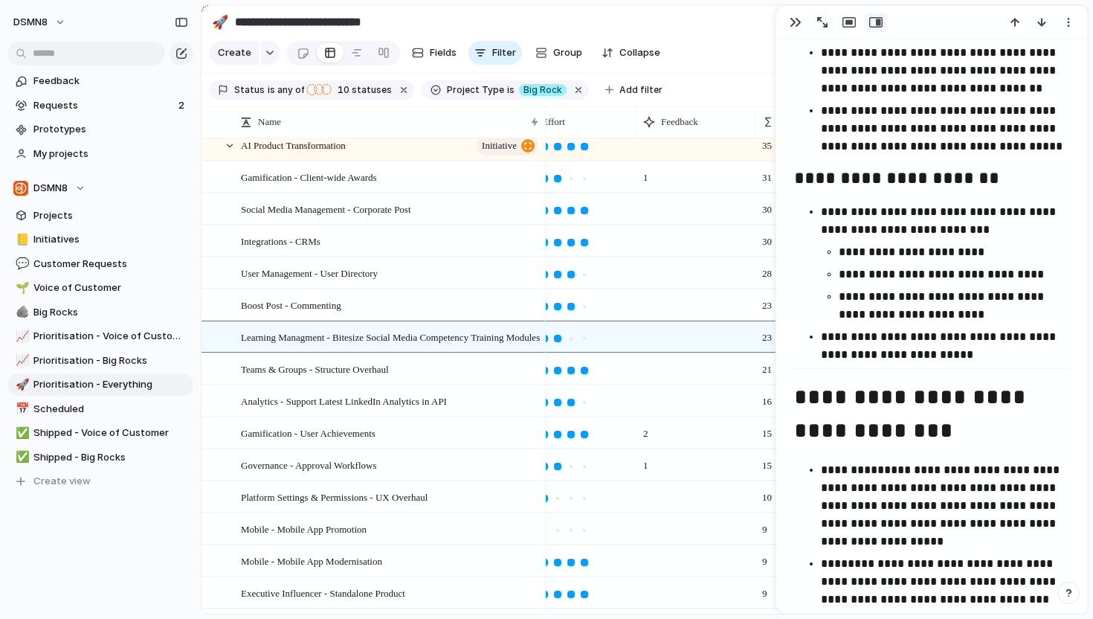
scroll to position [1275, 0]
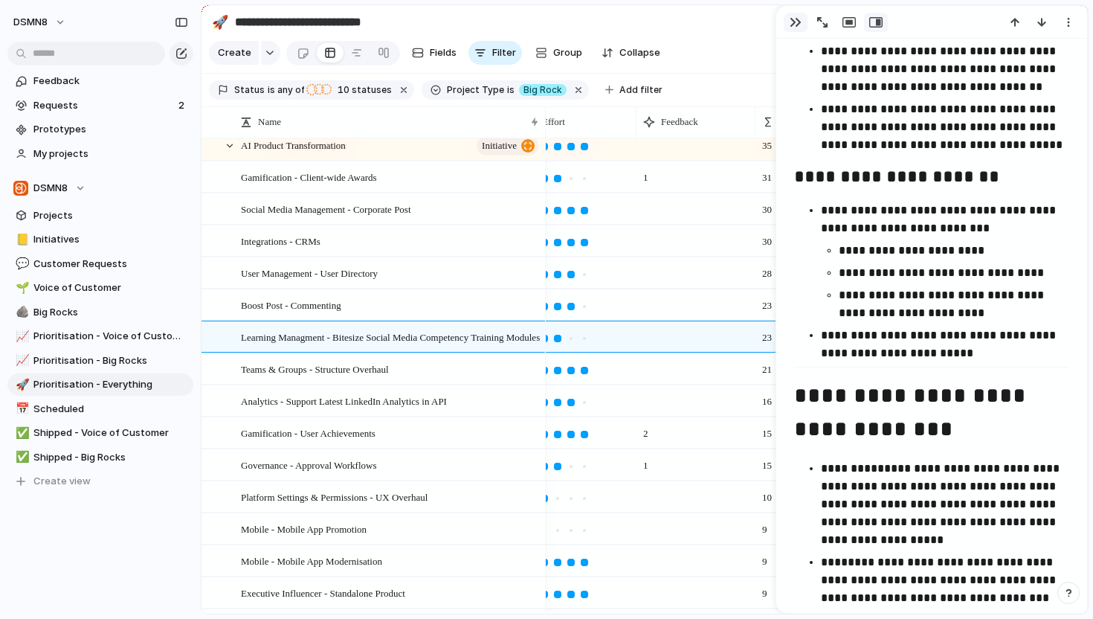
click at [800, 22] on div "button" at bounding box center [796, 22] width 12 height 12
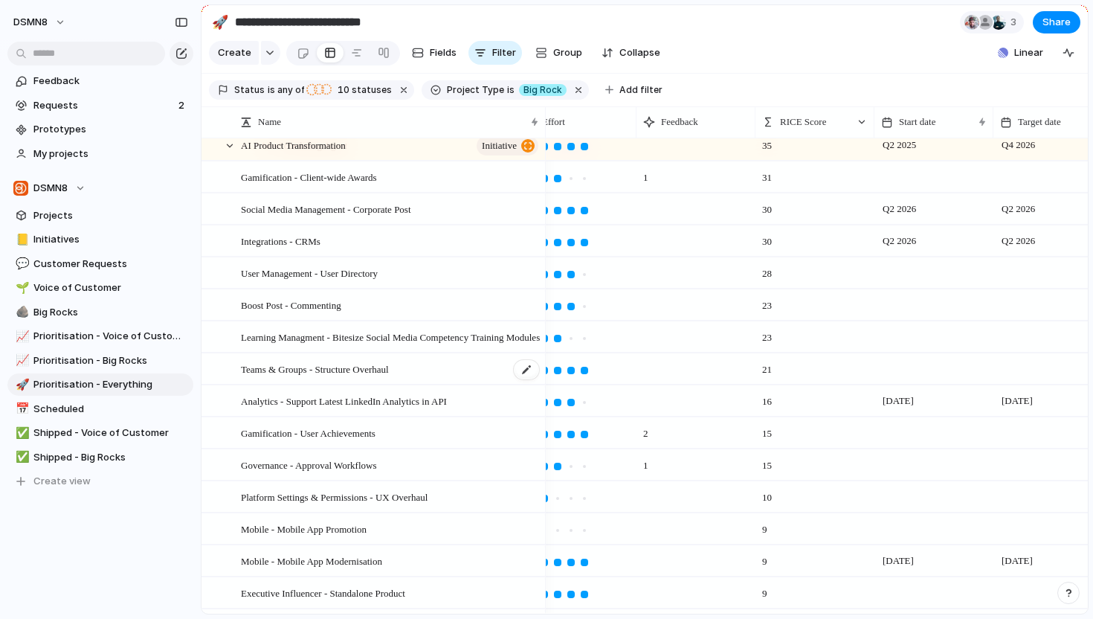
click at [388, 368] on span "Teams & Groups - Structure Overhaul" at bounding box center [315, 368] width 148 height 17
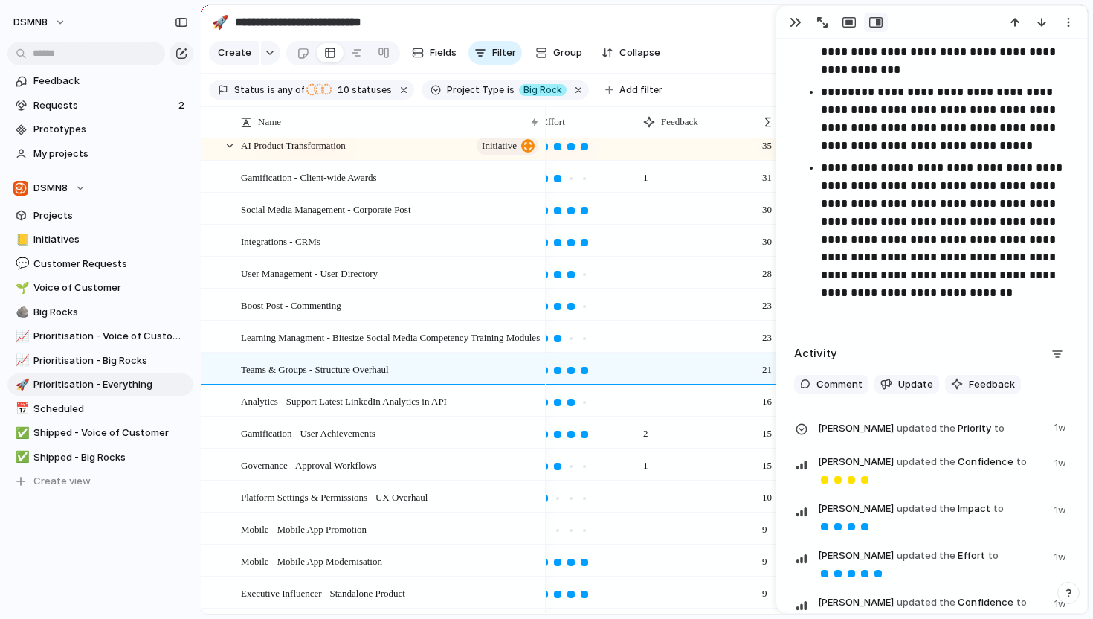
scroll to position [2589, 0]
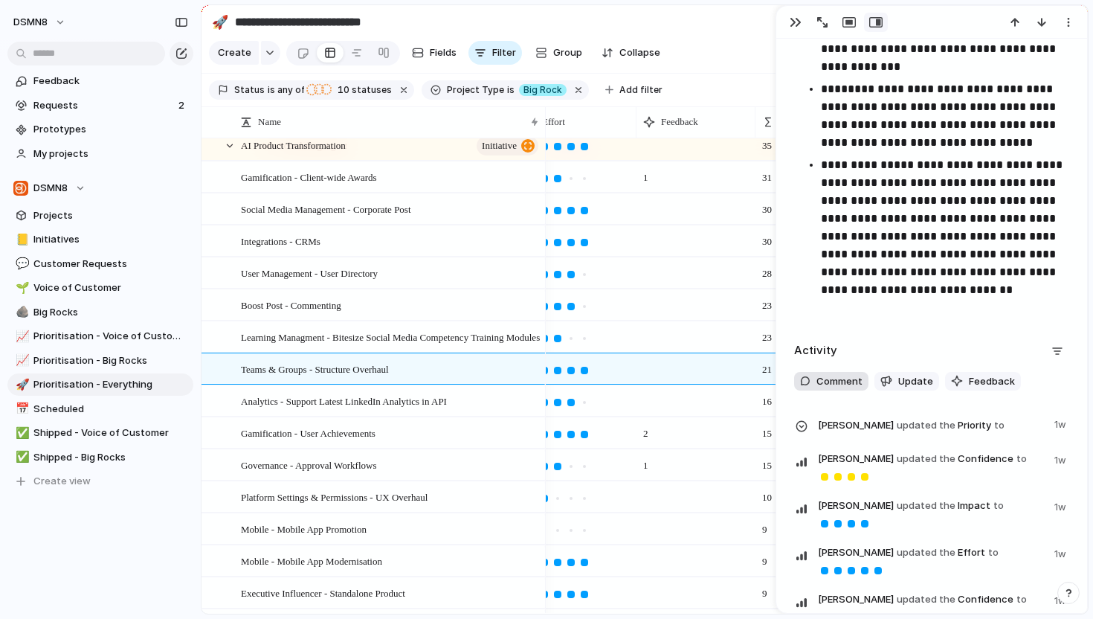
click at [837, 377] on span "Comment" at bounding box center [840, 381] width 46 height 15
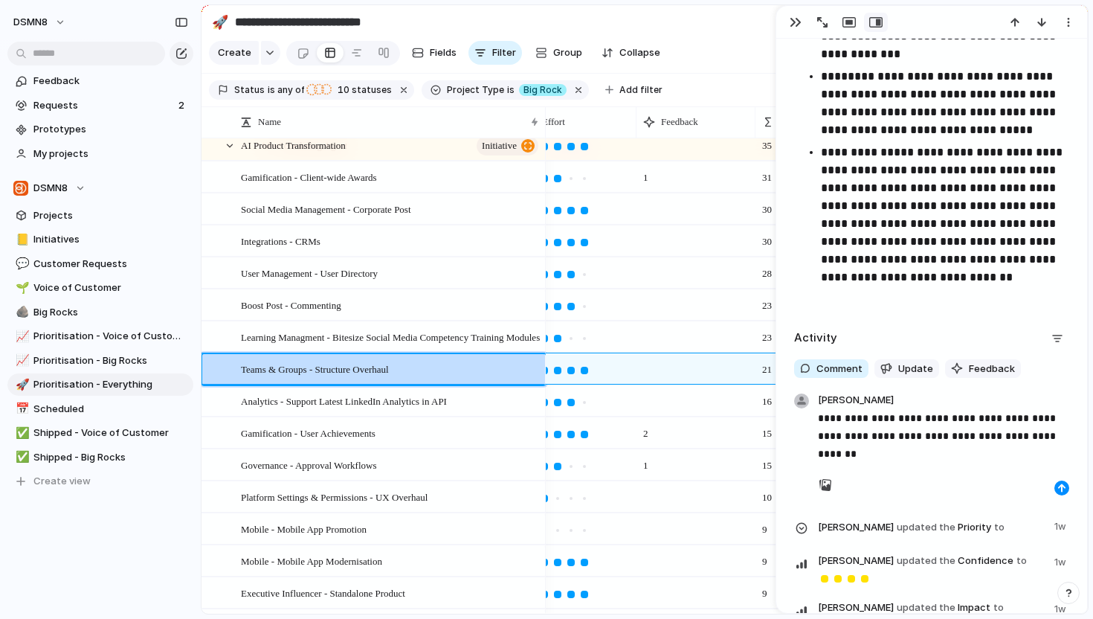
scroll to position [2603, 0]
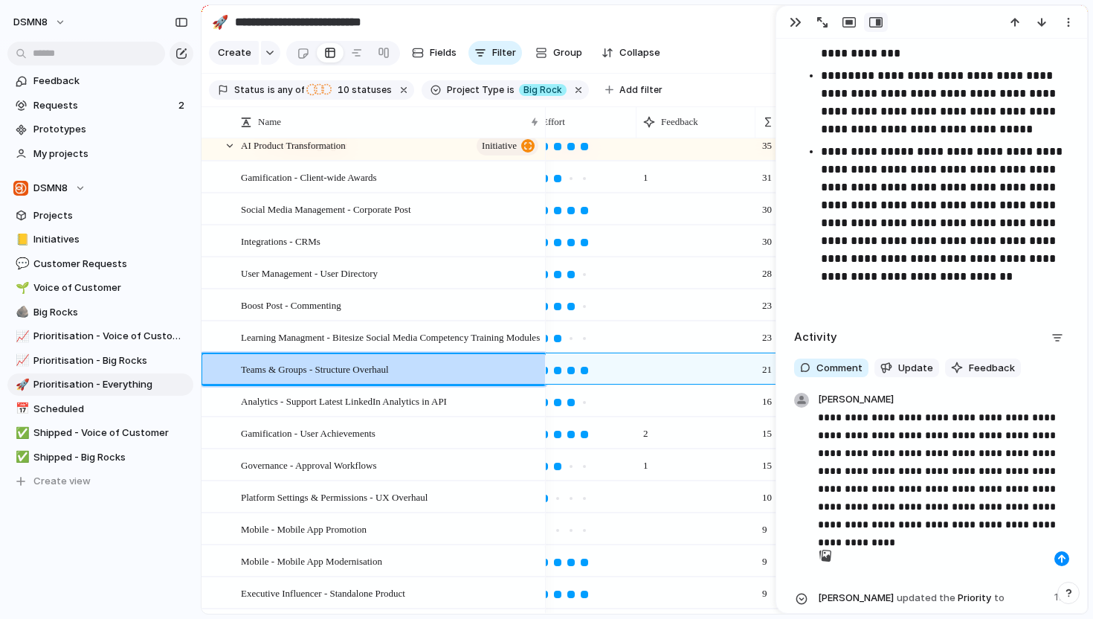
click at [982, 415] on p "**********" at bounding box center [943, 470] width 251 height 125
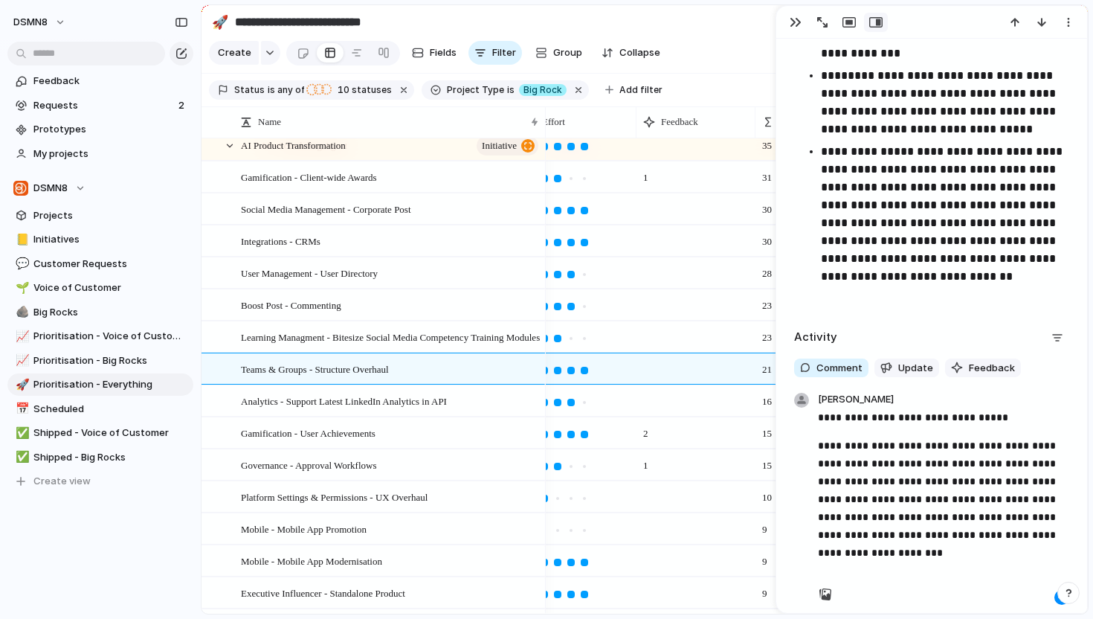
click at [915, 551] on p "**********" at bounding box center [943, 499] width 251 height 125
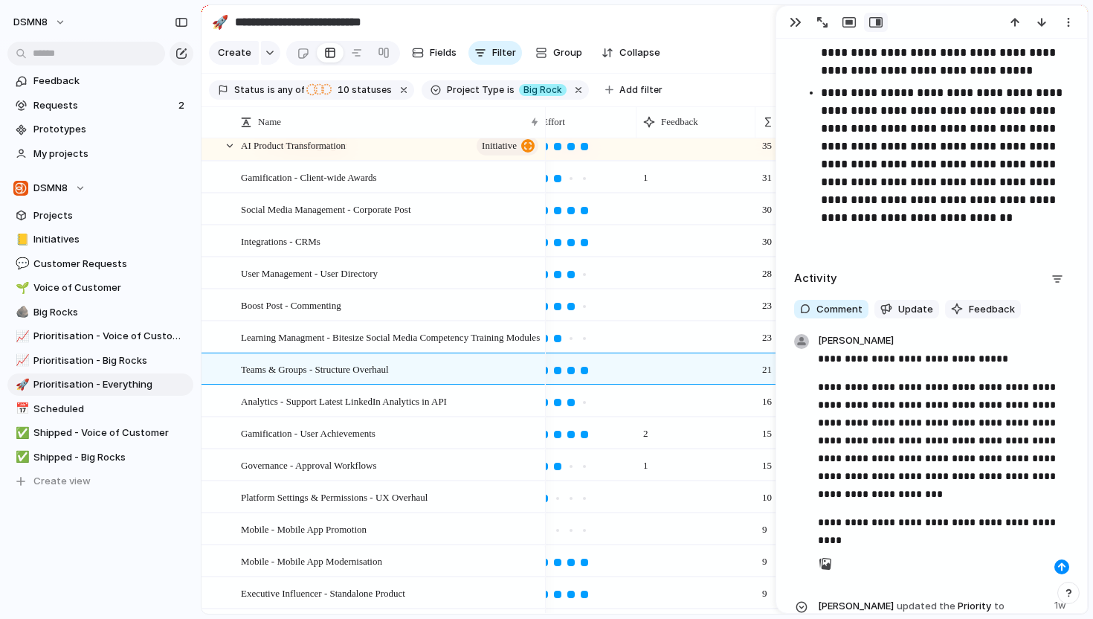
scroll to position [2663, 0]
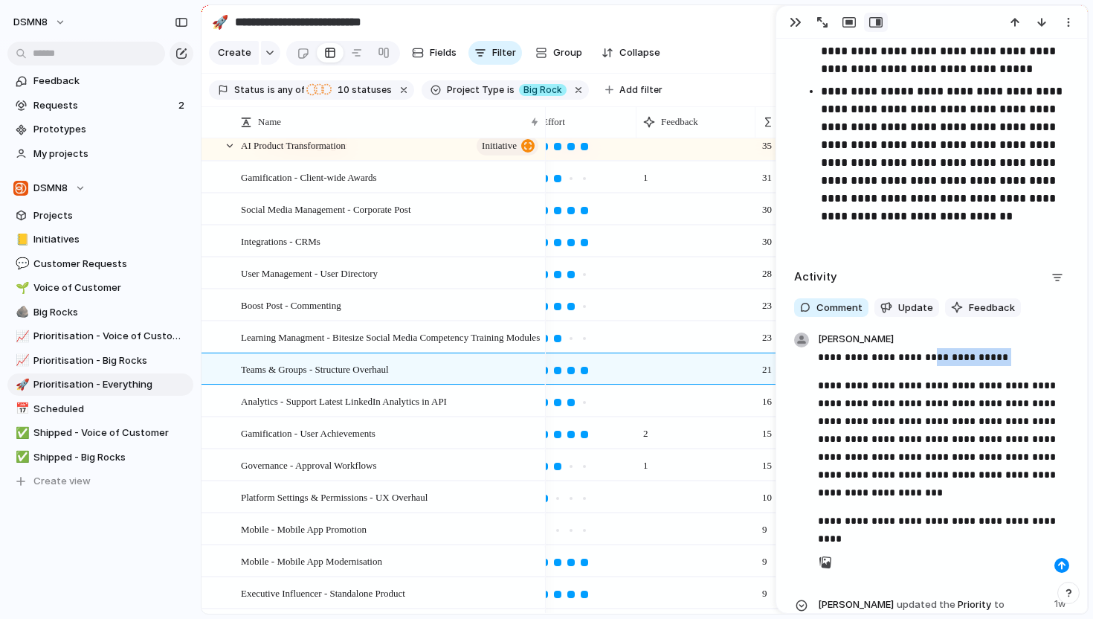
drag, startPoint x: 983, startPoint y: 354, endPoint x: 922, endPoint y: 355, distance: 61.7
click at [922, 355] on p "**********" at bounding box center [943, 357] width 251 height 18
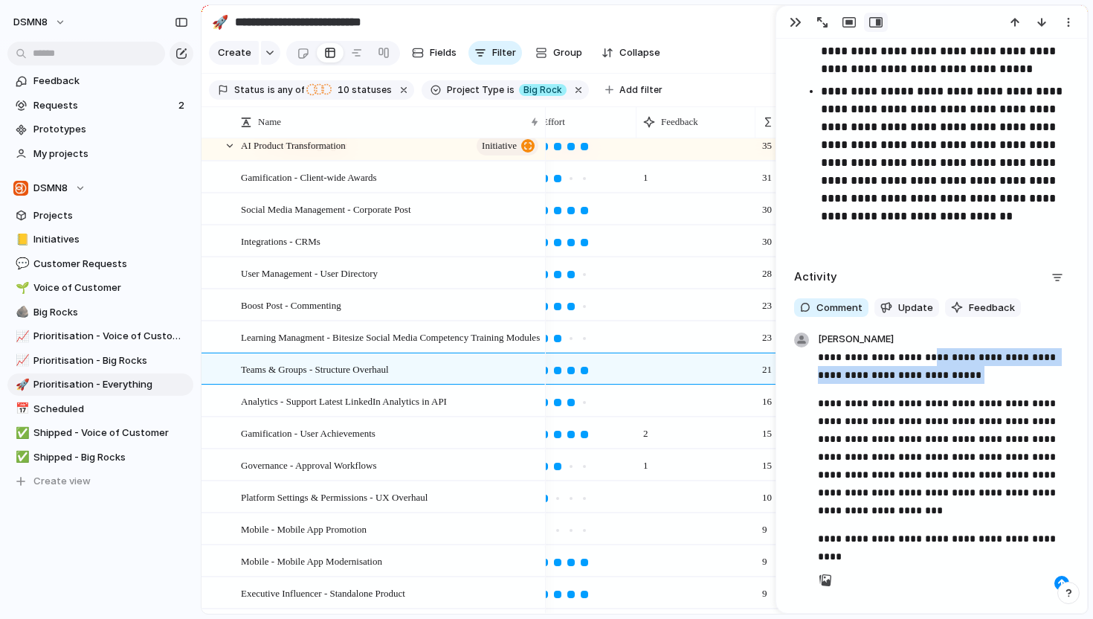
drag, startPoint x: 975, startPoint y: 371, endPoint x: 916, endPoint y: 358, distance: 60.3
click at [916, 358] on p "**********" at bounding box center [943, 366] width 251 height 36
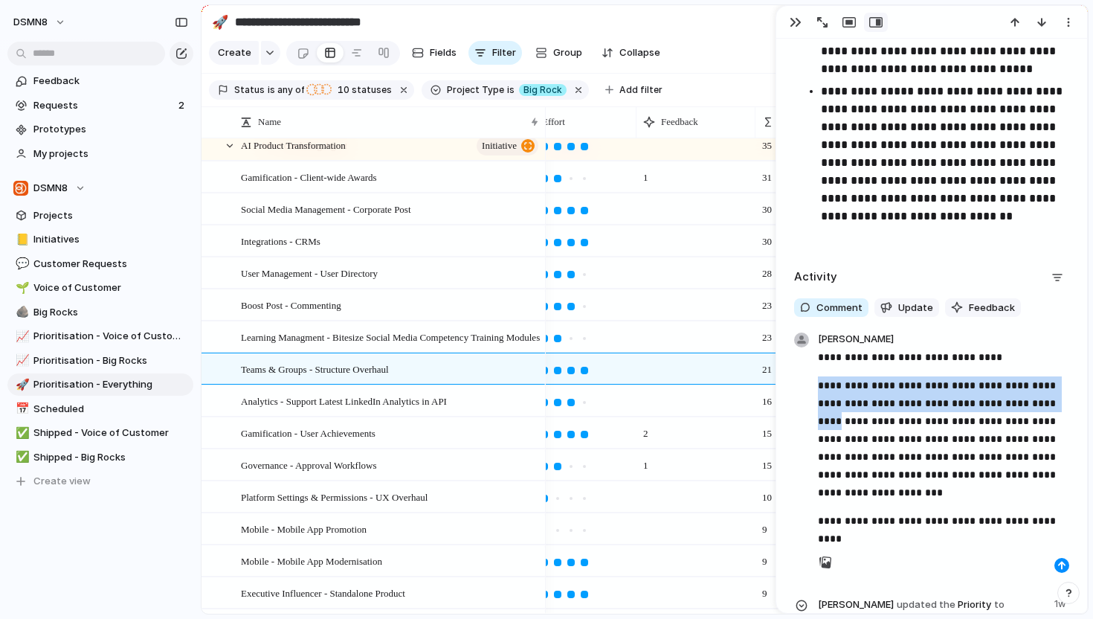
drag, startPoint x: 848, startPoint y: 419, endPoint x: 812, endPoint y: 391, distance: 45.5
click at [812, 391] on div "**********" at bounding box center [932, 451] width 284 height 244
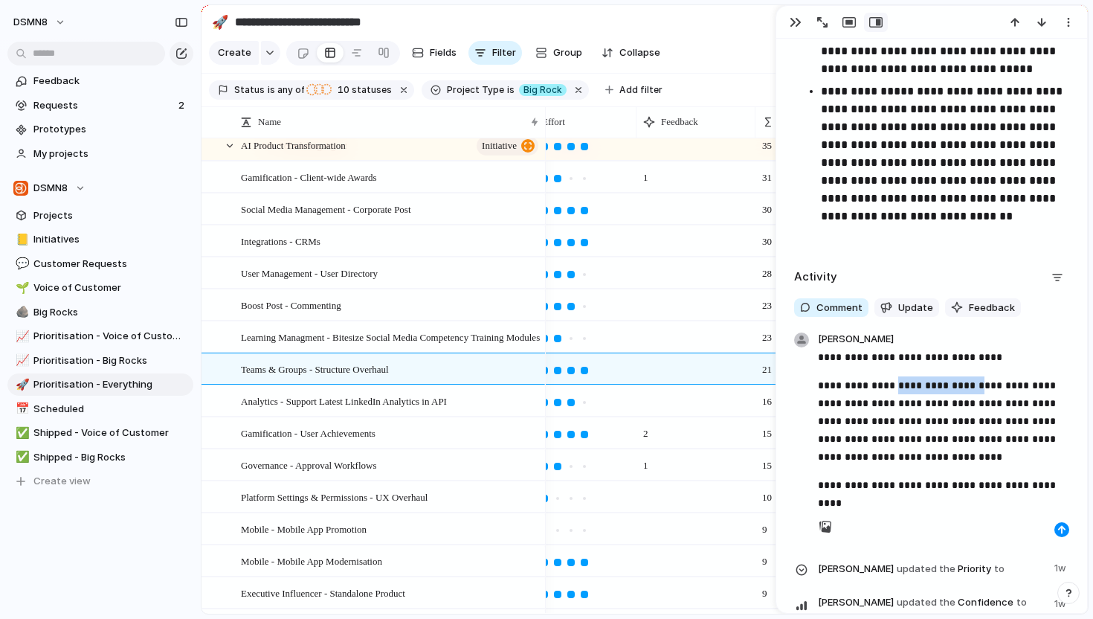
drag, startPoint x: 970, startPoint y: 385, endPoint x: 897, endPoint y: 384, distance: 72.9
click at [897, 384] on p "**********" at bounding box center [943, 420] width 251 height 89
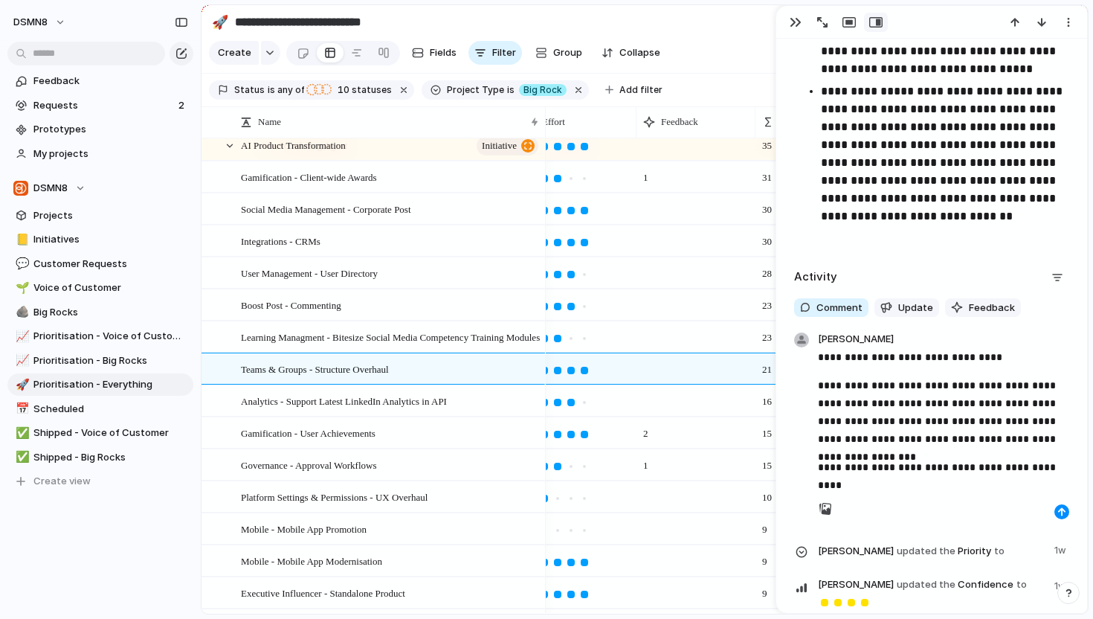
click at [1058, 472] on p "**********" at bounding box center [943, 467] width 251 height 18
click at [1056, 507] on div at bounding box center [943, 508] width 251 height 21
click at [1061, 510] on div "button" at bounding box center [1062, 511] width 9 height 9
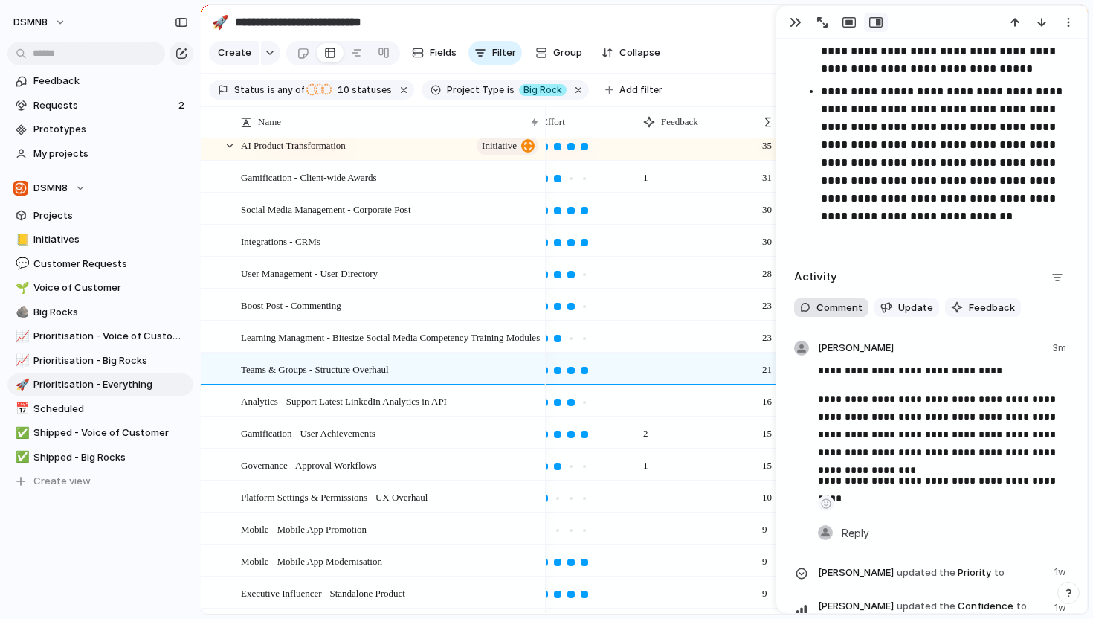
click at [825, 302] on span "Comment" at bounding box center [840, 308] width 46 height 15
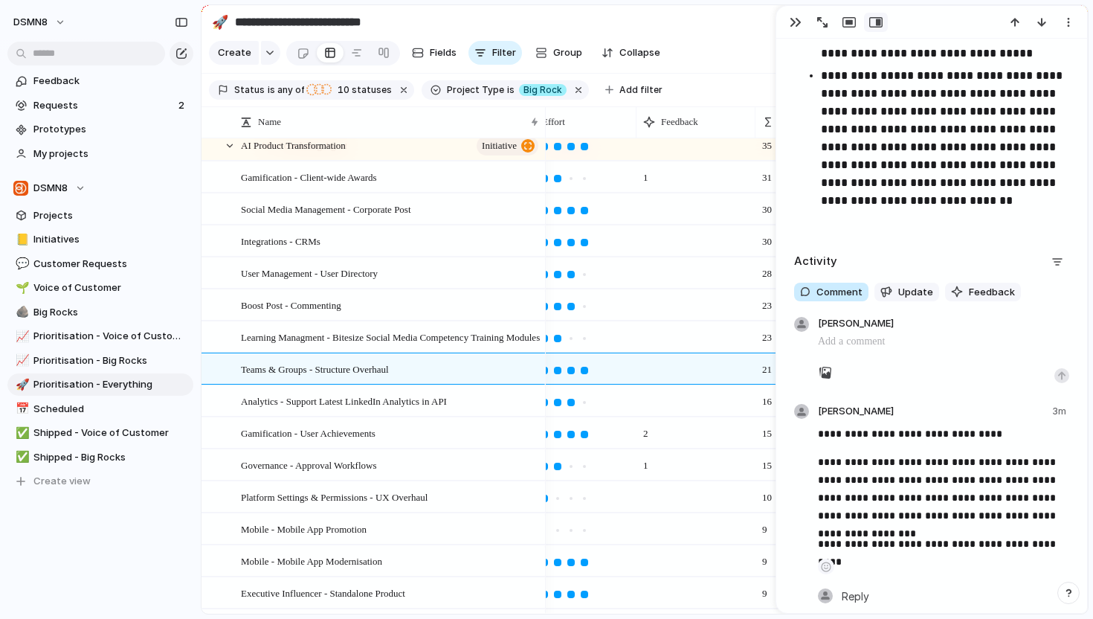
scroll to position [2679, 0]
click at [1067, 370] on div at bounding box center [943, 372] width 251 height 21
click at [1066, 373] on button "button" at bounding box center [1062, 375] width 15 height 15
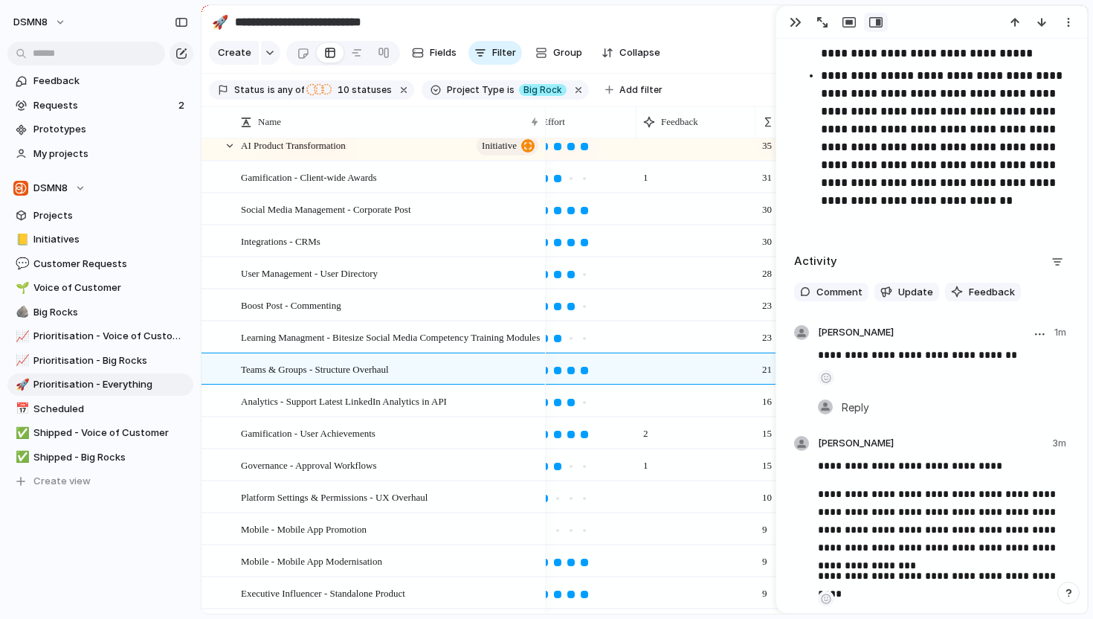
click at [861, 335] on header "Emma 1m" at bounding box center [943, 334] width 251 height 18
click at [829, 295] on span "Comment" at bounding box center [840, 292] width 46 height 15
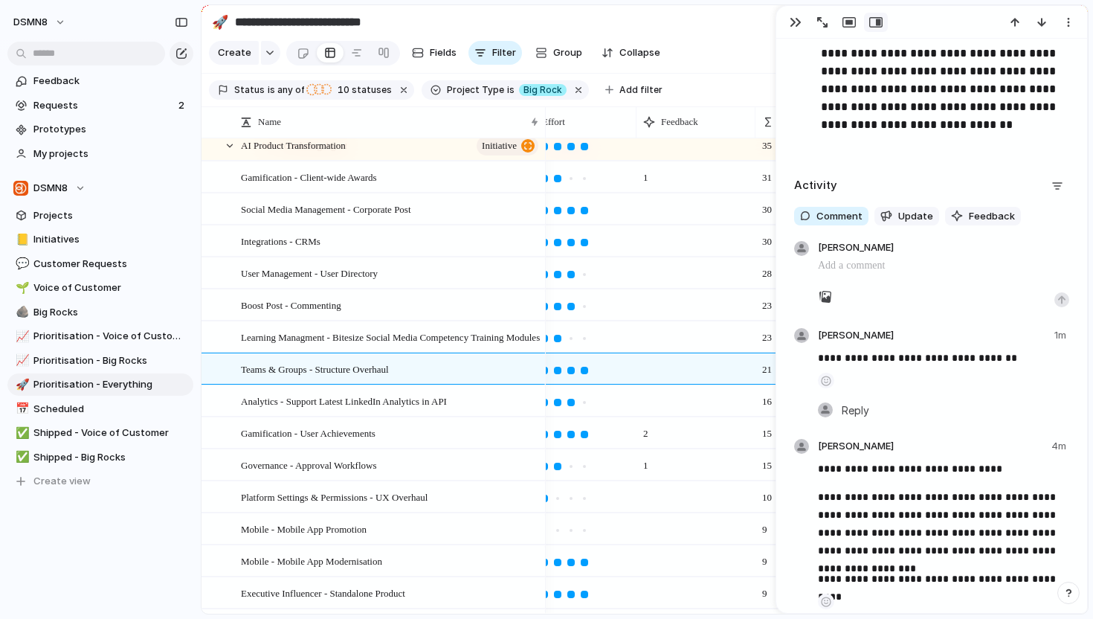
scroll to position [2761, 0]
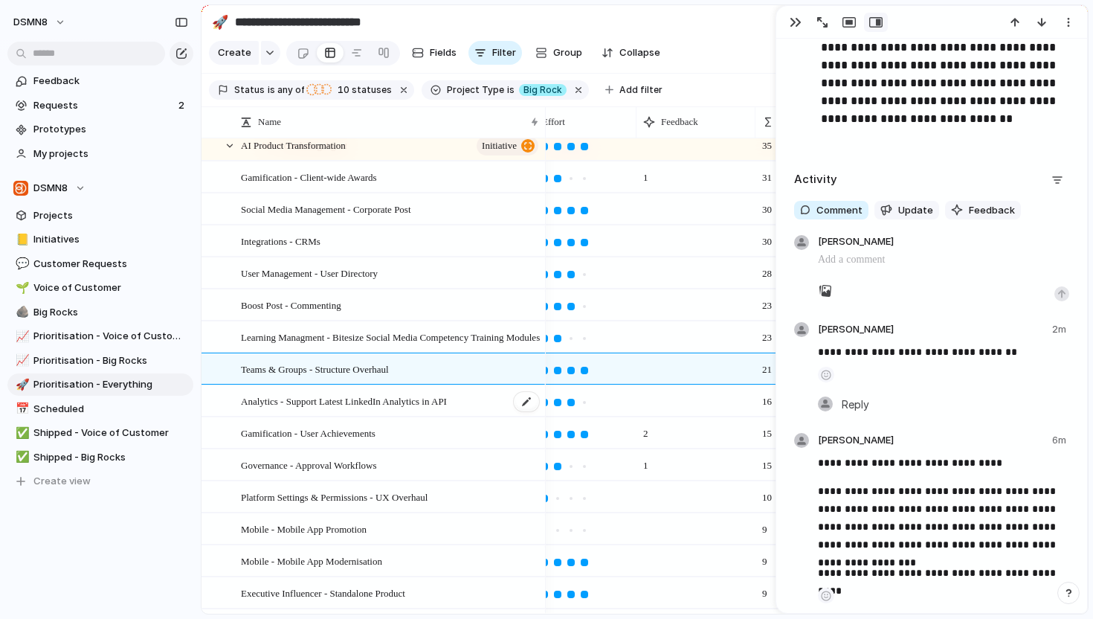
click at [365, 394] on span "Analytics - Support Latest LinkedIn Analytics in API" at bounding box center [344, 400] width 206 height 17
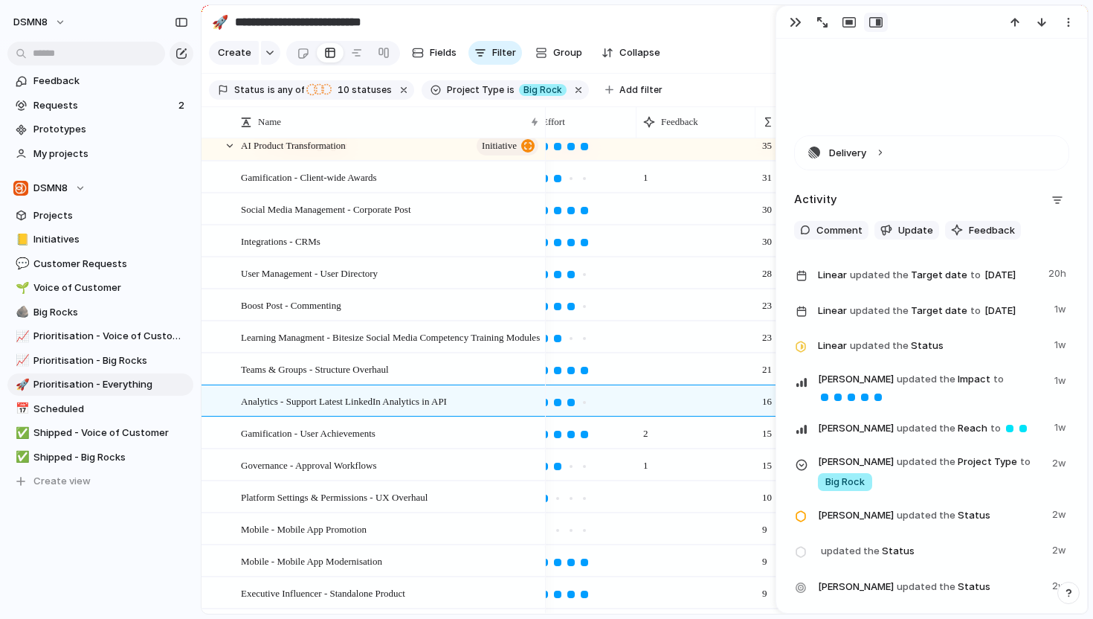
scroll to position [796, 0]
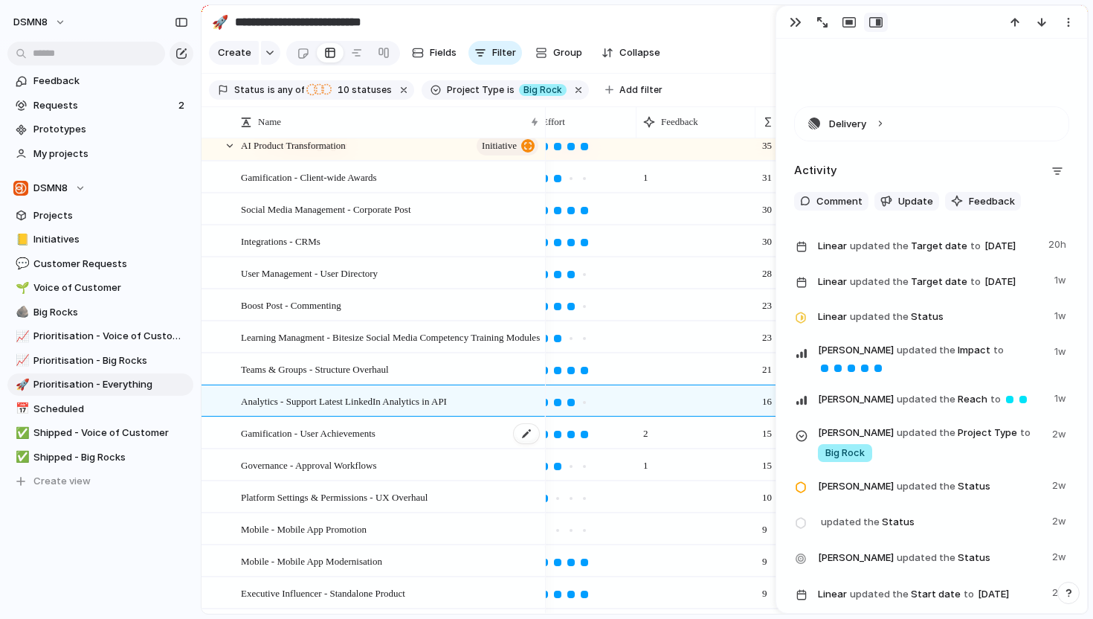
click at [376, 435] on span "Gamification - User Achievements" at bounding box center [308, 432] width 135 height 17
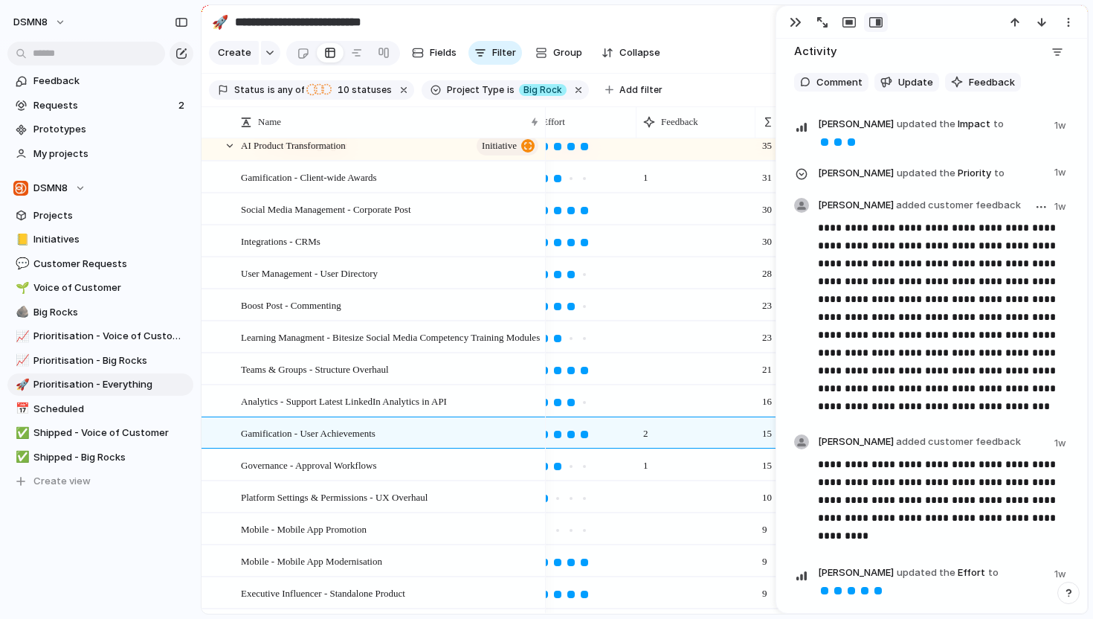
scroll to position [2275, 0]
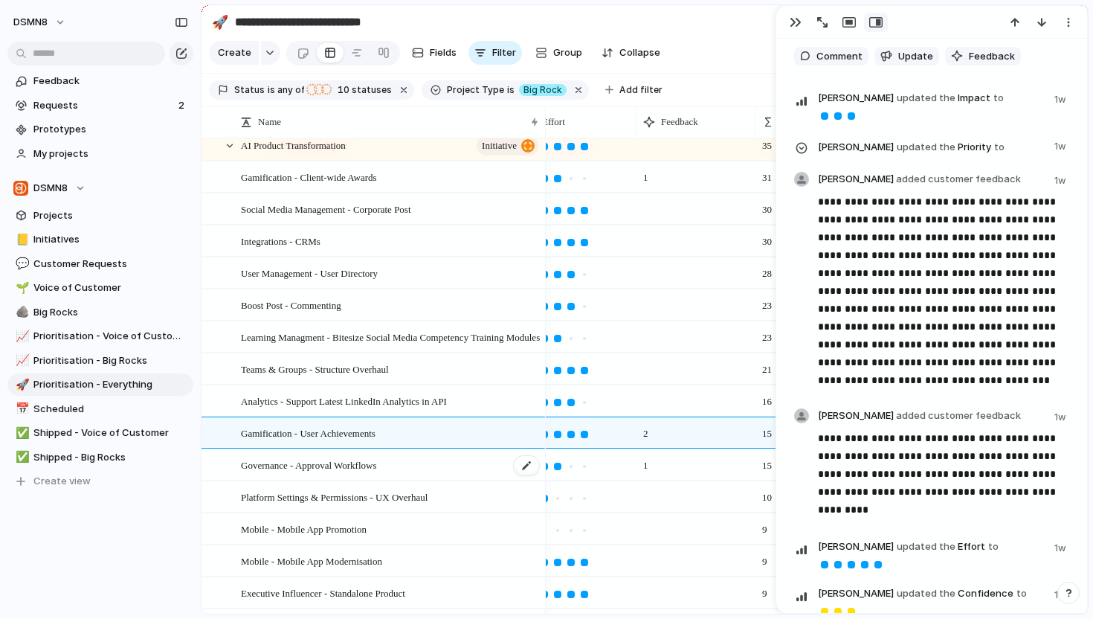
click at [376, 465] on span "Governance - Approval Workflows" at bounding box center [308, 464] width 135 height 17
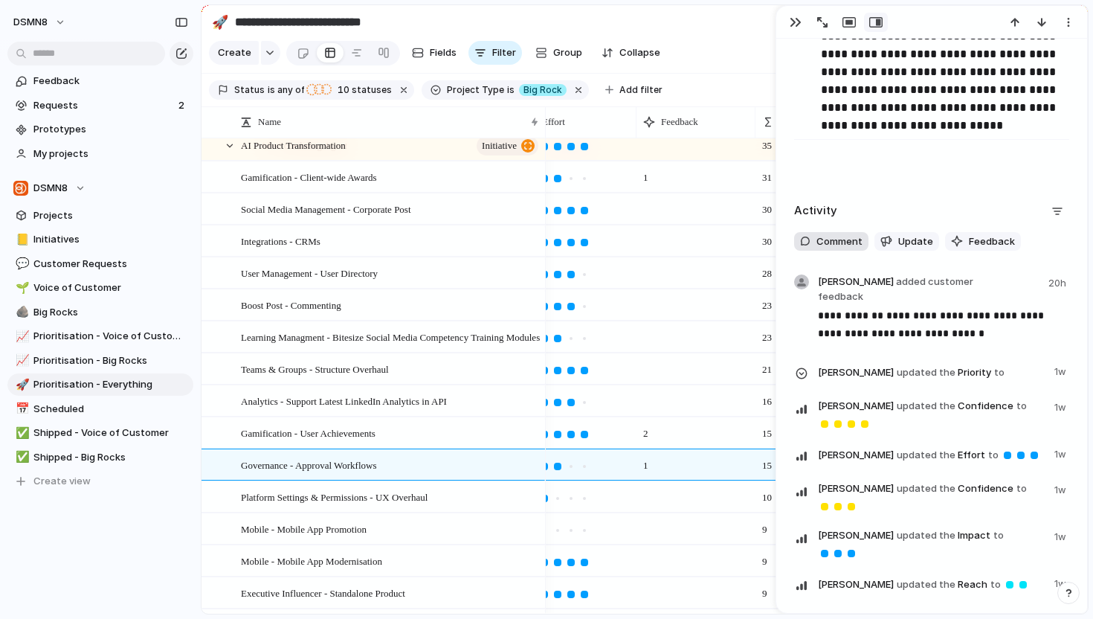
click at [841, 237] on span "Comment" at bounding box center [840, 241] width 46 height 15
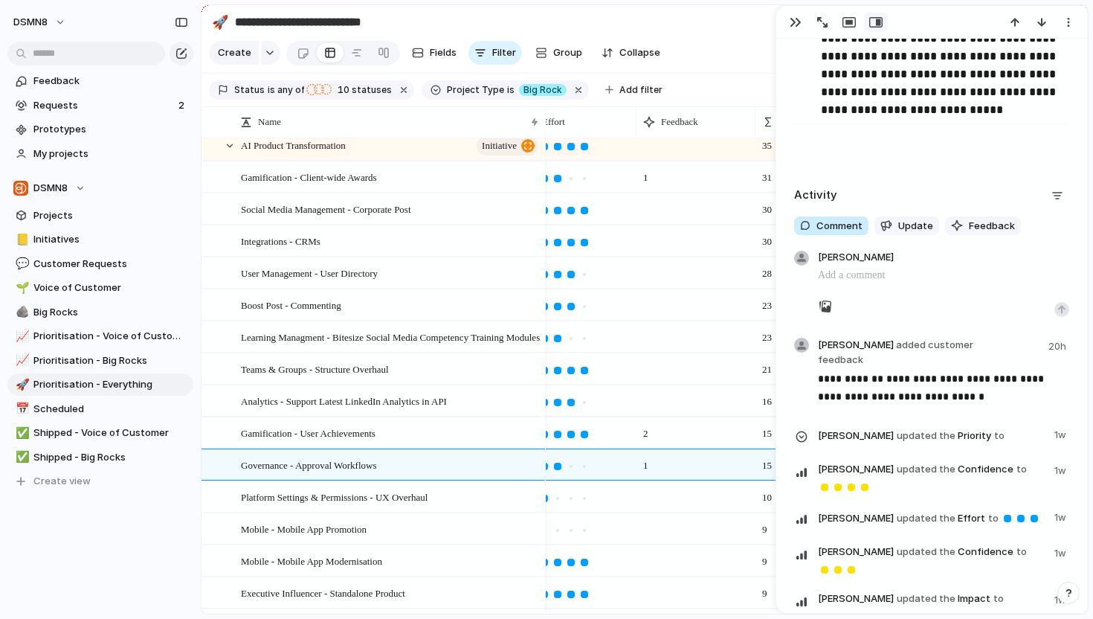
scroll to position [2171, 0]
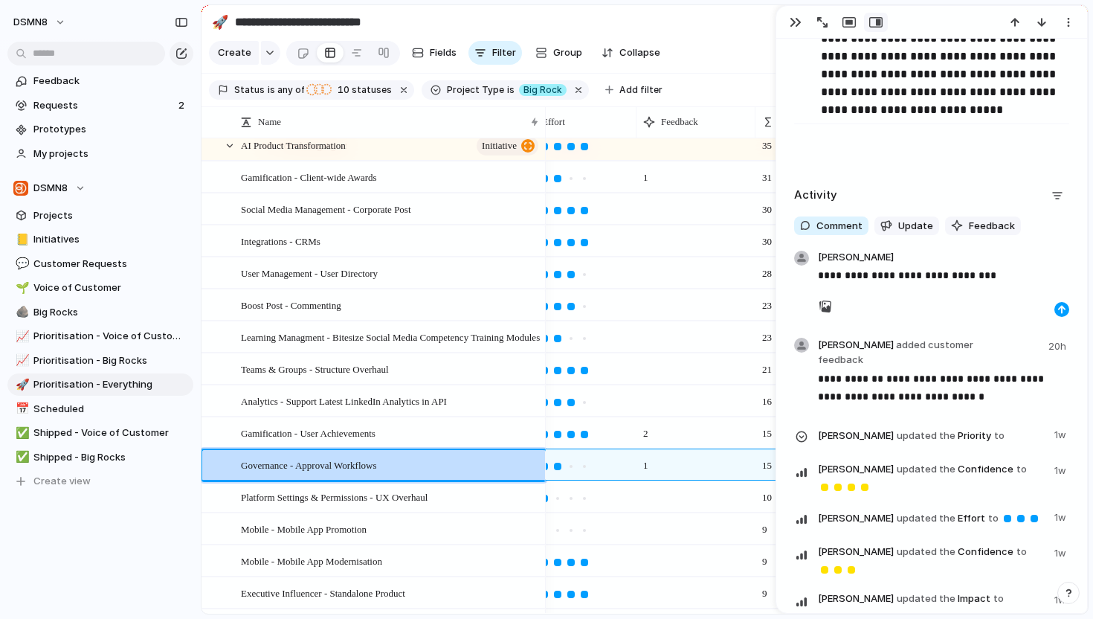
click at [1060, 305] on div "button" at bounding box center [1062, 309] width 9 height 9
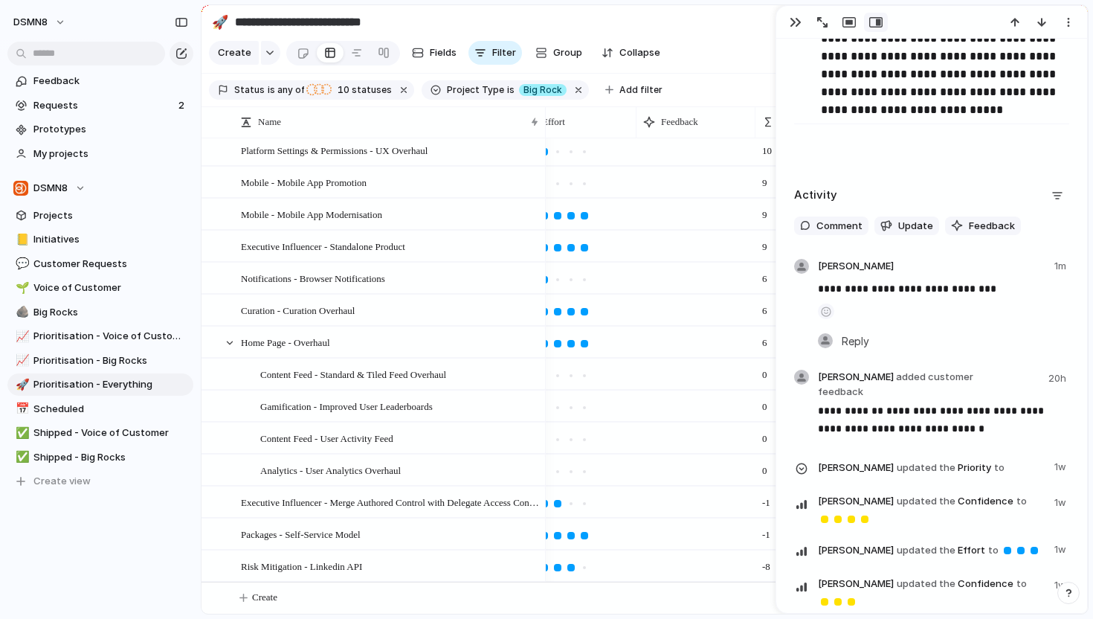
scroll to position [355, 0]
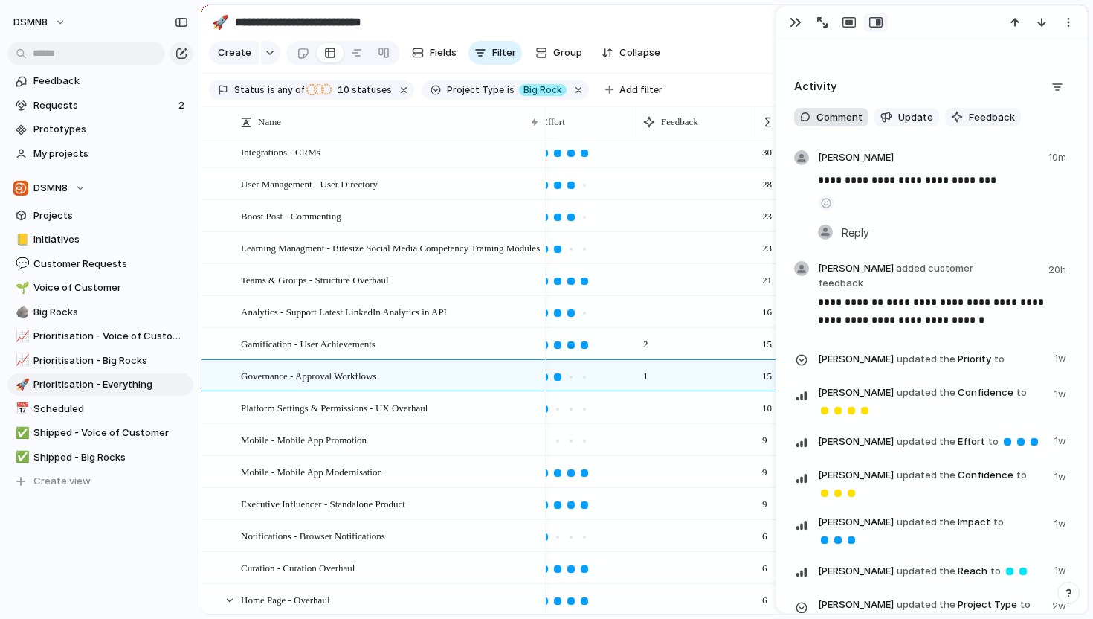
click at [837, 120] on span "Comment" at bounding box center [840, 117] width 46 height 15
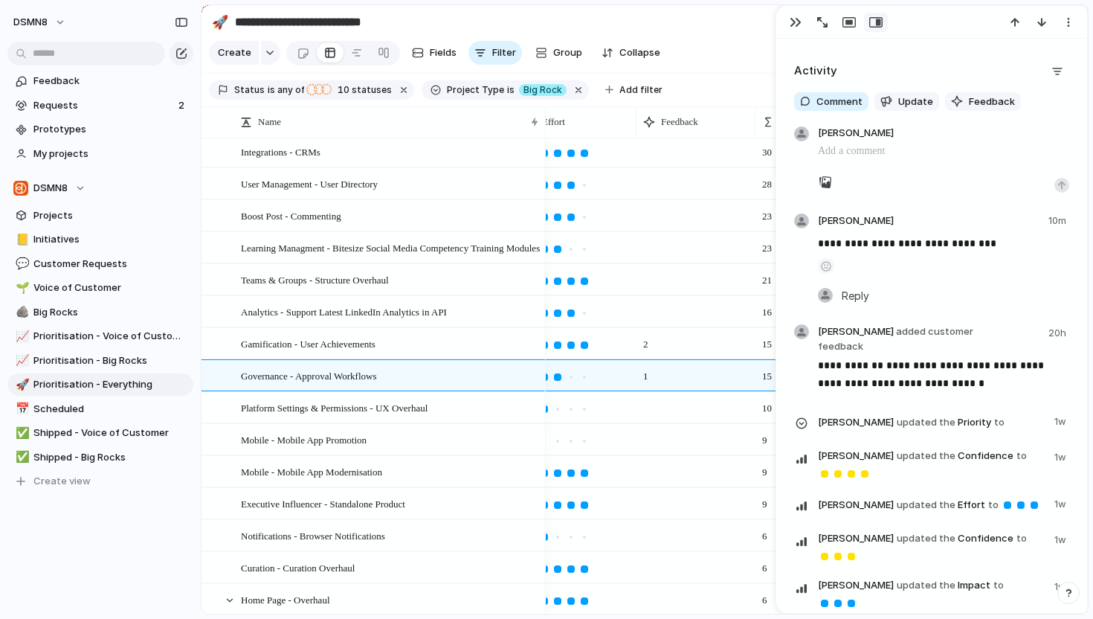
scroll to position [2296, 0]
click at [1062, 181] on div "button" at bounding box center [1062, 184] width 9 height 9
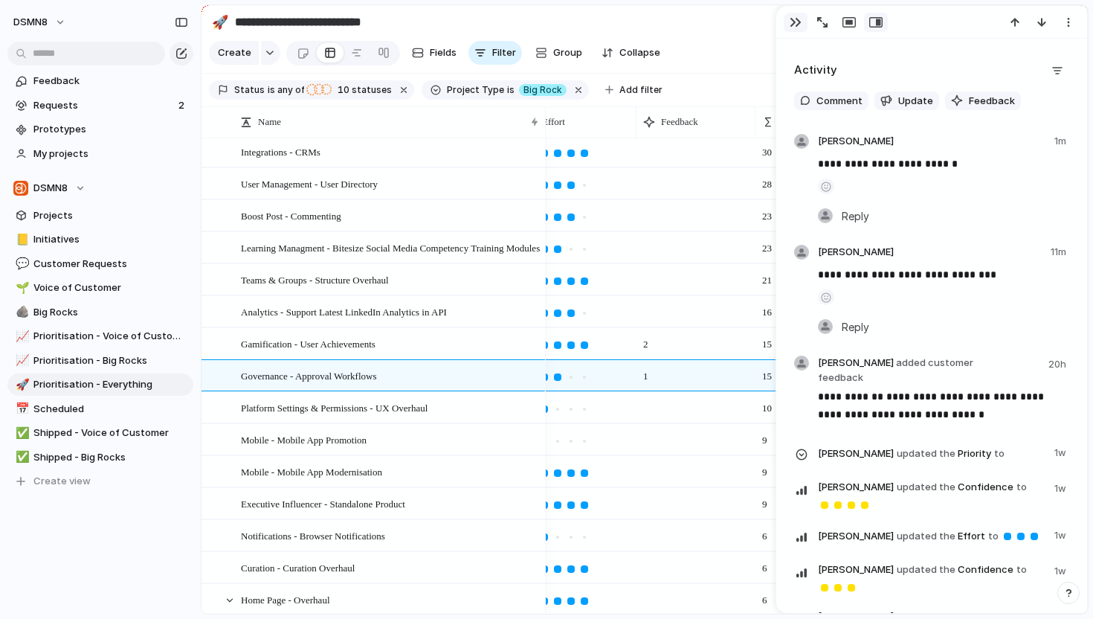
click at [790, 25] on div "button" at bounding box center [796, 22] width 12 height 12
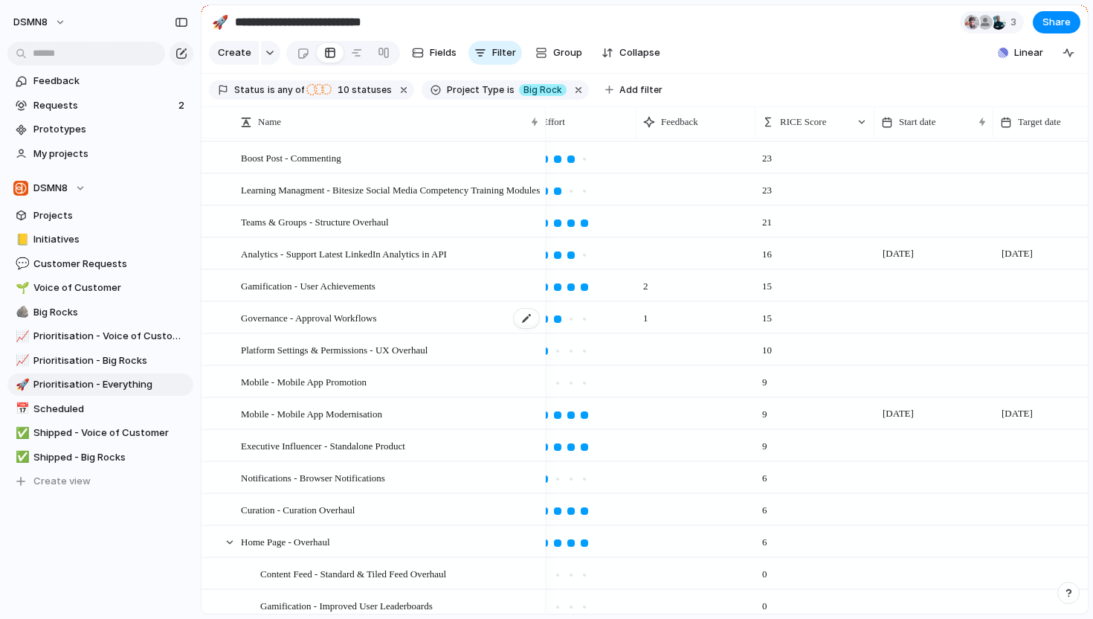
scroll to position [421, 0]
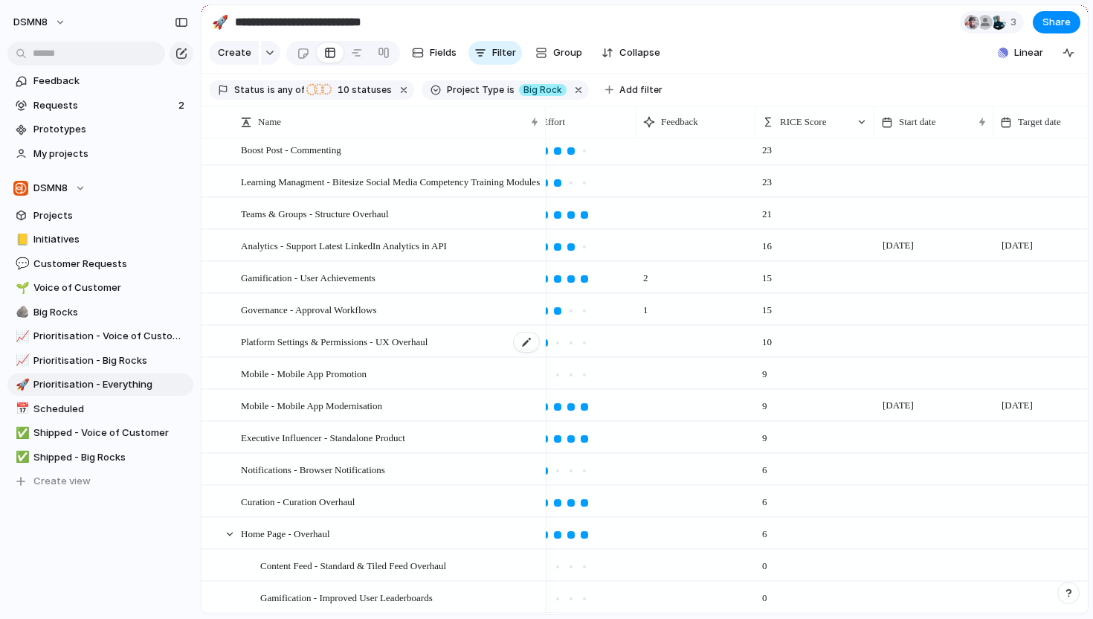
click at [311, 347] on span "Platform Settings & Permissions - UX Overhaul" at bounding box center [334, 341] width 187 height 17
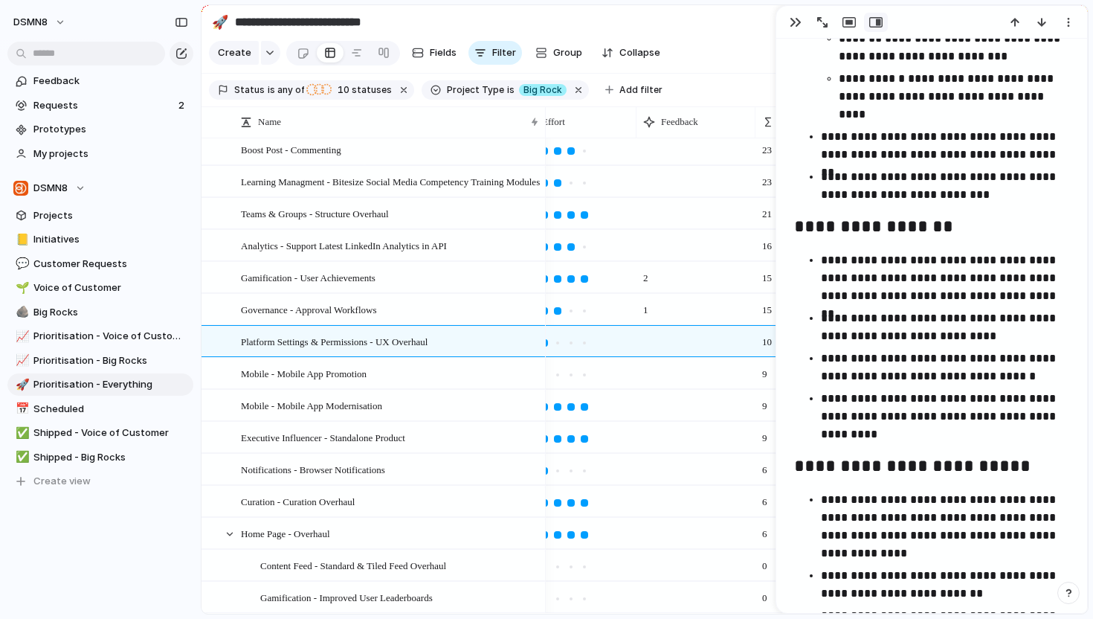
scroll to position [1466, 0]
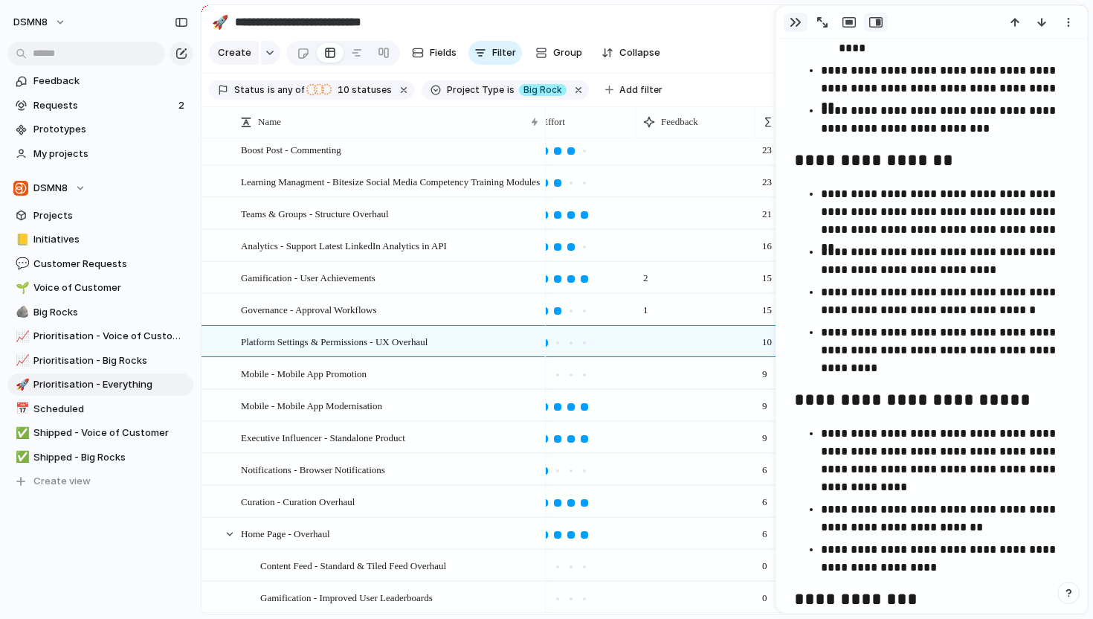
click at [796, 19] on div "button" at bounding box center [796, 22] width 12 height 12
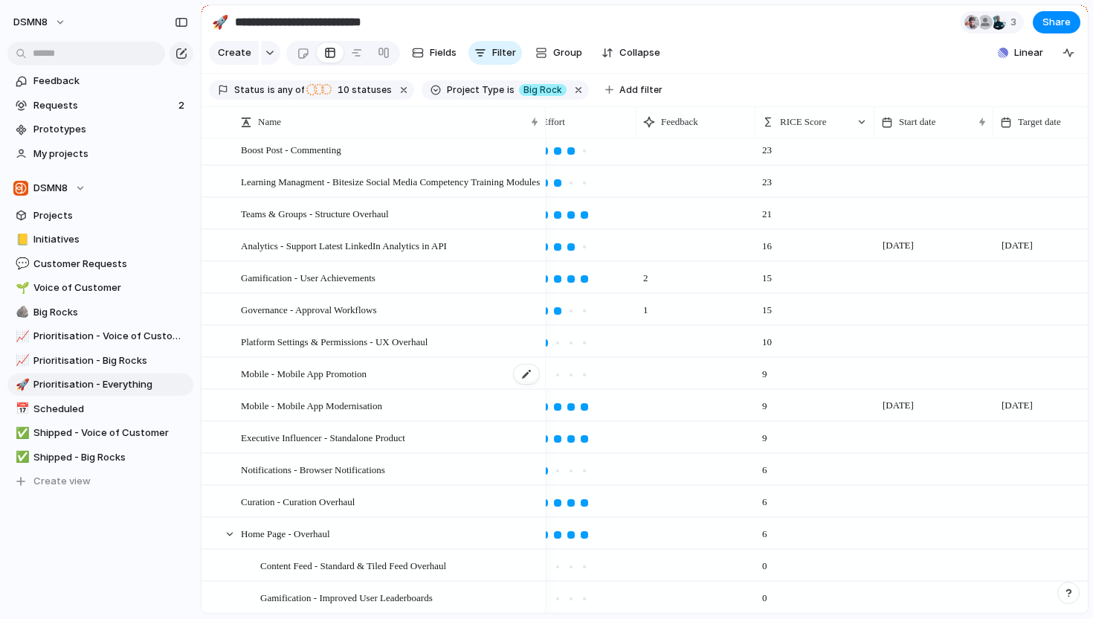
click at [318, 371] on span "Mobile - Mobile App Promotion" at bounding box center [304, 372] width 126 height 17
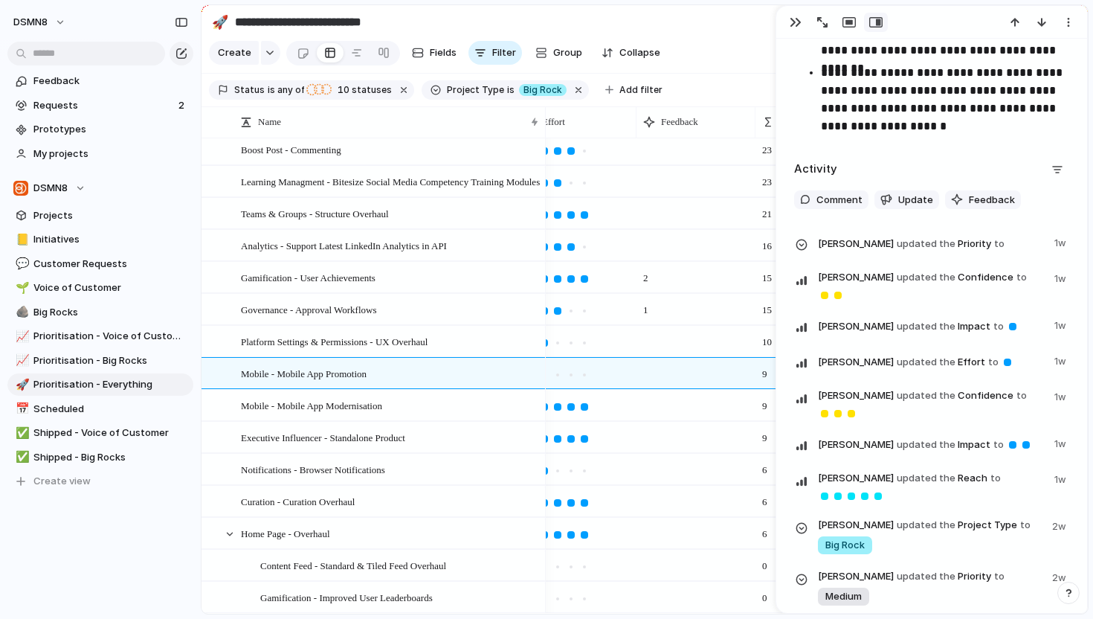
scroll to position [1840, 0]
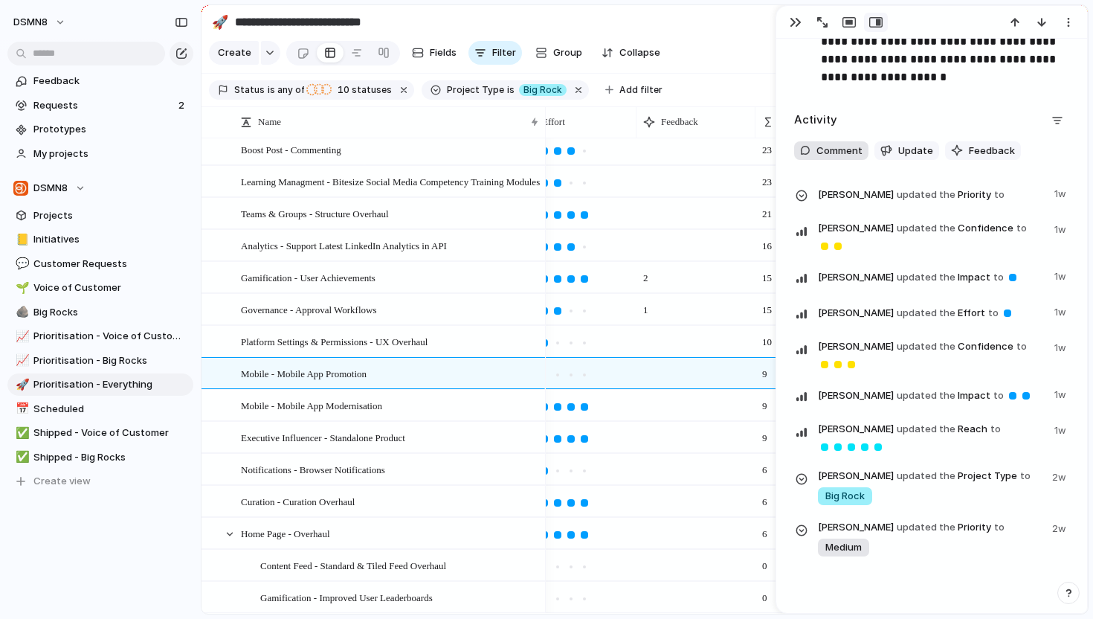
click at [845, 155] on span "Comment" at bounding box center [840, 151] width 46 height 15
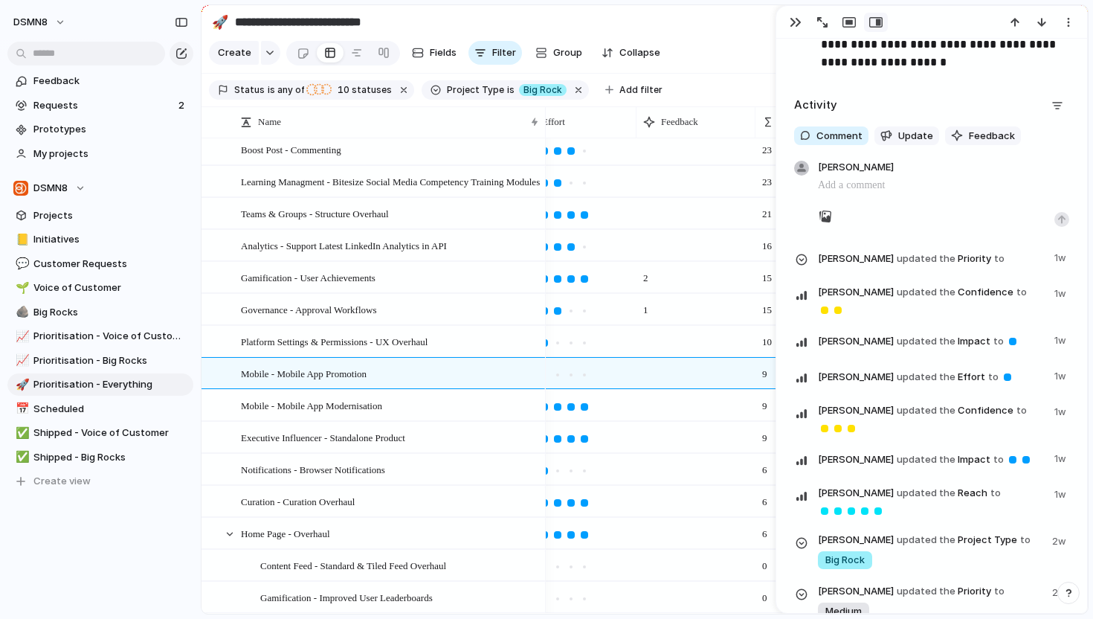
scroll to position [1855, 0]
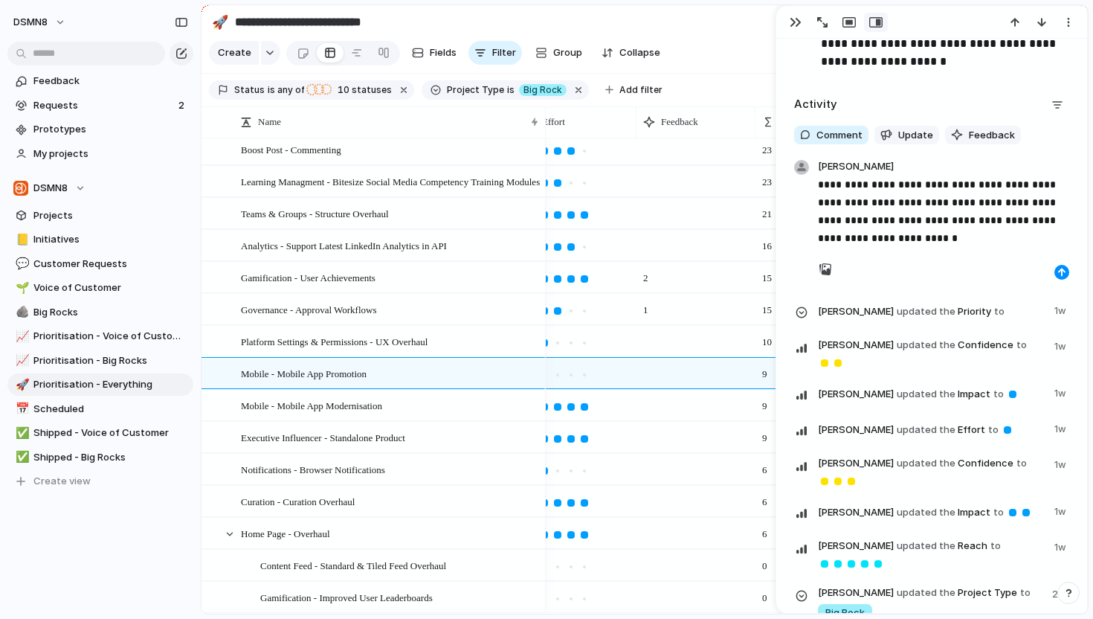
click at [879, 181] on p "**********" at bounding box center [943, 211] width 251 height 71
click at [1059, 275] on div "button" at bounding box center [1062, 272] width 9 height 9
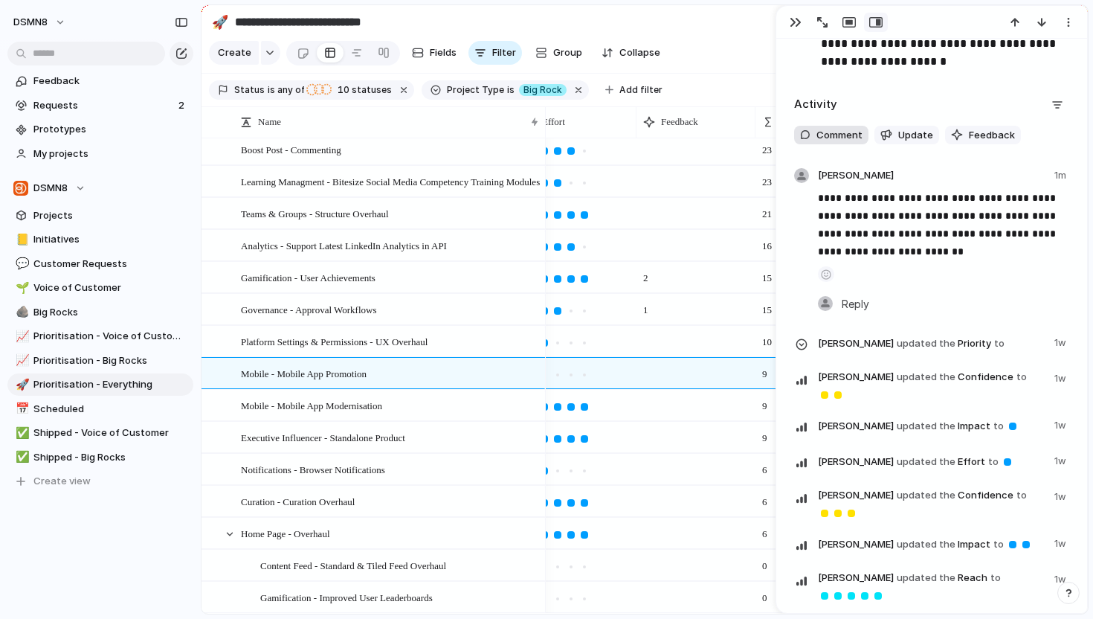
click at [835, 137] on span "Comment" at bounding box center [840, 135] width 46 height 15
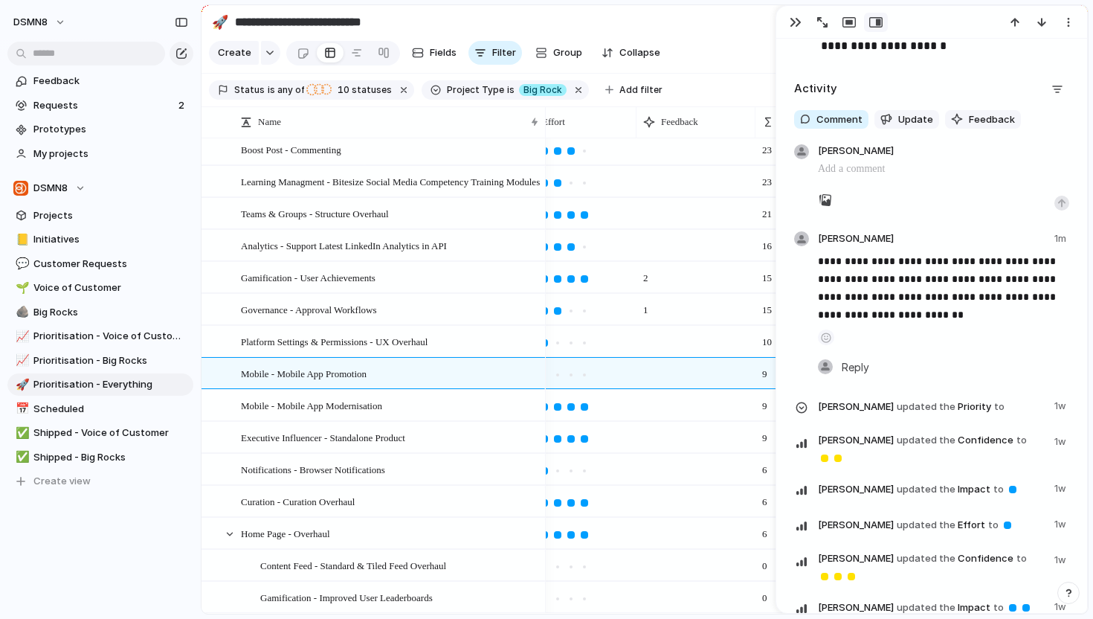
scroll to position [1871, 0]
click at [1064, 196] on button "button" at bounding box center [1062, 203] width 15 height 15
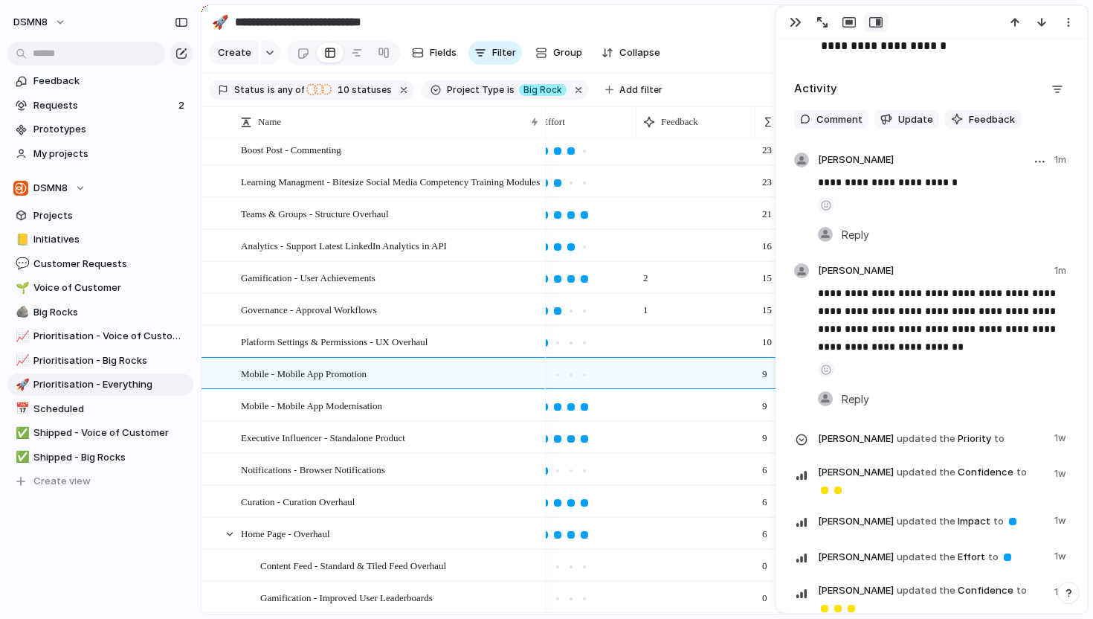
click at [852, 170] on div "**********" at bounding box center [943, 207] width 251 height 75
click at [835, 128] on button "Comment" at bounding box center [831, 119] width 74 height 19
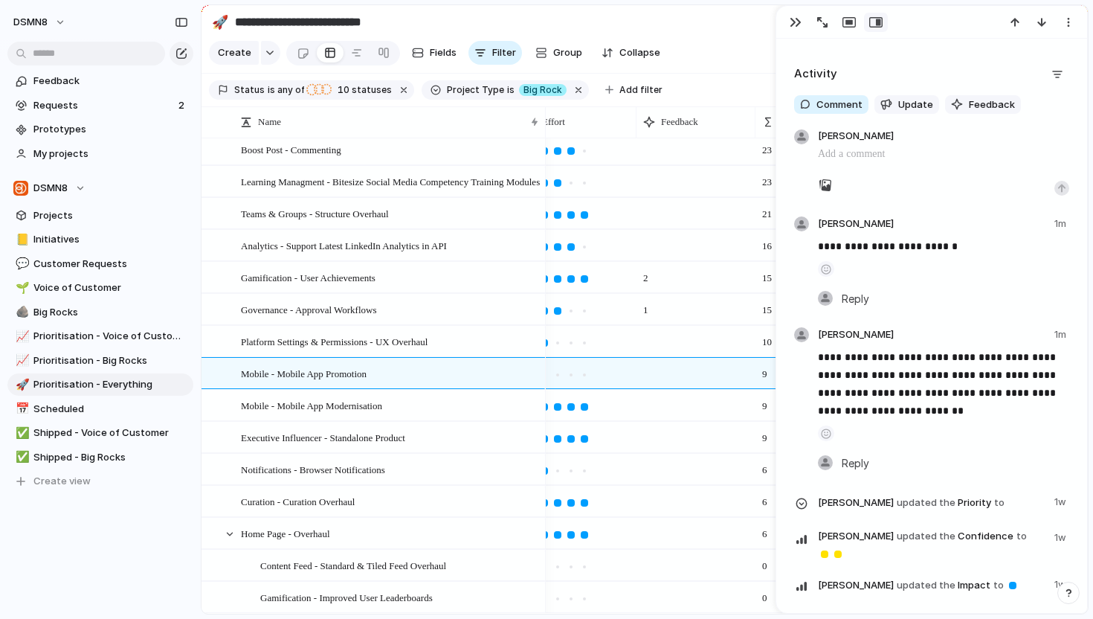
scroll to position [1886, 0]
click at [1059, 185] on div "button" at bounding box center [1062, 187] width 9 height 9
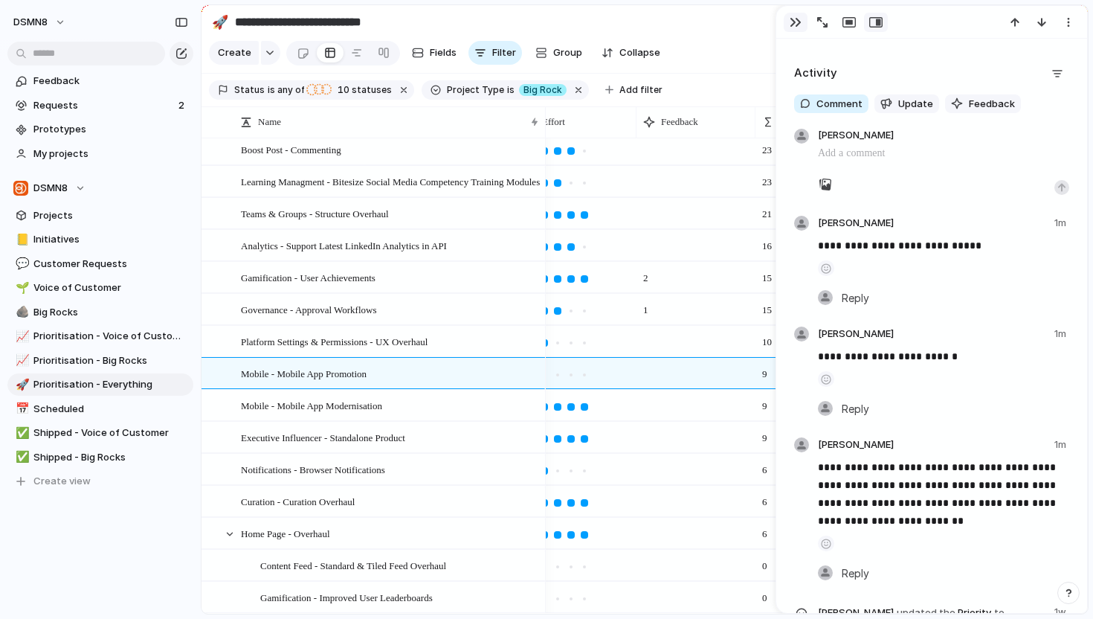
click at [796, 19] on div "button" at bounding box center [796, 22] width 12 height 12
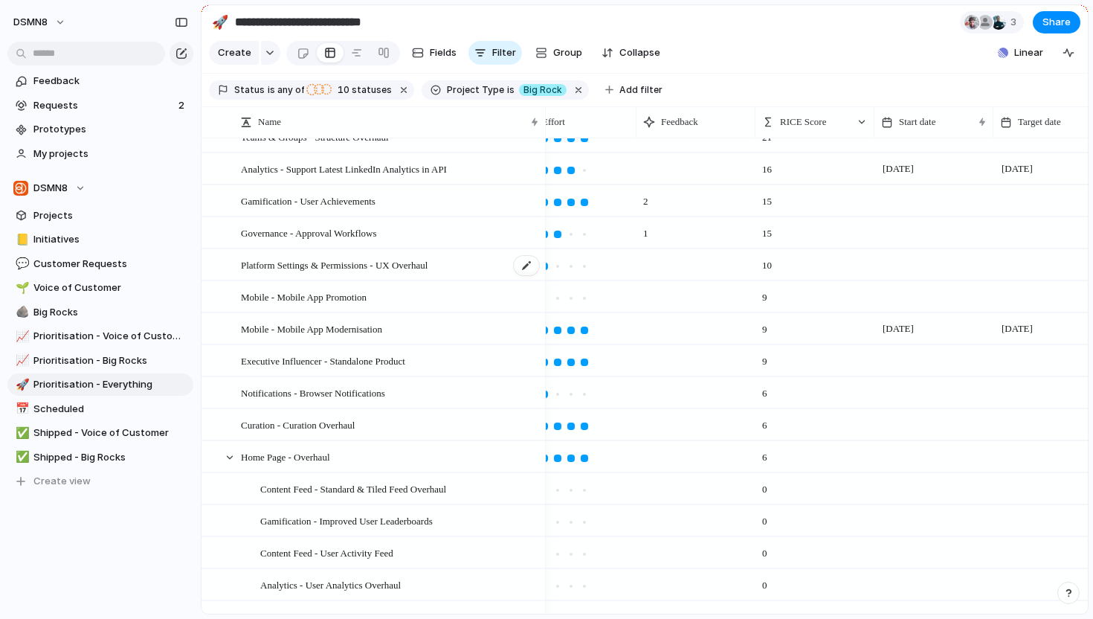
scroll to position [514, 0]
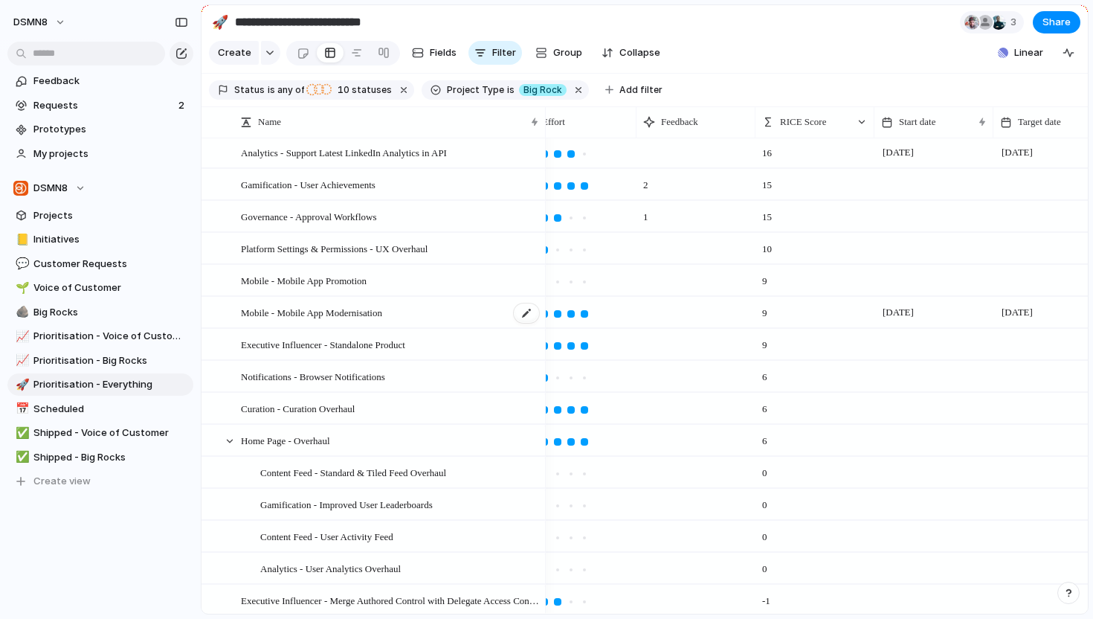
click at [382, 315] on span "Mobile - Mobile App Modernisation" at bounding box center [311, 311] width 141 height 17
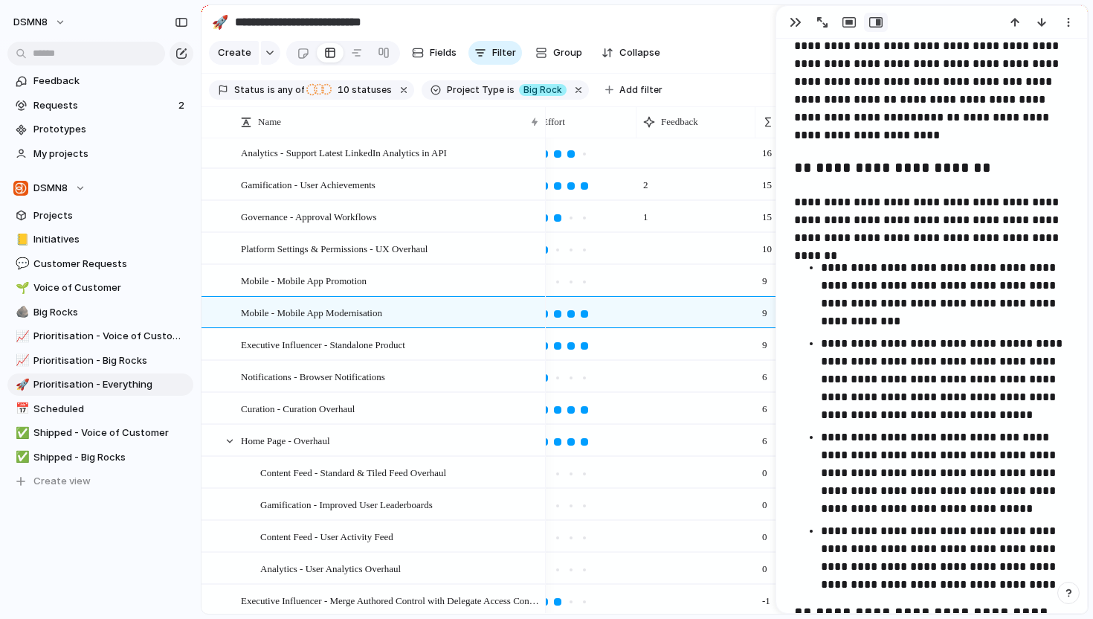
scroll to position [1115, 0]
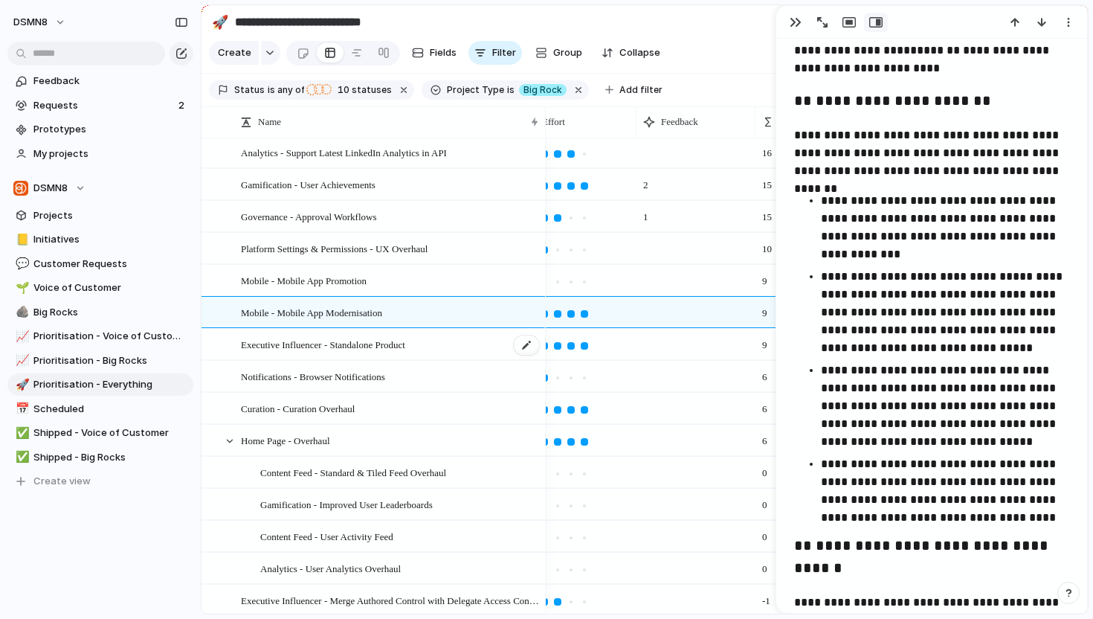
click at [385, 338] on span "Executive Influencer - Standalone Product" at bounding box center [323, 343] width 164 height 17
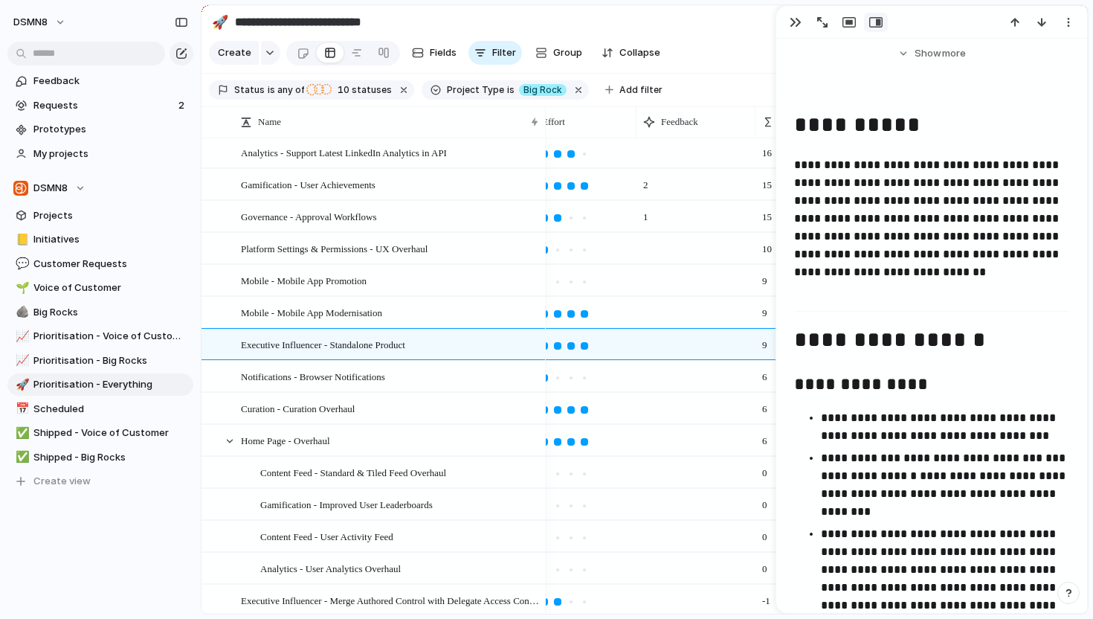
scroll to position [613, 0]
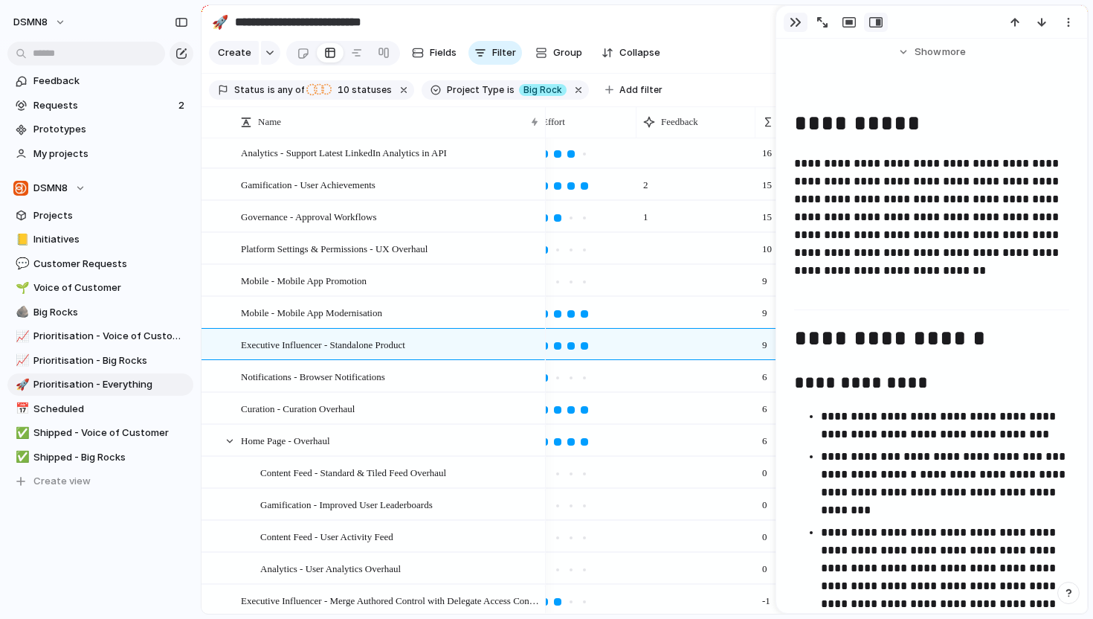
click at [793, 19] on div "button" at bounding box center [796, 22] width 12 height 12
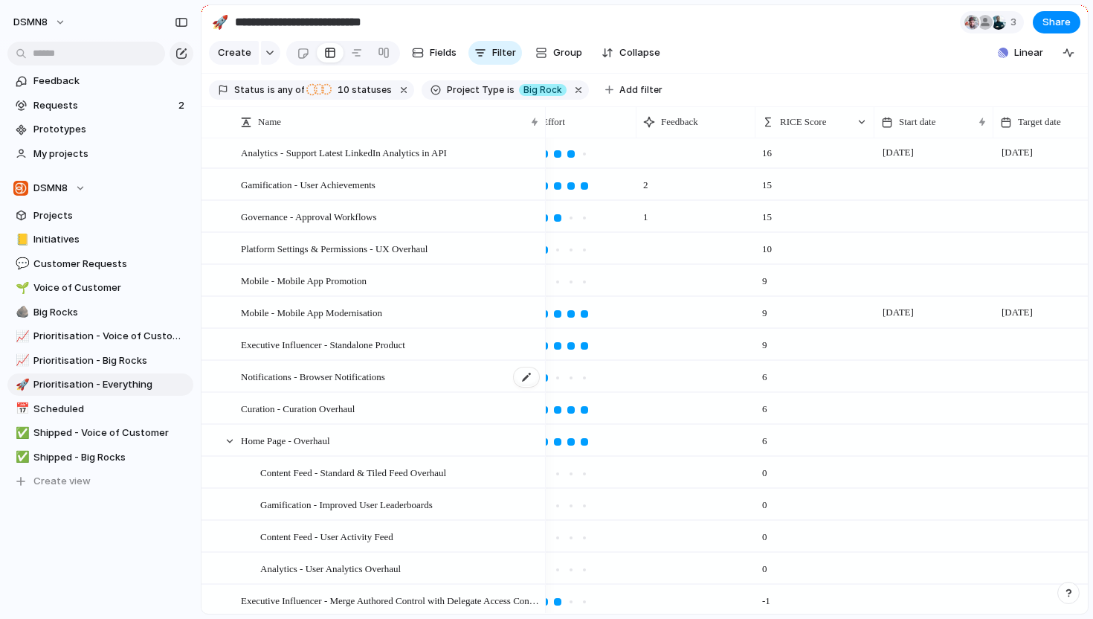
click at [327, 376] on span "Notifications - Browser Notifications" at bounding box center [313, 375] width 144 height 17
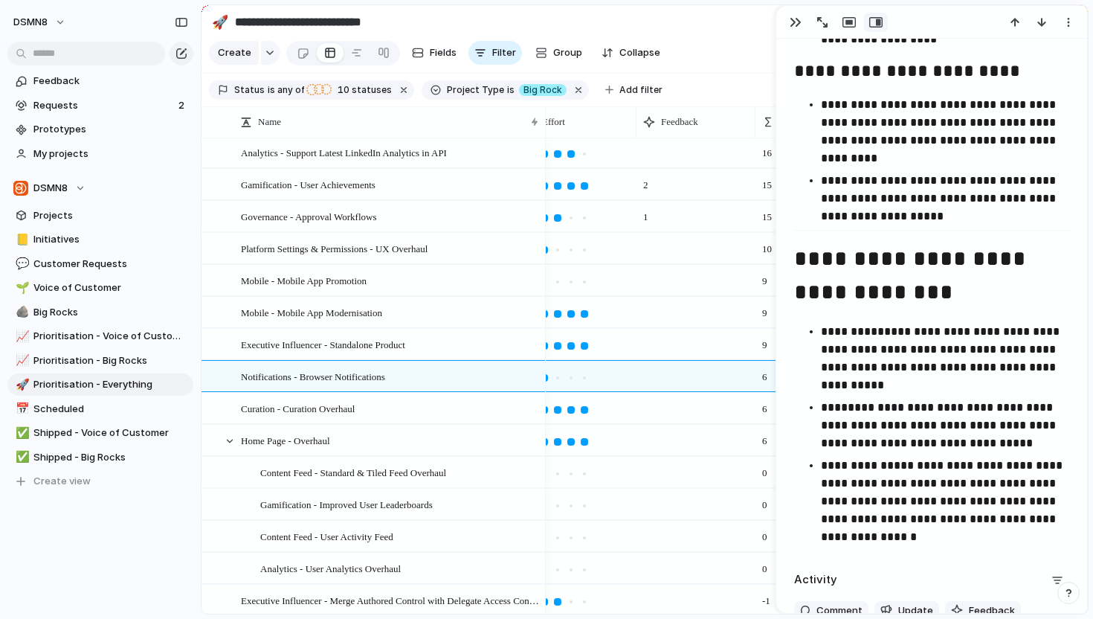
scroll to position [1791, 0]
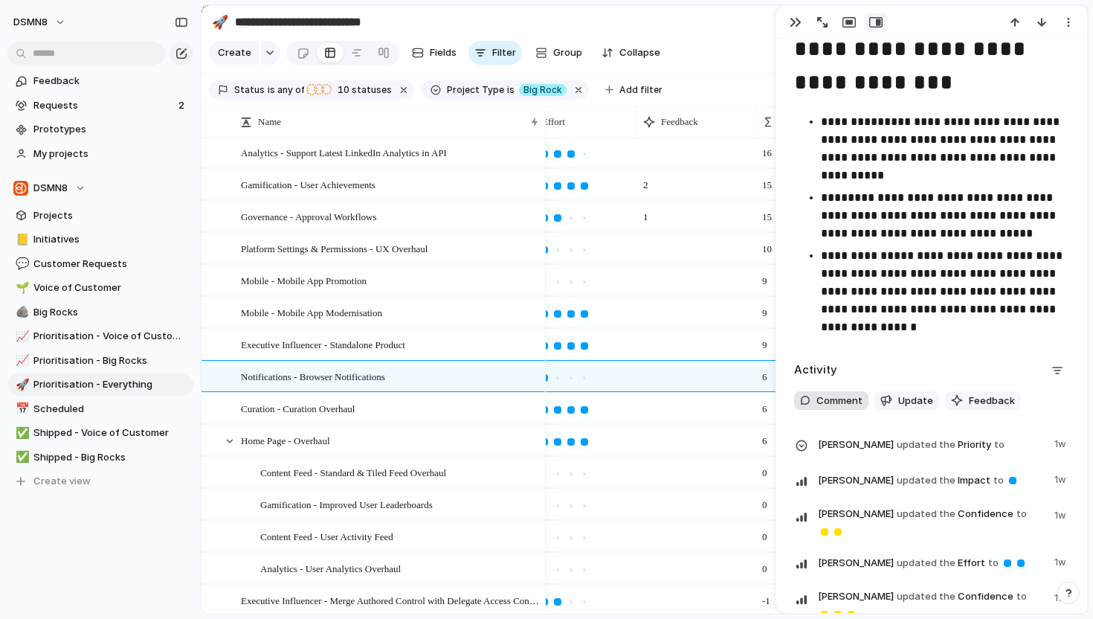
click at [837, 405] on span "Comment" at bounding box center [840, 401] width 46 height 15
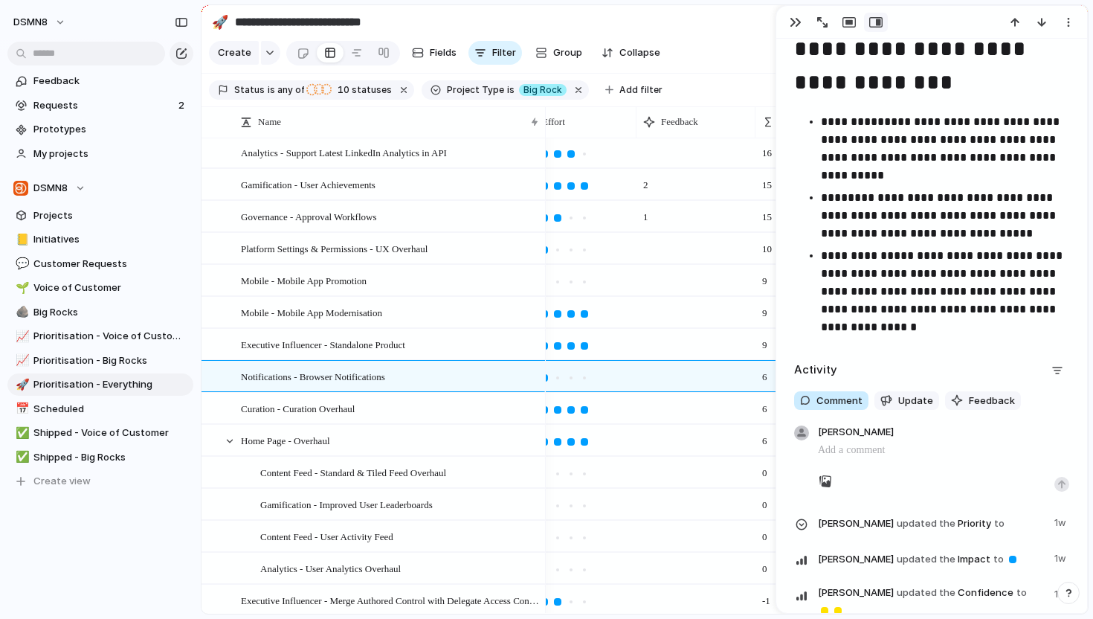
scroll to position [1805, 0]
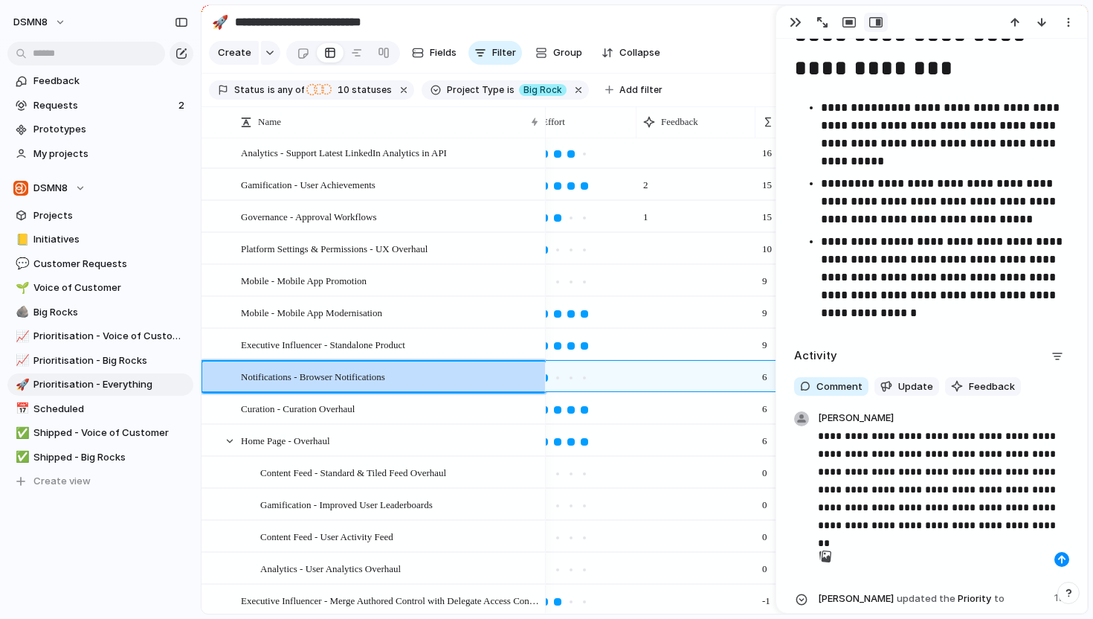
click at [915, 452] on p "**********" at bounding box center [943, 480] width 251 height 107
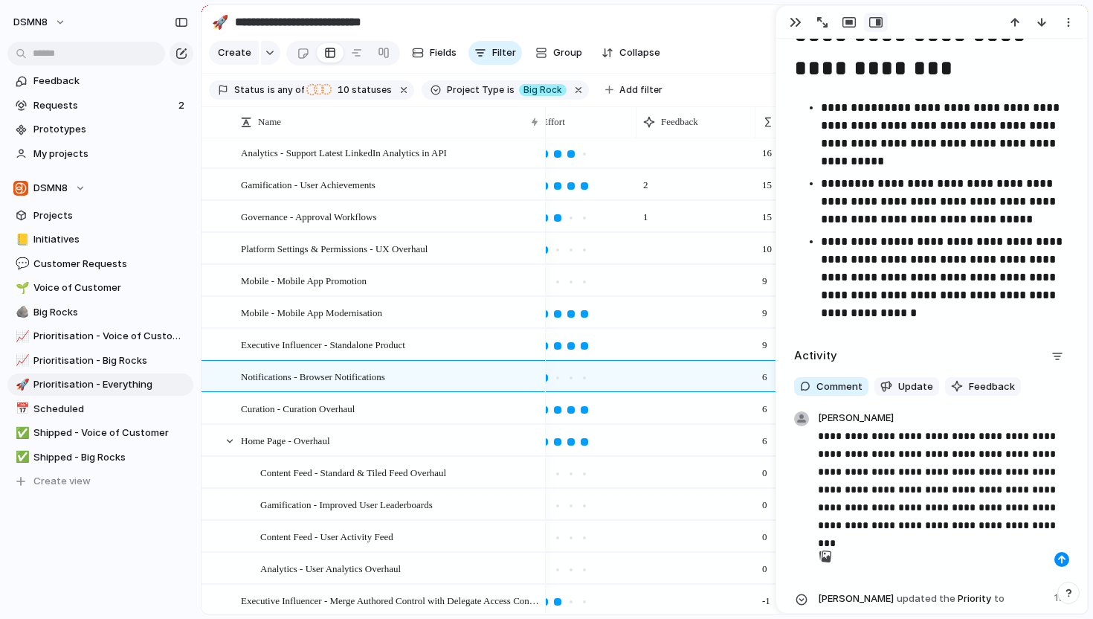
click at [1052, 471] on p "**********" at bounding box center [943, 480] width 251 height 107
click at [881, 489] on p "**********" at bounding box center [943, 480] width 251 height 107
click at [1027, 487] on p "**********" at bounding box center [943, 480] width 251 height 107
drag, startPoint x: 858, startPoint y: 510, endPoint x: 820, endPoint y: 511, distance: 37.2
click at [821, 511] on p "**********" at bounding box center [943, 480] width 251 height 107
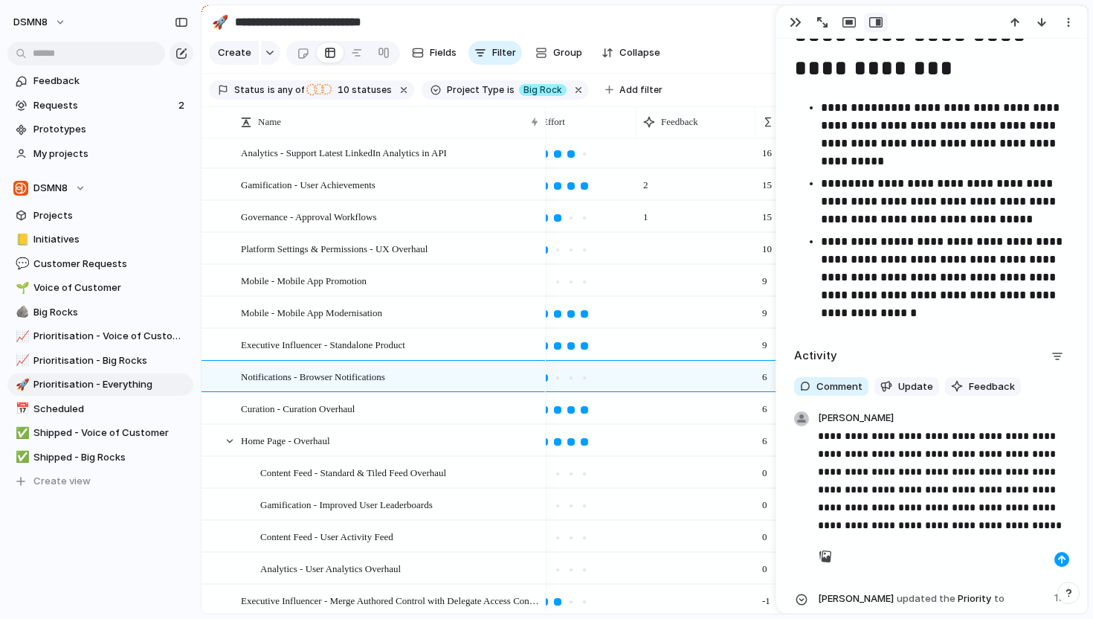
click at [1063, 562] on div "button" at bounding box center [1062, 559] width 9 height 9
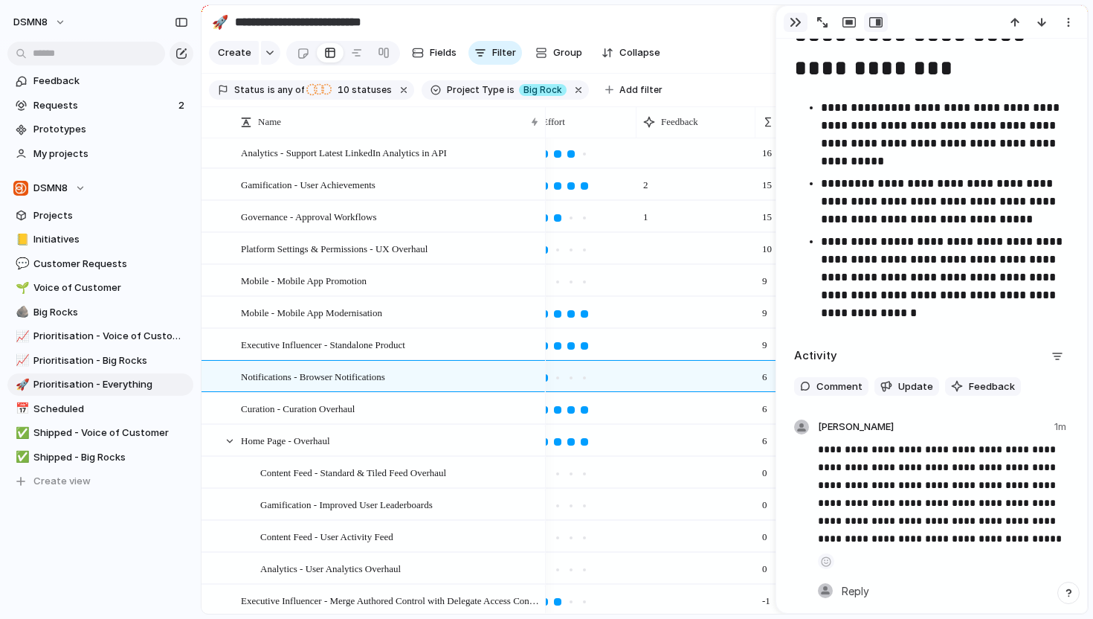
click at [798, 22] on div "button" at bounding box center [796, 22] width 12 height 12
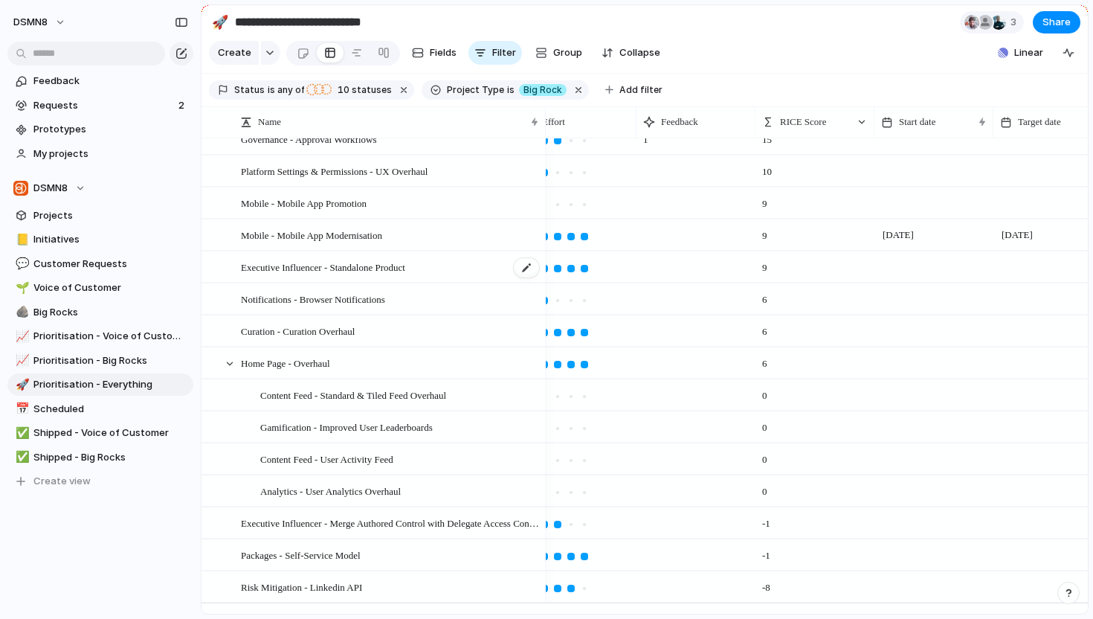
scroll to position [613, 0]
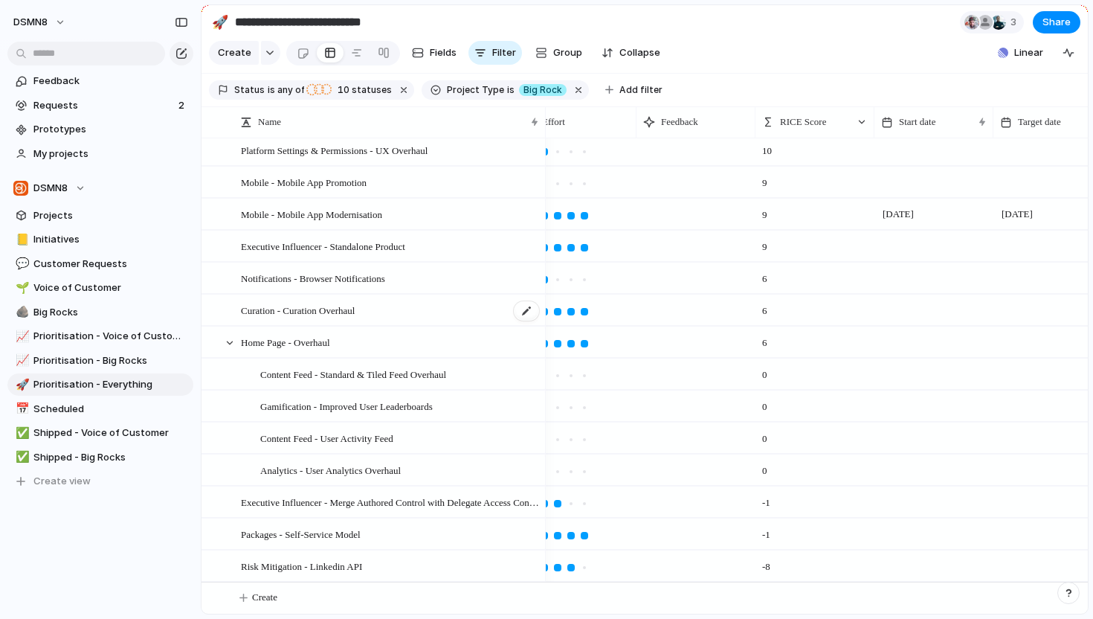
click at [352, 318] on div "Curation - Curation Overhaul" at bounding box center [391, 310] width 300 height 30
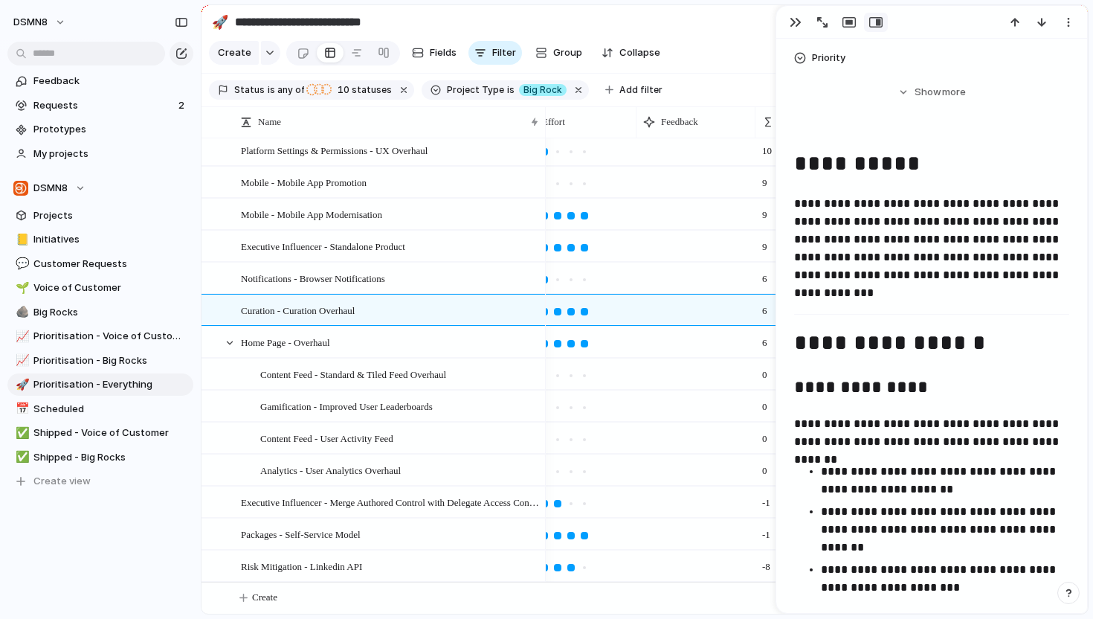
scroll to position [616, 0]
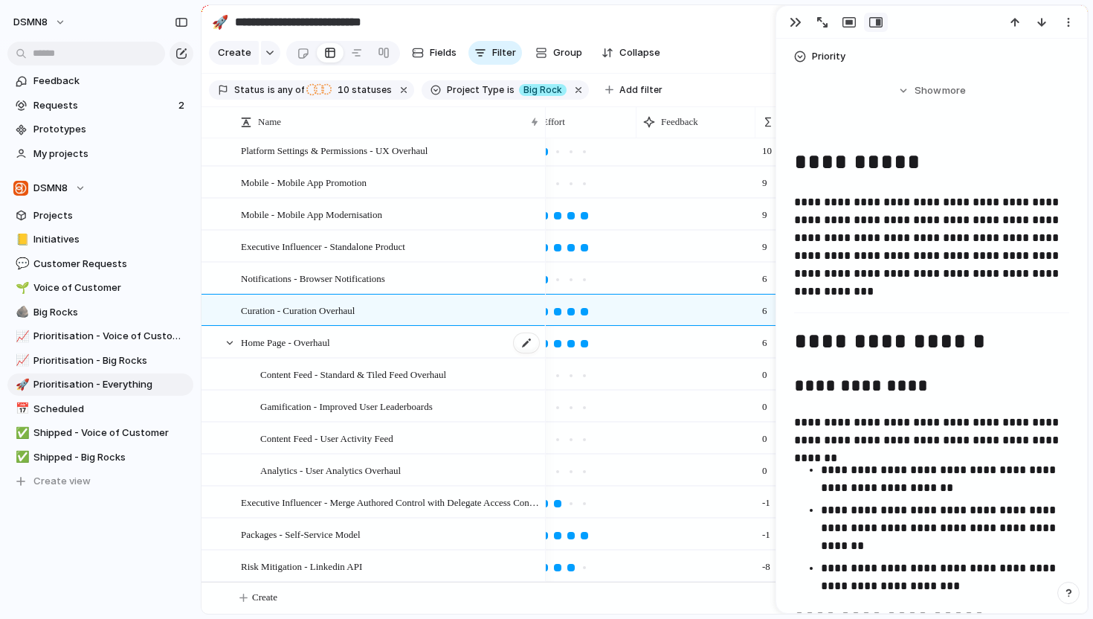
click at [356, 344] on div "Home Page - Overhaul" at bounding box center [391, 342] width 300 height 30
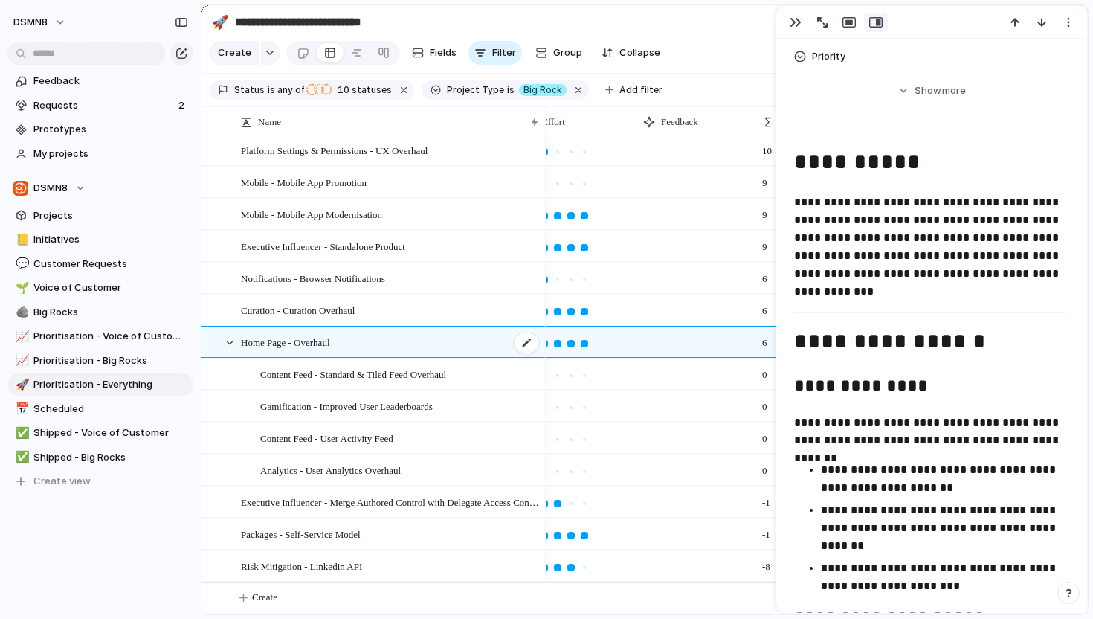
scroll to position [587, 0]
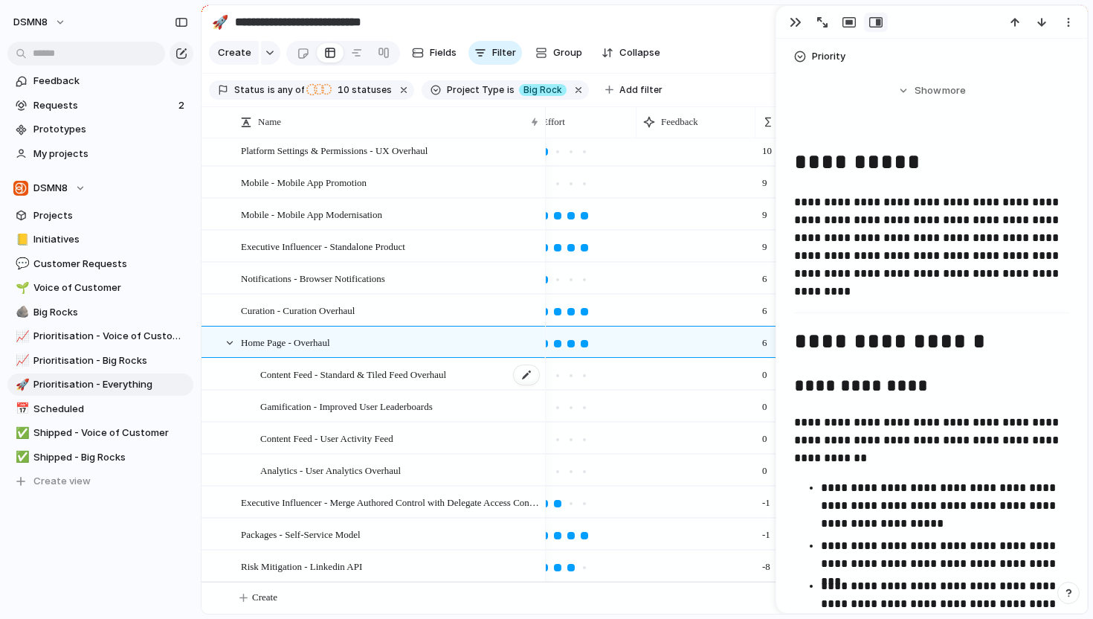
click at [355, 369] on span "Content Feed - Standard & Tiled Feed Overhaul" at bounding box center [353, 373] width 186 height 17
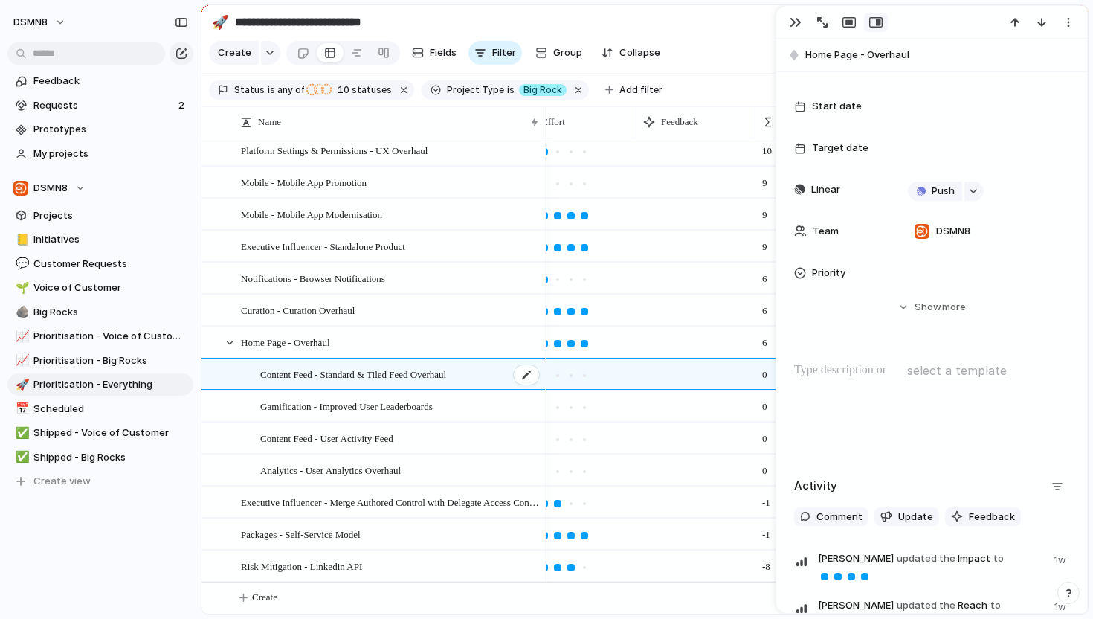
scroll to position [443, 0]
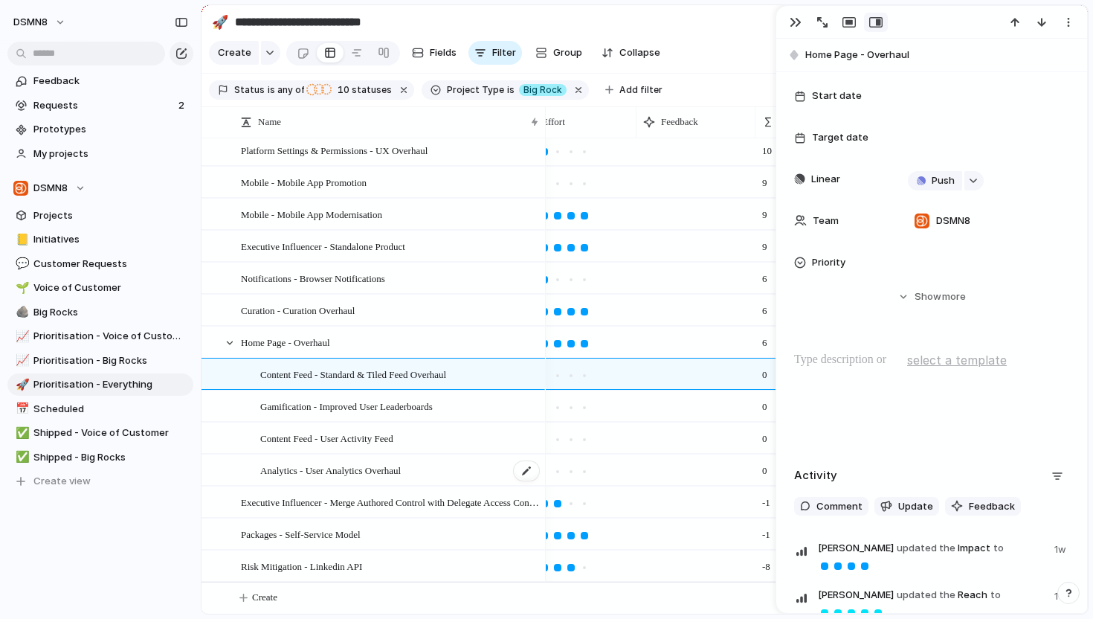
click at [340, 474] on span "Analytics - User Analytics Overhaul" at bounding box center [330, 469] width 141 height 17
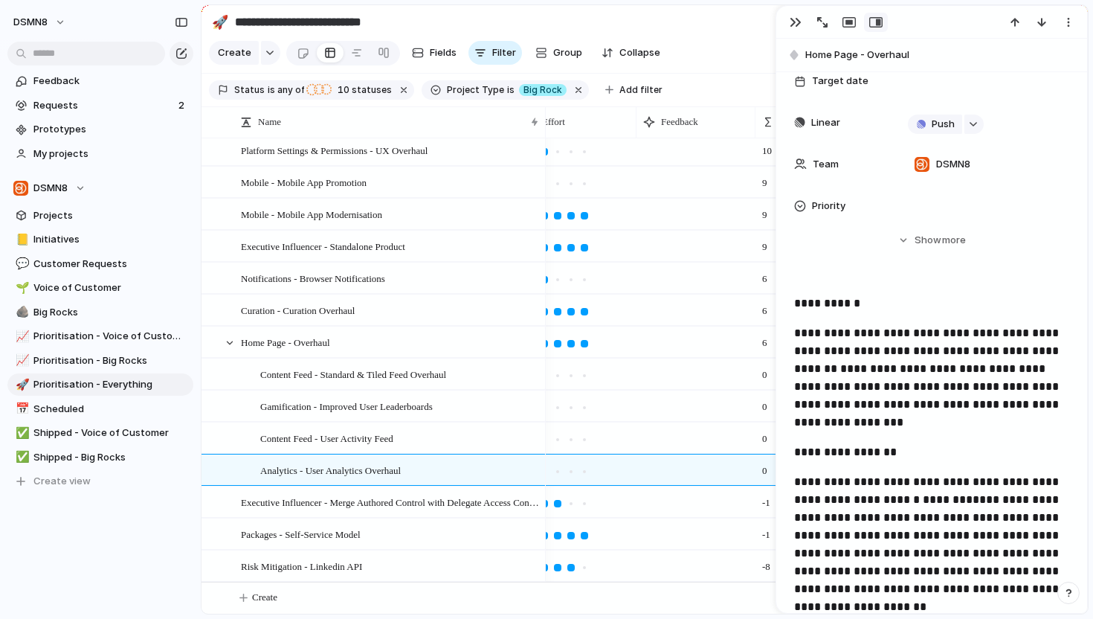
scroll to position [501, 0]
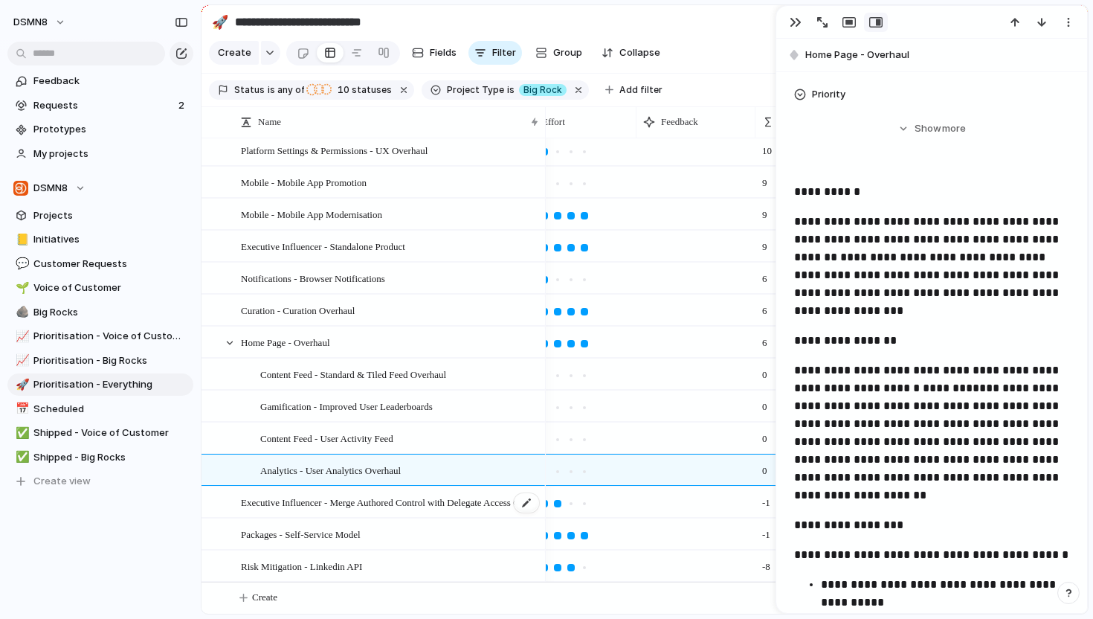
click at [343, 494] on span "Executive Influencer - Merge Authored Control with Delegate Access Control" at bounding box center [391, 501] width 300 height 17
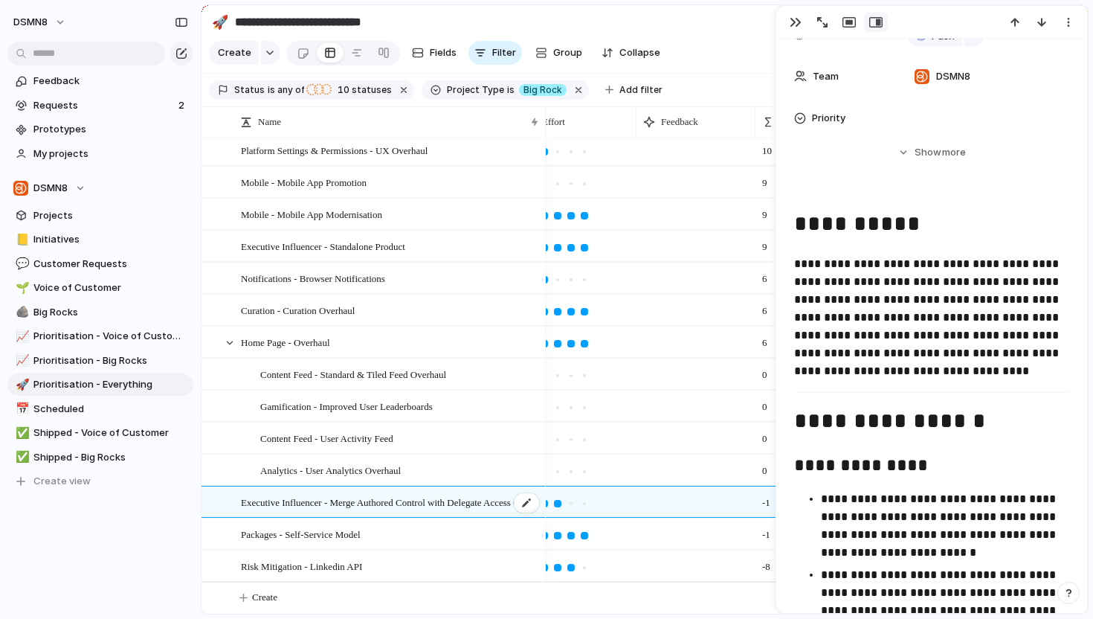
scroll to position [669, 0]
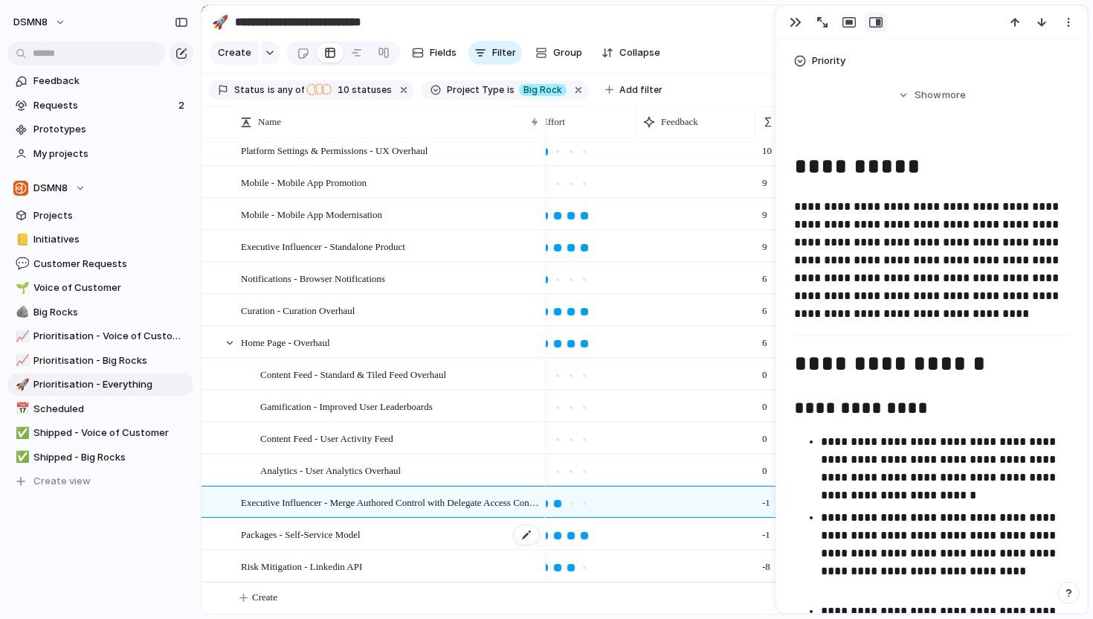
click at [325, 534] on span "Packages - Self-Service Model" at bounding box center [301, 533] width 120 height 17
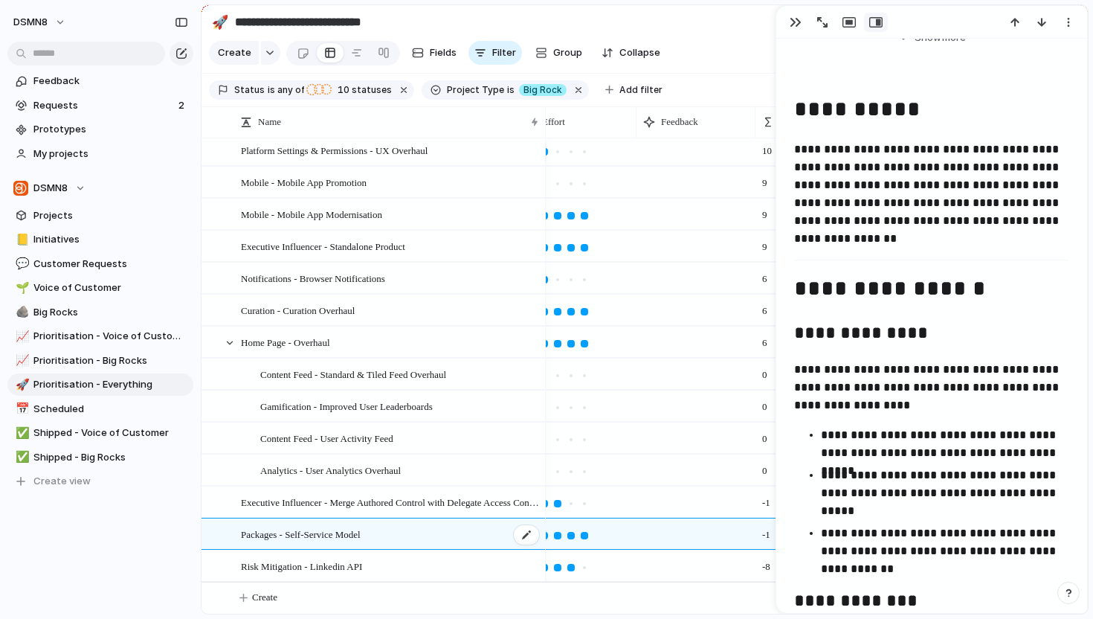
scroll to position [611, 0]
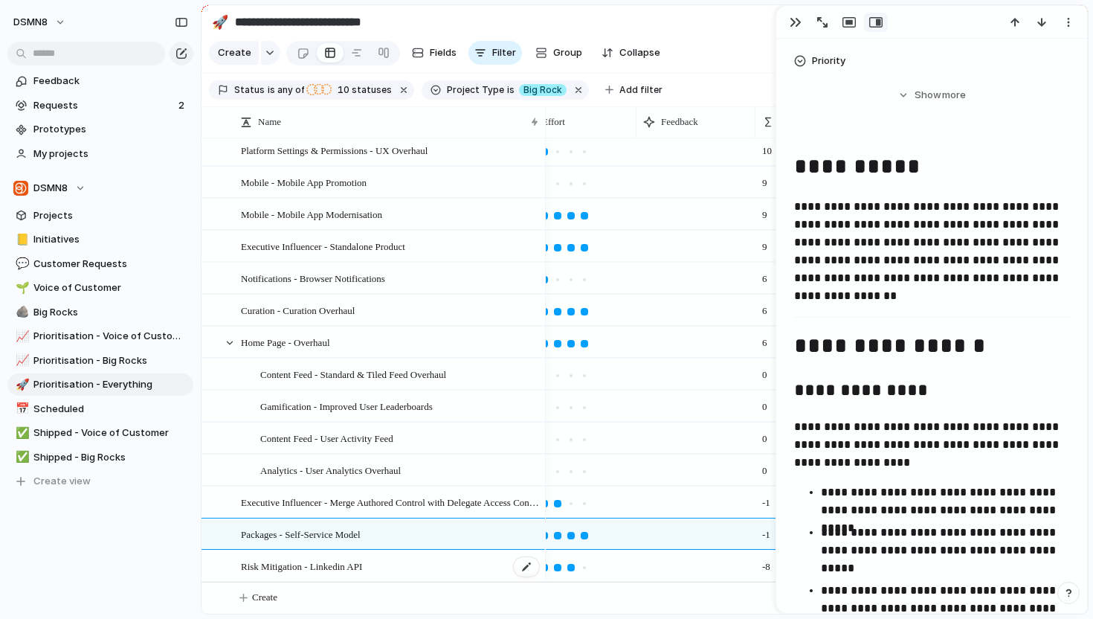
click at [316, 559] on span "Risk Mitigation - Linkedin API" at bounding box center [301, 565] width 121 height 17
